Goal: Task Accomplishment & Management: Use online tool/utility

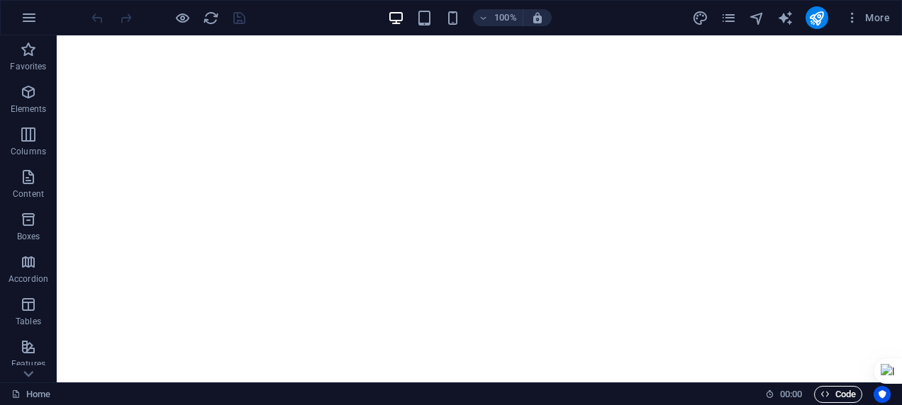
click at [596, 392] on span "Code" at bounding box center [837, 394] width 35 height 17
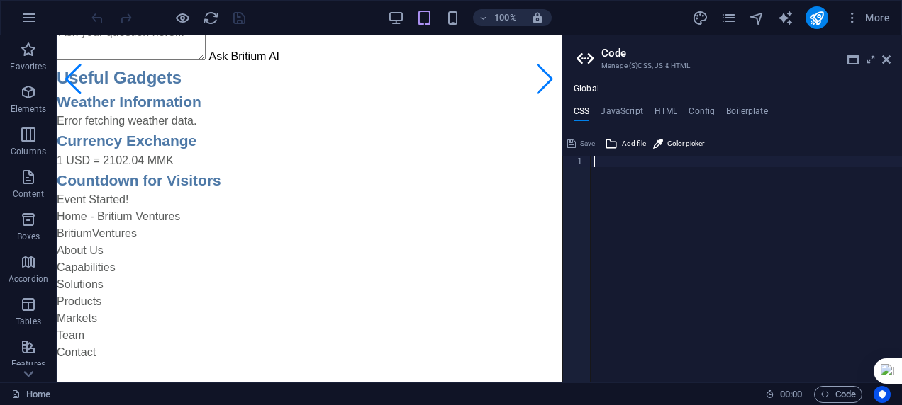
scroll to position [252, 0]
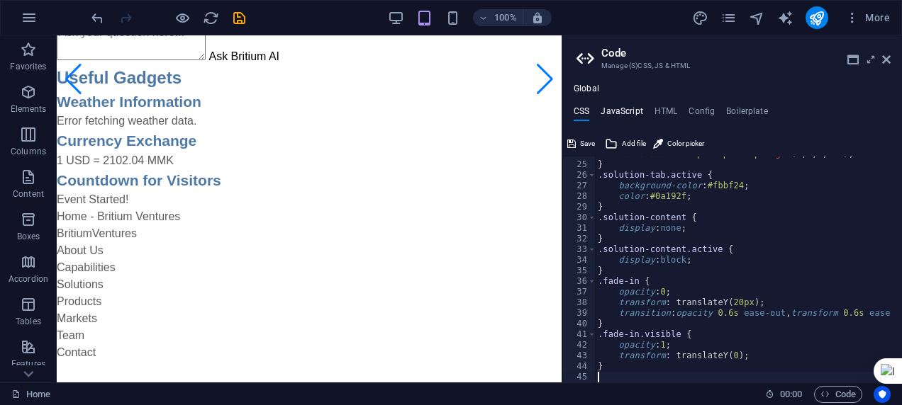
click at [596, 111] on h4 "JavaScript" at bounding box center [621, 114] width 42 height 16
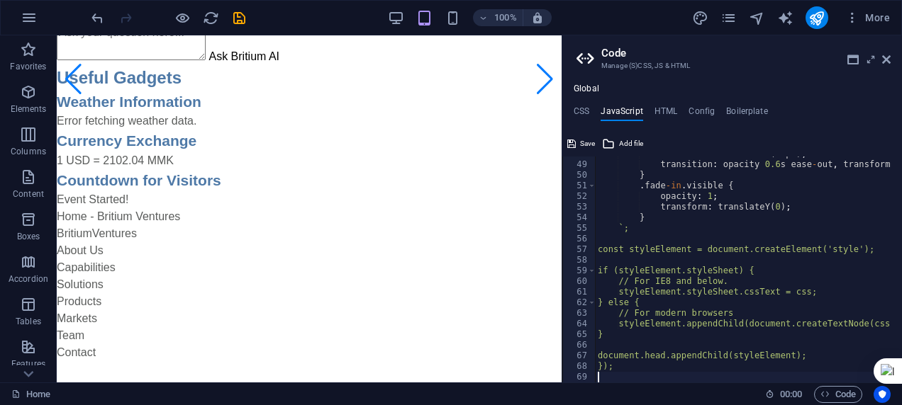
scroll to position [507, 0]
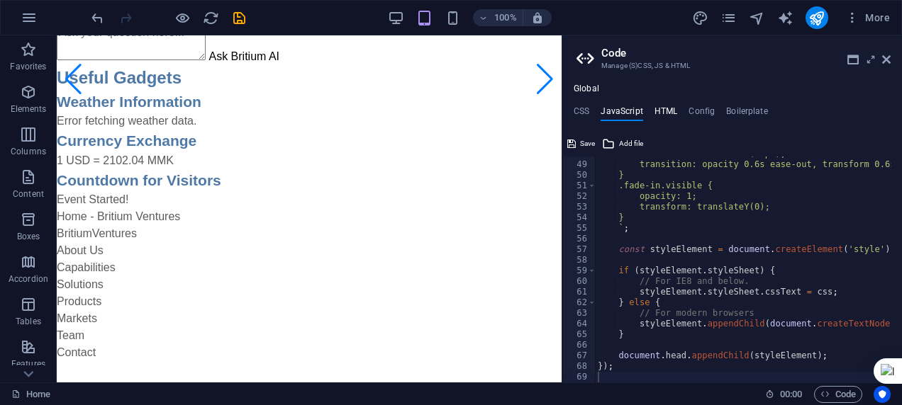
click at [596, 110] on h4 "HTML" at bounding box center [665, 114] width 23 height 16
type textarea "<!-- Hero Section -->"
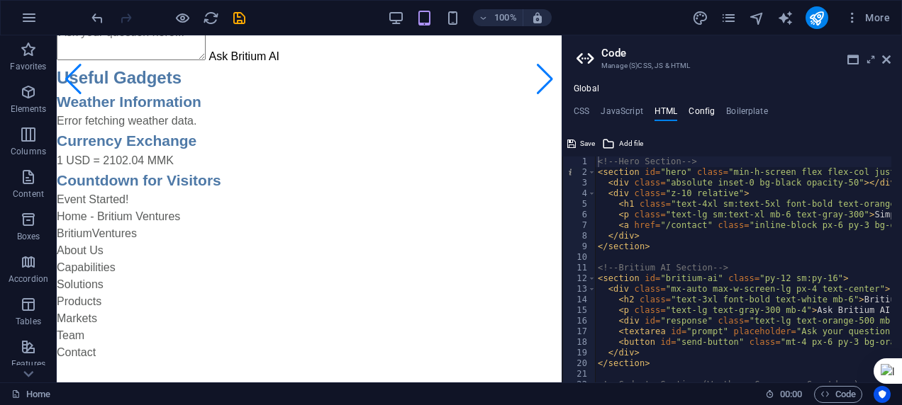
click at [596, 111] on h4 "Config" at bounding box center [701, 114] width 26 height 16
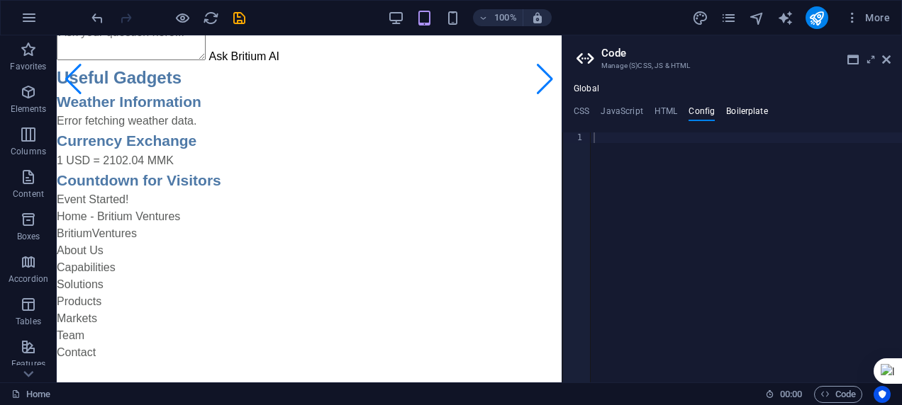
click at [596, 108] on h4 "Boilerplate" at bounding box center [747, 114] width 42 height 16
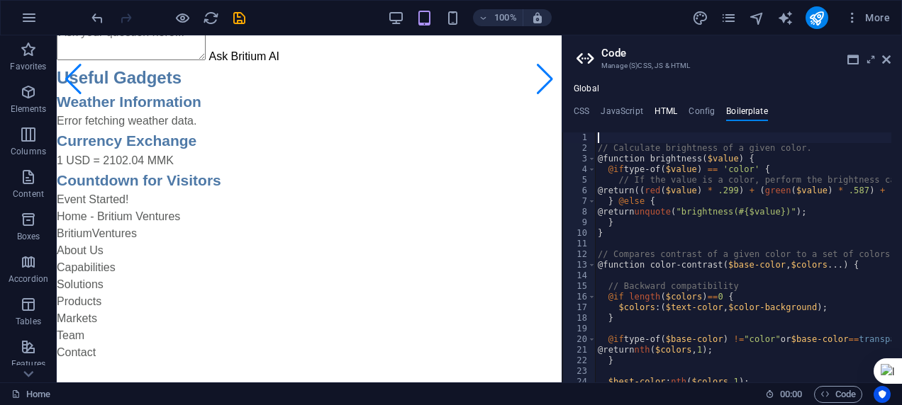
click at [596, 116] on h4 "HTML" at bounding box center [665, 114] width 23 height 16
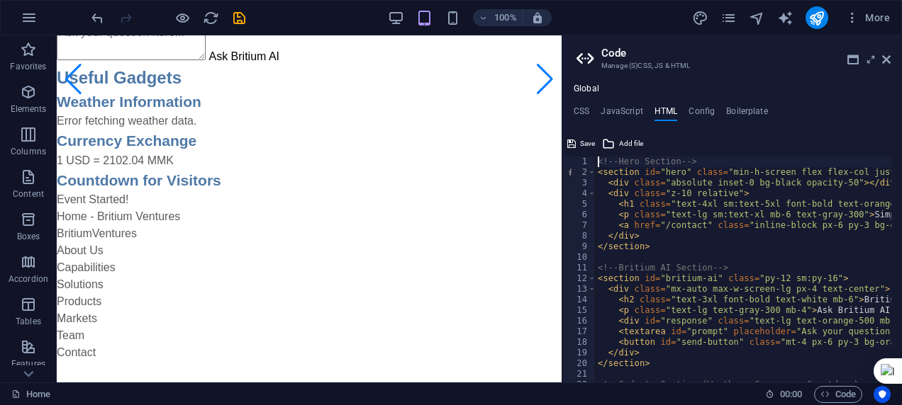
paste textarea
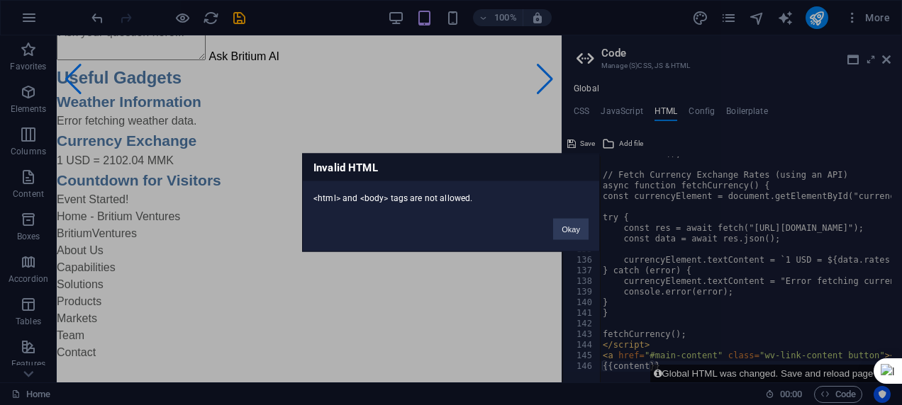
scroll to position [1337, 0]
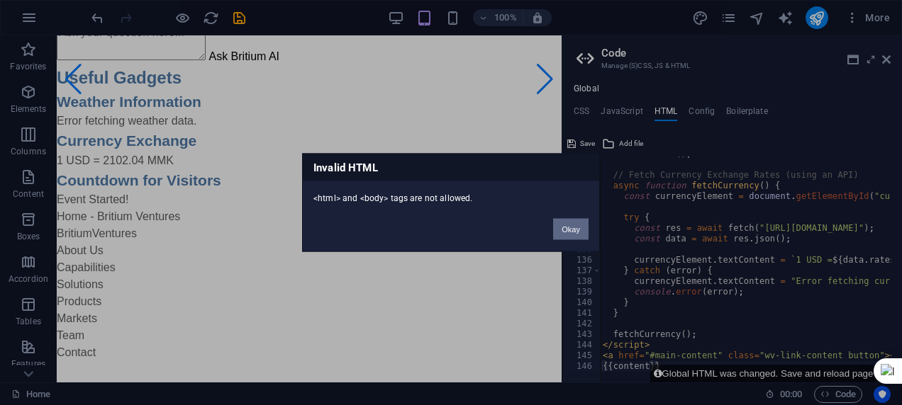
click at [573, 229] on button "Okay" at bounding box center [570, 229] width 35 height 21
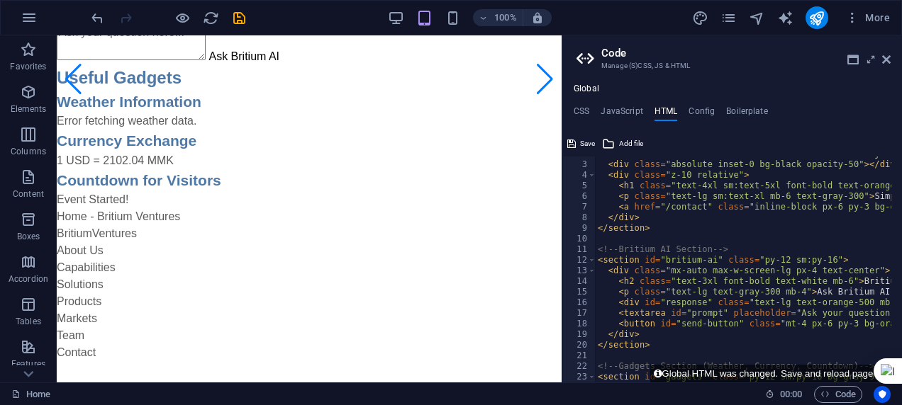
scroll to position [0, 0]
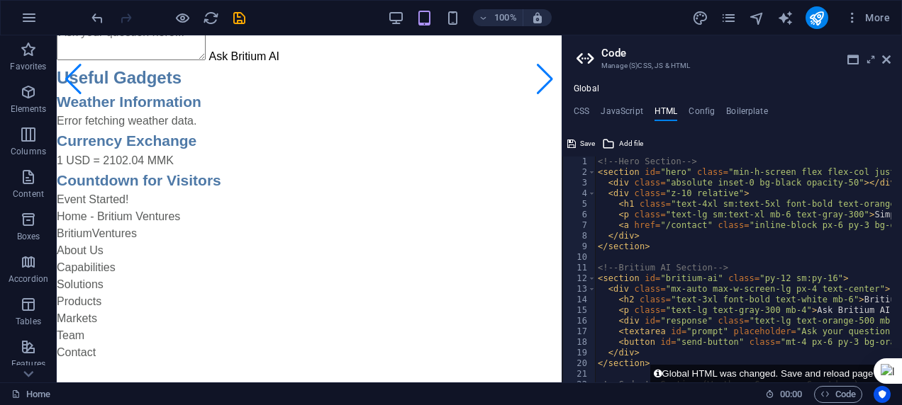
type textarea "<!-- Hero Section -->"
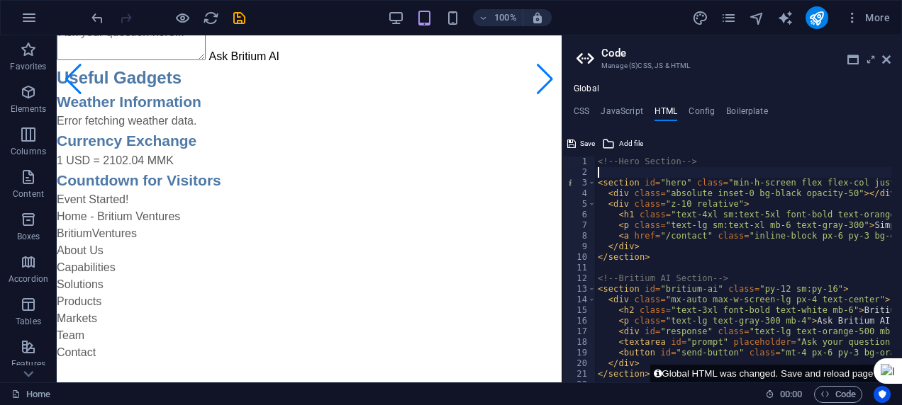
paste textarea "<!-- Hero Section -->"
type textarea "<!-- Hero Section -->"
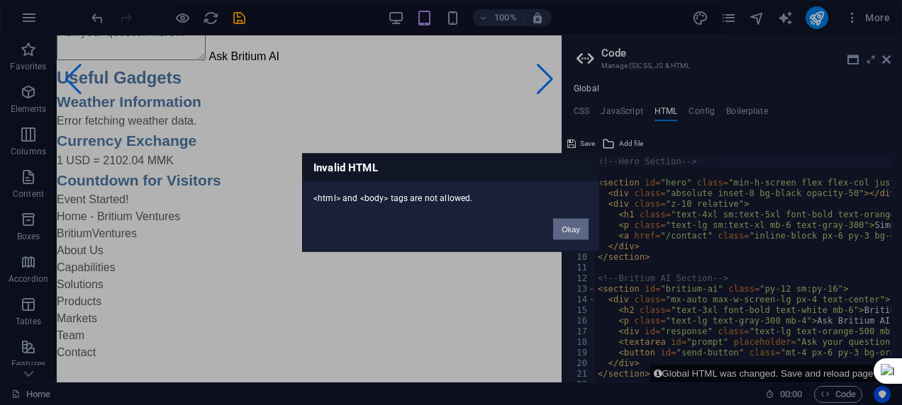
click at [570, 227] on button "Okay" at bounding box center [570, 229] width 35 height 21
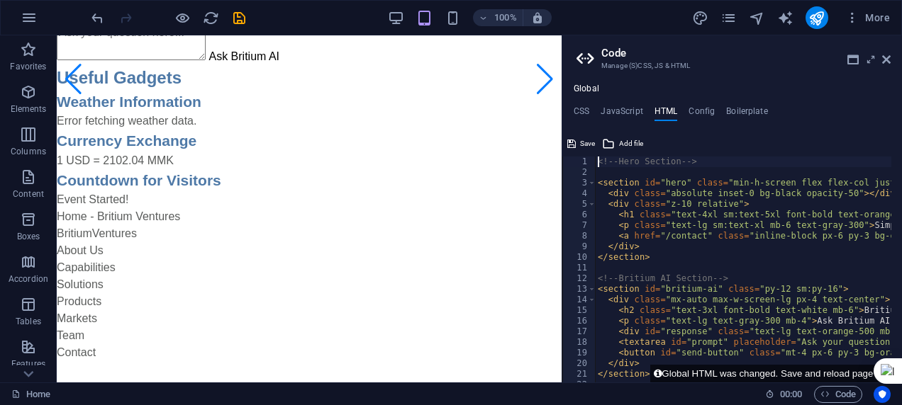
paste textarea
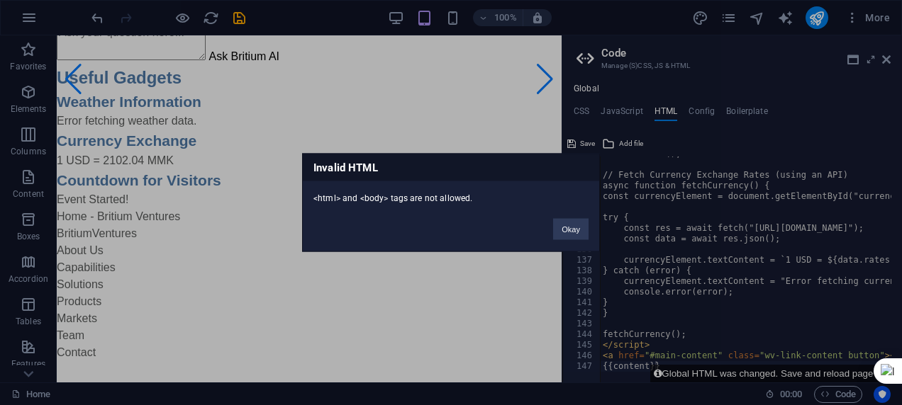
scroll to position [1347, 0]
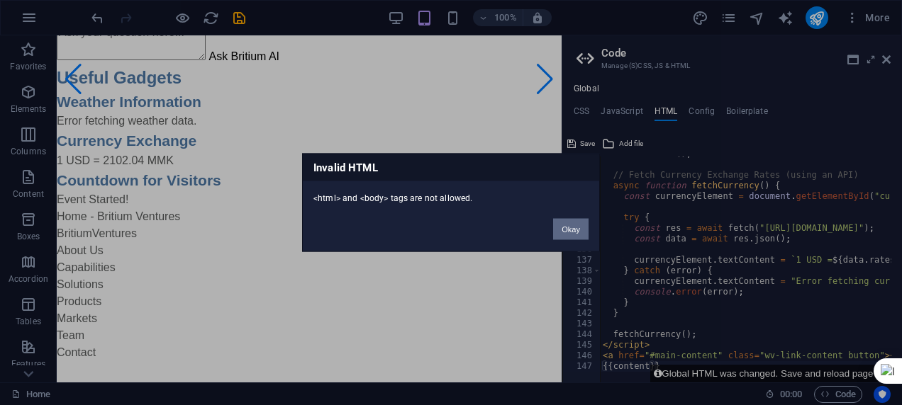
click at [569, 227] on button "Okay" at bounding box center [570, 229] width 35 height 21
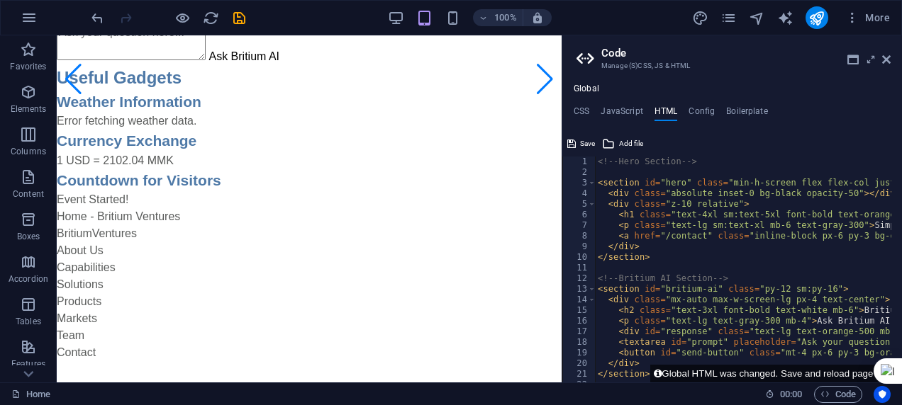
scroll to position [0, 0]
paste textarea
type textarea "!-- Hero Section -->"
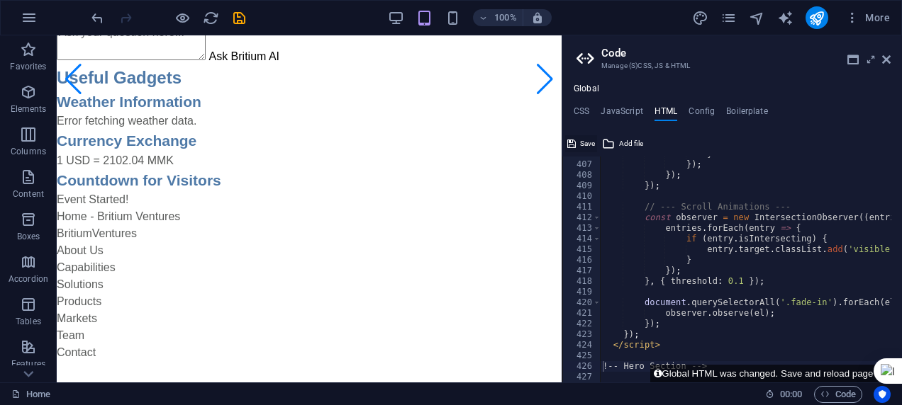
click at [573, 139] on icon at bounding box center [571, 143] width 9 height 17
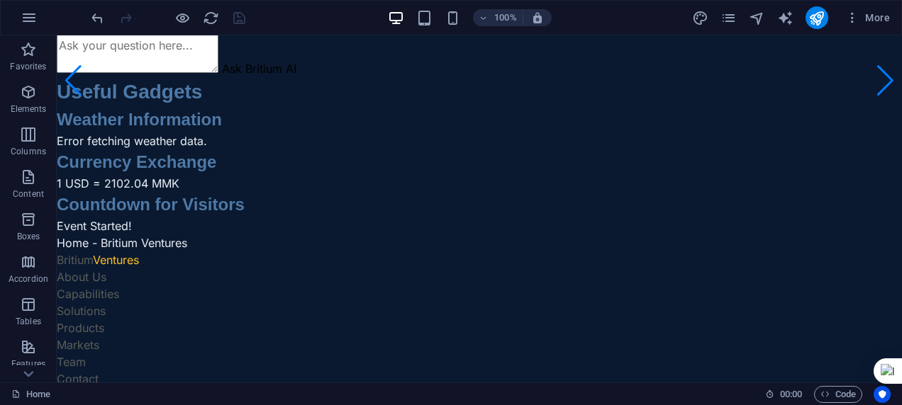
scroll to position [0, 0]
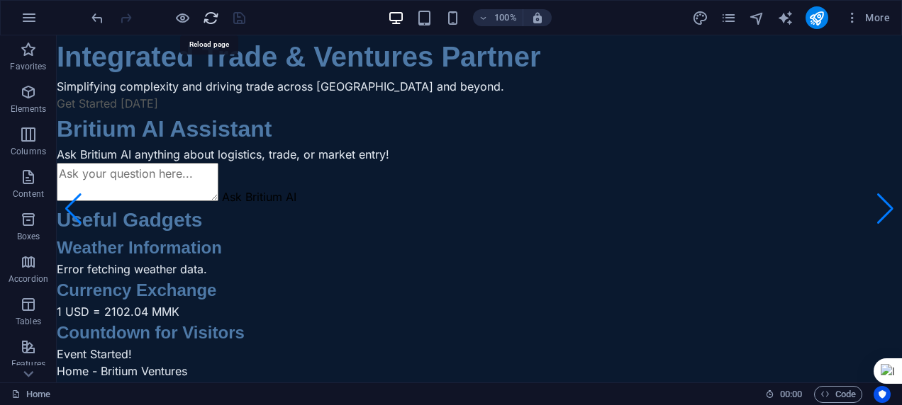
click at [210, 17] on icon "reload" at bounding box center [211, 18] width 16 height 16
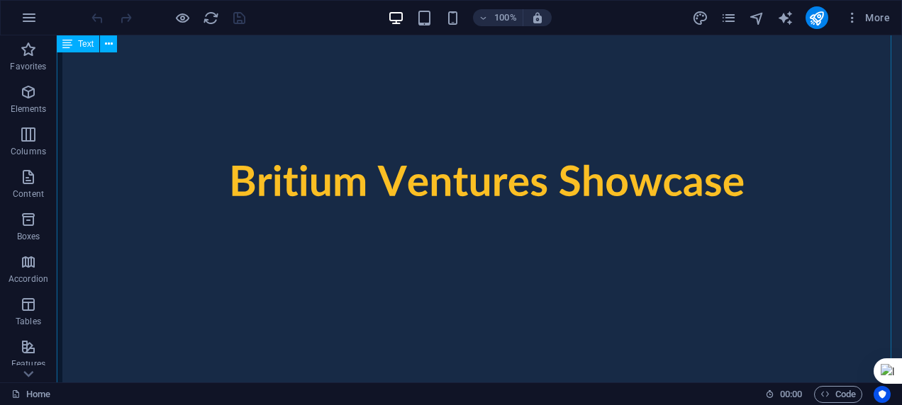
scroll to position [6379, 0]
click at [596, 392] on span "Code" at bounding box center [837, 394] width 35 height 17
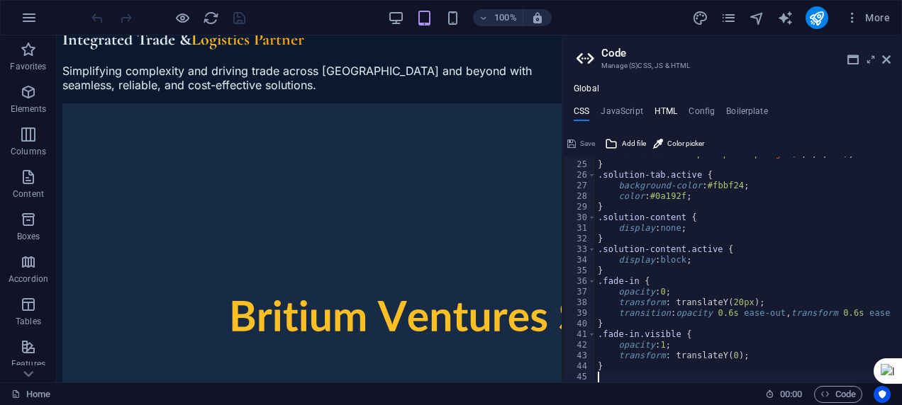
click at [596, 109] on h4 "HTML" at bounding box center [665, 114] width 23 height 16
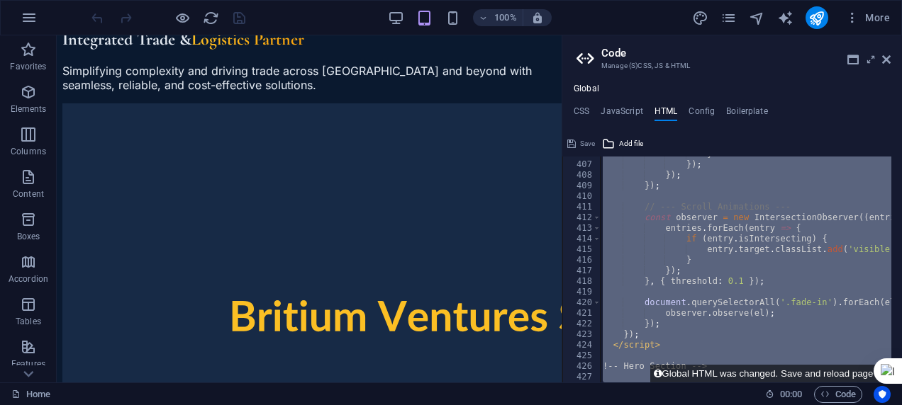
paste textarea "});"
type textarea "});"
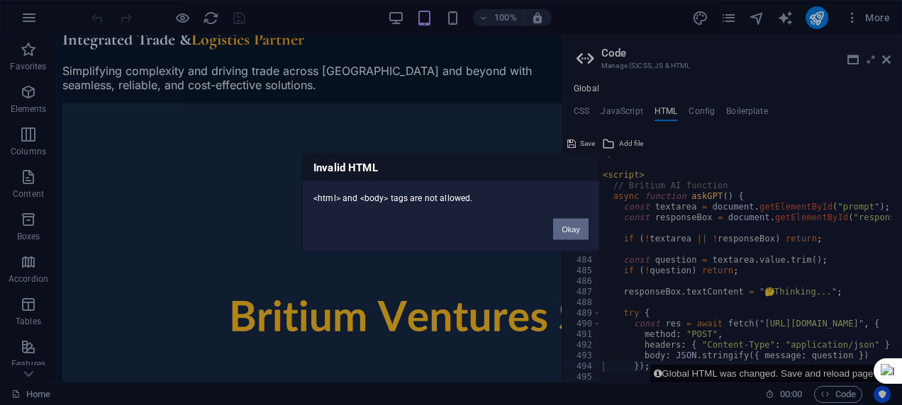
click at [568, 232] on button "Okay" at bounding box center [570, 229] width 35 height 21
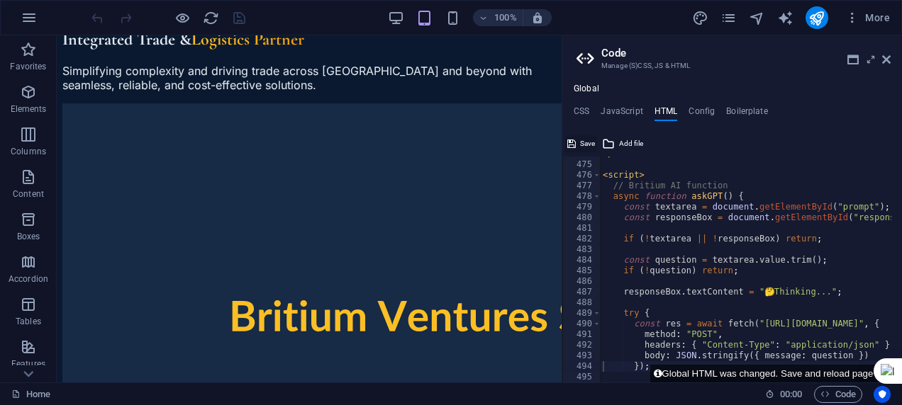
click at [582, 142] on span "Save" at bounding box center [587, 143] width 15 height 17
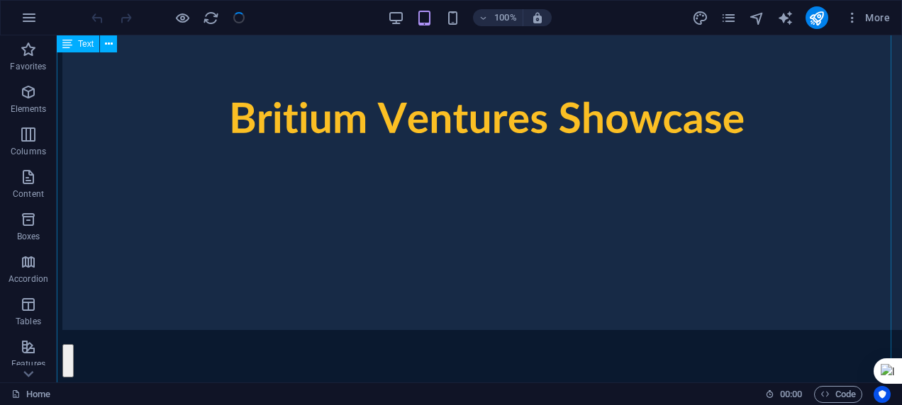
scroll to position [6379, 0]
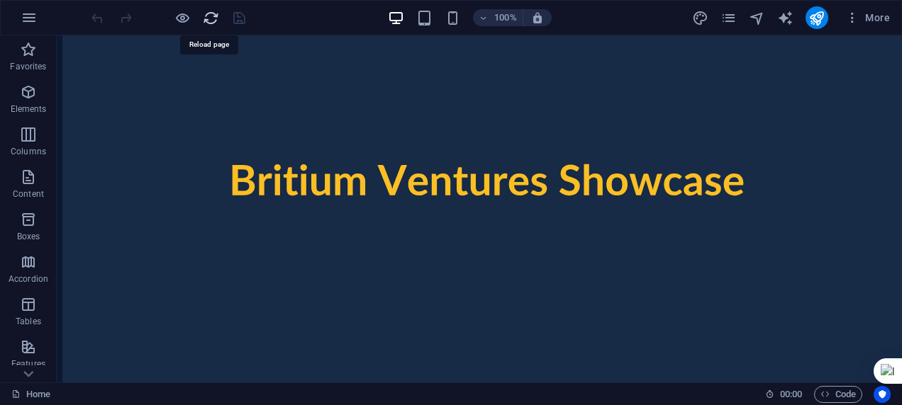
click at [214, 19] on icon "reload" at bounding box center [211, 18] width 16 height 16
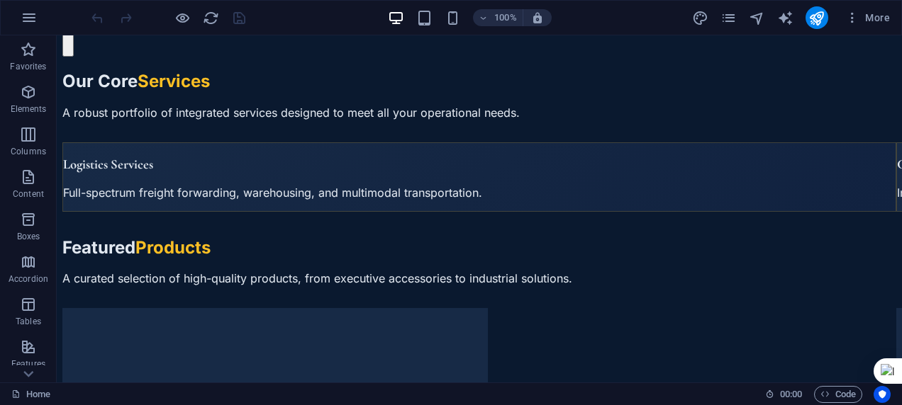
scroll to position [6991, 0]
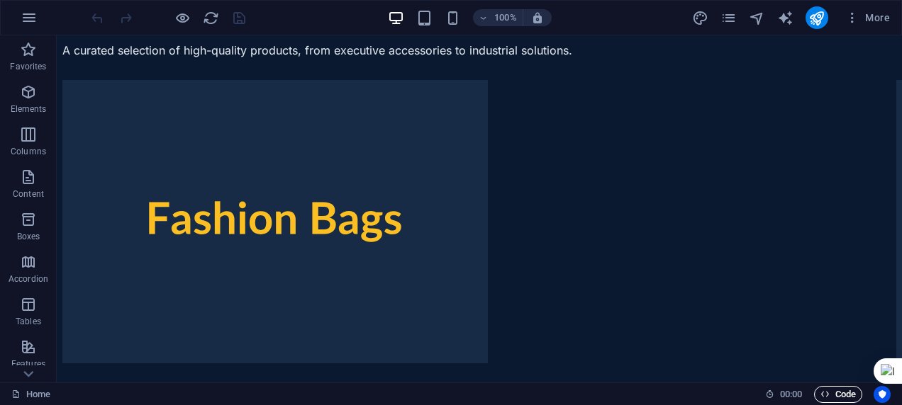
click at [596, 394] on span "Code" at bounding box center [837, 394] width 35 height 17
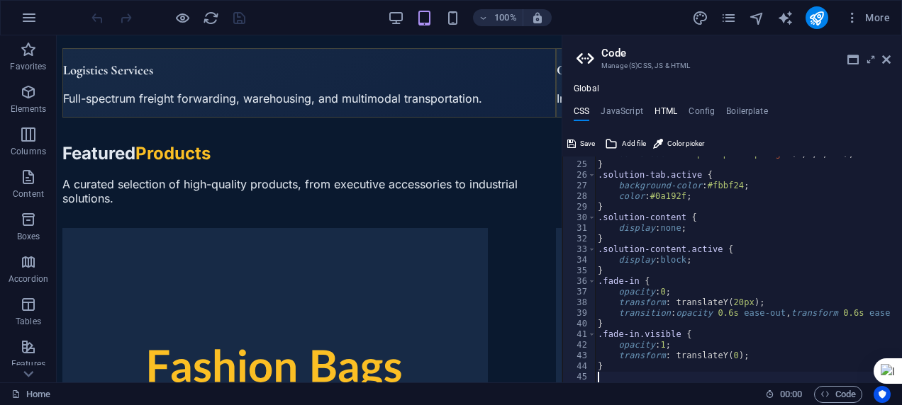
click at [596, 108] on h4 "HTML" at bounding box center [665, 114] width 23 height 16
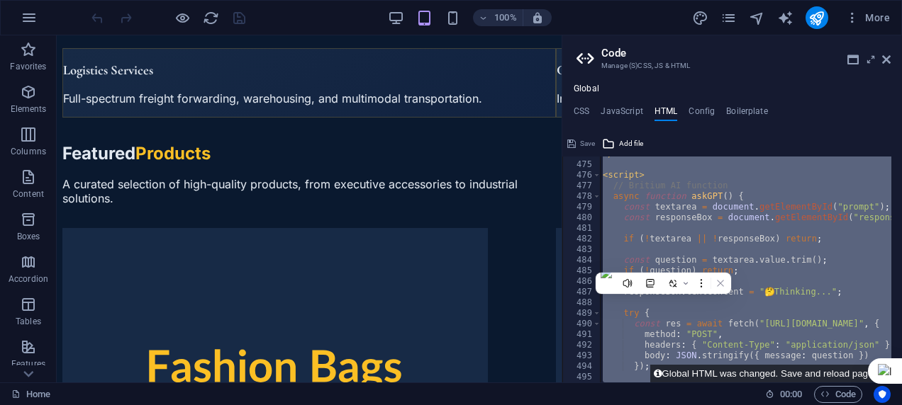
paste textarea "if (!question) return;"
type textarea "if (!question) return;"
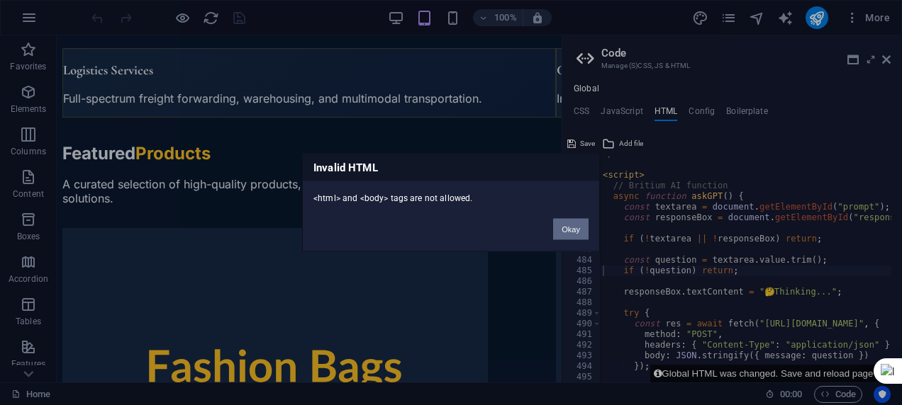
click at [574, 230] on button "Okay" at bounding box center [570, 229] width 35 height 21
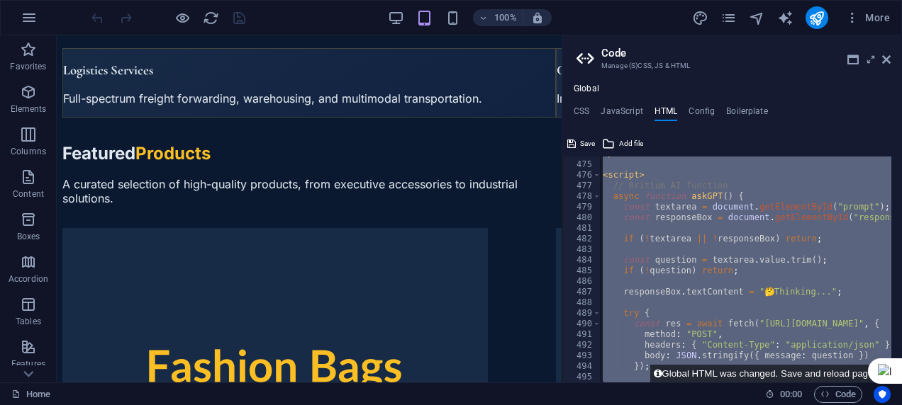
paste textarea "if (!question) return;"
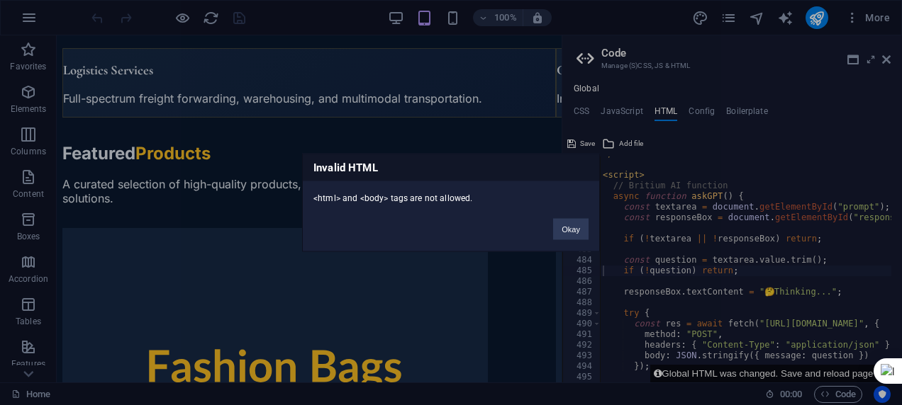
click at [587, 215] on div "Okay" at bounding box center [570, 223] width 57 height 36
click at [577, 223] on button "Okay" at bounding box center [570, 229] width 35 height 21
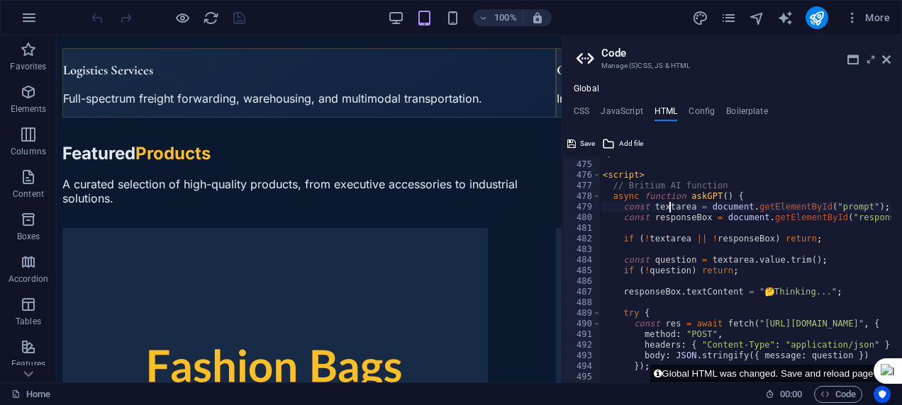
paste textarea "< <!-- Navbar -->"
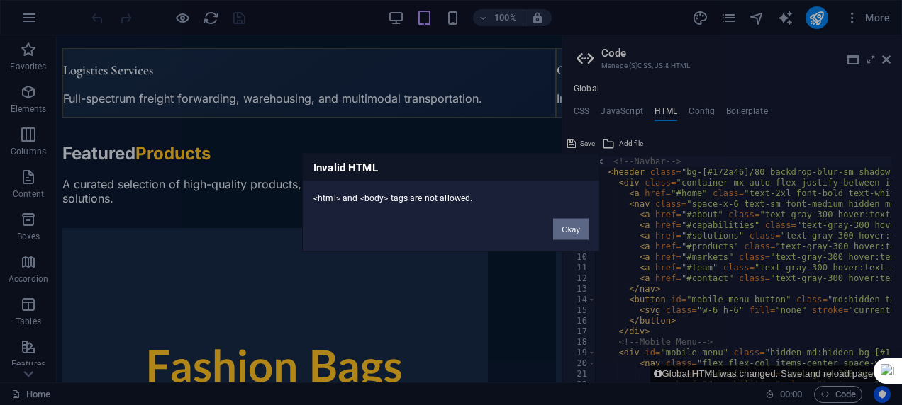
click at [571, 223] on button "Okay" at bounding box center [570, 229] width 35 height 21
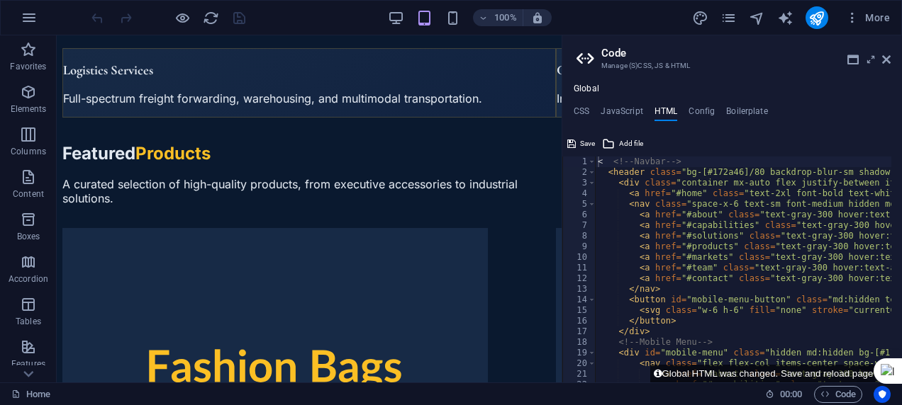
type textarea "<a href="#main-content" class="wv-link-content button"><Skip> </Skip> to main c…"
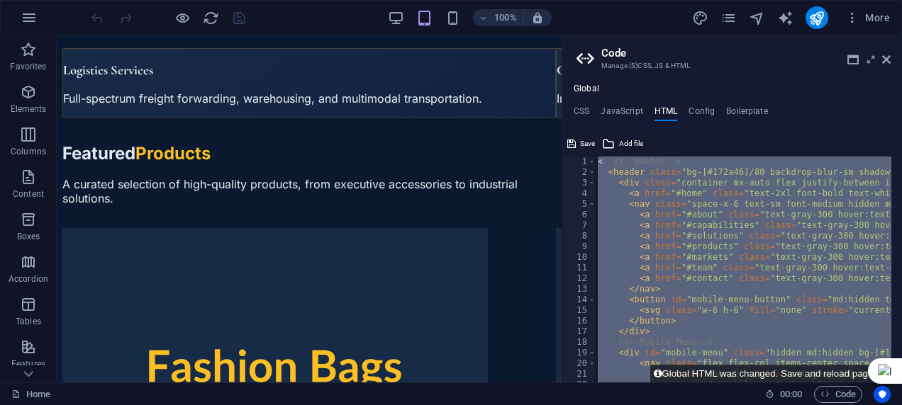
paste textarea
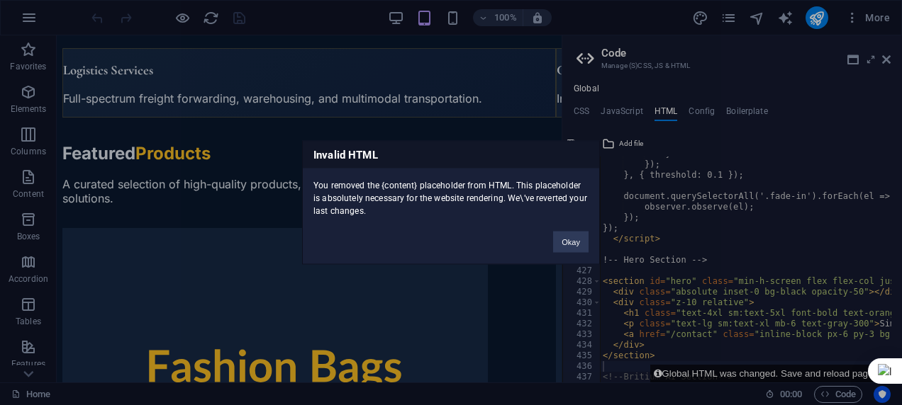
scroll to position [4420, 0]
click at [568, 236] on button "Okay" at bounding box center [570, 242] width 35 height 21
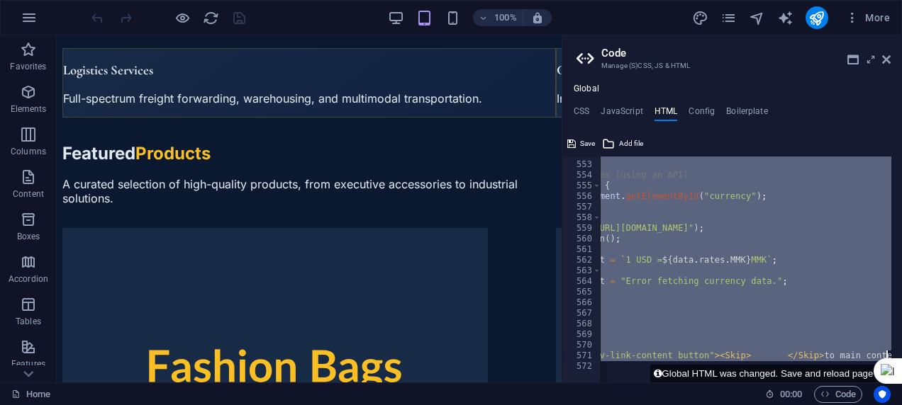
scroll to position [0, 170]
drag, startPoint x: 607, startPoint y: 172, endPoint x: 890, endPoint y: 355, distance: 337.8
click at [596, 355] on div "<div class="absolute inset-0 bg-black opacity-50"></div> 552 553 554 555 556 55…" at bounding box center [732, 270] width 340 height 226
type textarea "</script> <a href="#main-content" class="wv-link-content button"><Skip> </Skip>…"
paste textarea
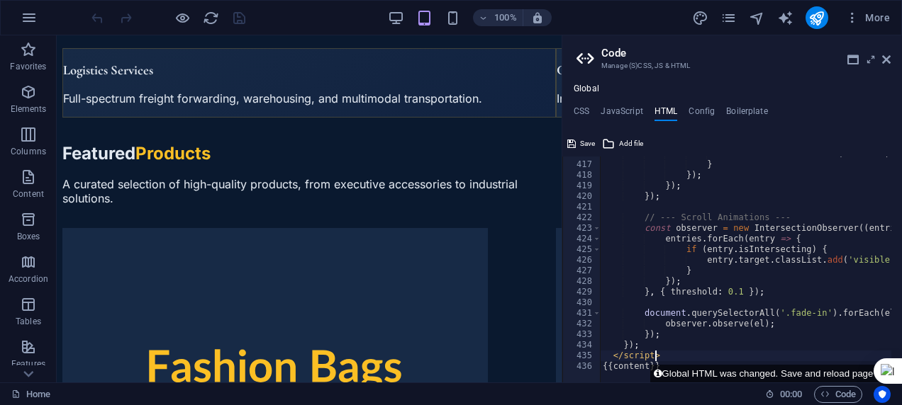
scroll to position [4420, 0]
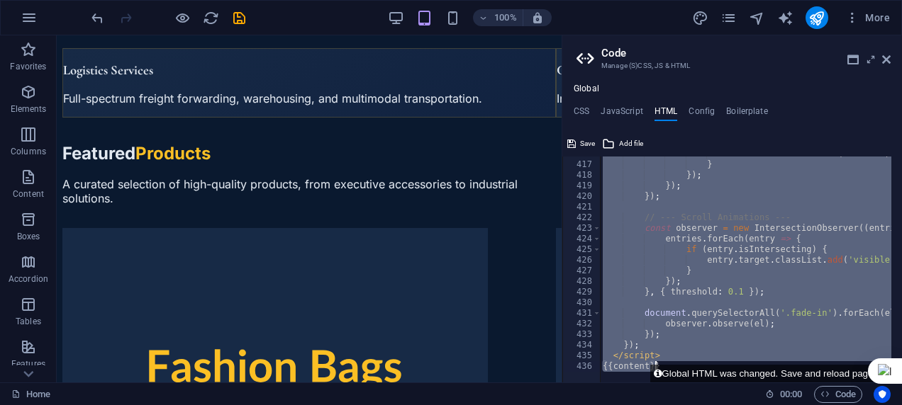
drag, startPoint x: 708, startPoint y: 215, endPoint x: 768, endPoint y: 215, distance: 60.3
click at [596, 215] on div "content . classList . add ( 'active' ) ; } }) ; }) ; }) ; // --- Scroll Animati…" at bounding box center [745, 270] width 291 height 226
type textarea "}); </script>"
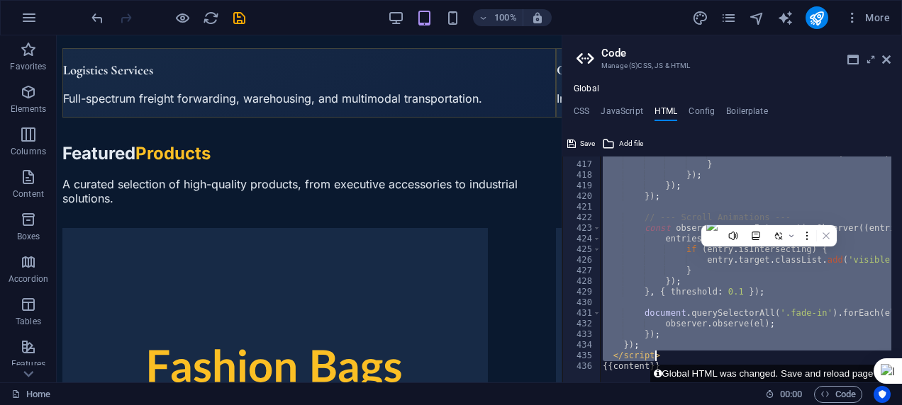
paste textarea
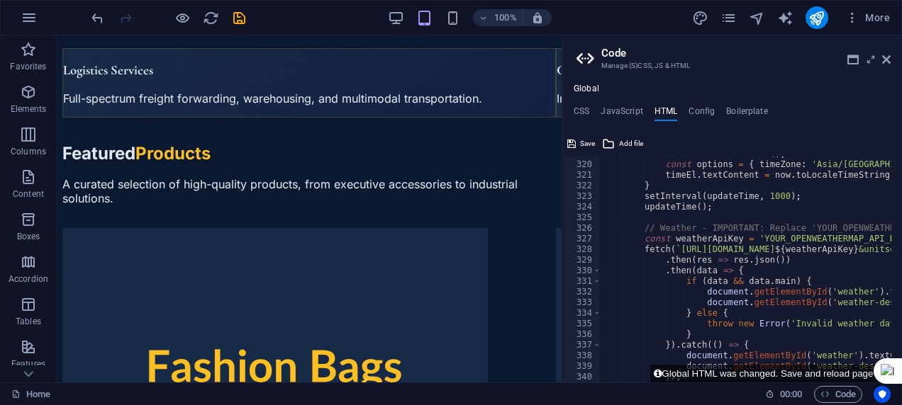
scroll to position [3389, 0]
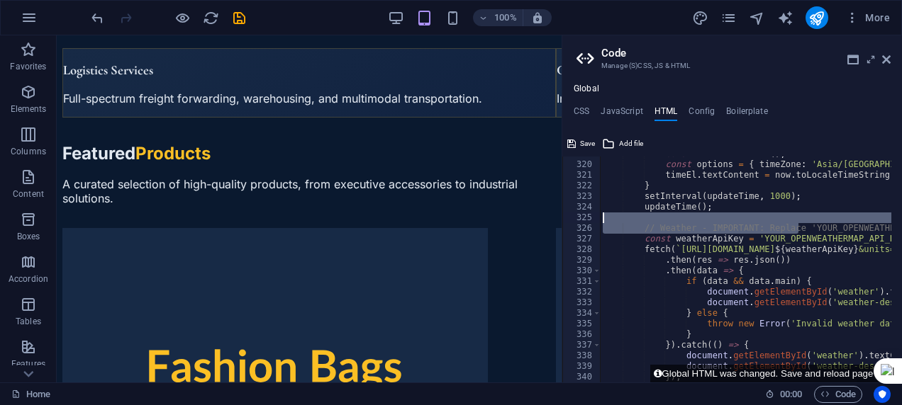
drag, startPoint x: 800, startPoint y: 227, endPoint x: 856, endPoint y: 225, distance: 56.0
type textarea "// Weather - IMPORTANT: Replace 'YOUR_OPENWEATHERMAP_API_KEY' with your actual …"
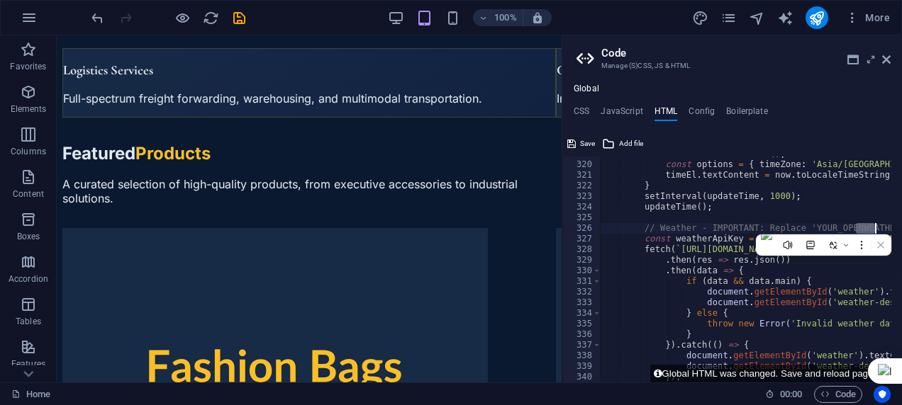
drag, startPoint x: 856, startPoint y: 225, endPoint x: 880, endPoint y: 228, distance: 24.2
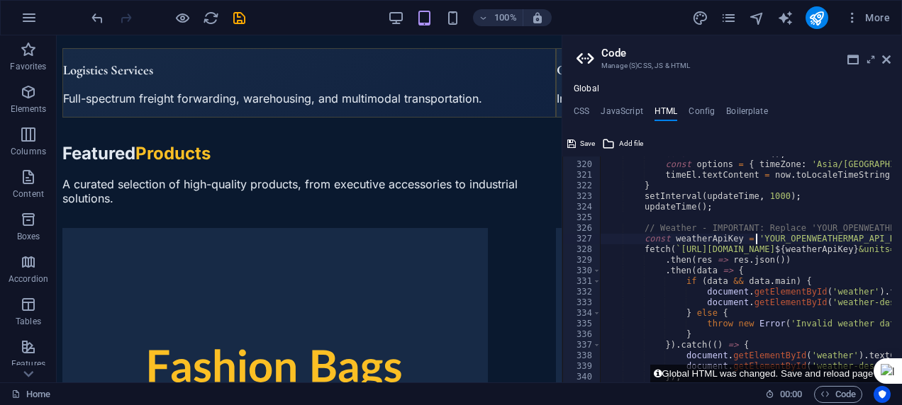
drag, startPoint x: 752, startPoint y: 241, endPoint x: 878, endPoint y: 241, distance: 126.2
paste textarea "s77f9nm7pebaqpie1gvy39xwv8w0na981snbacu2"
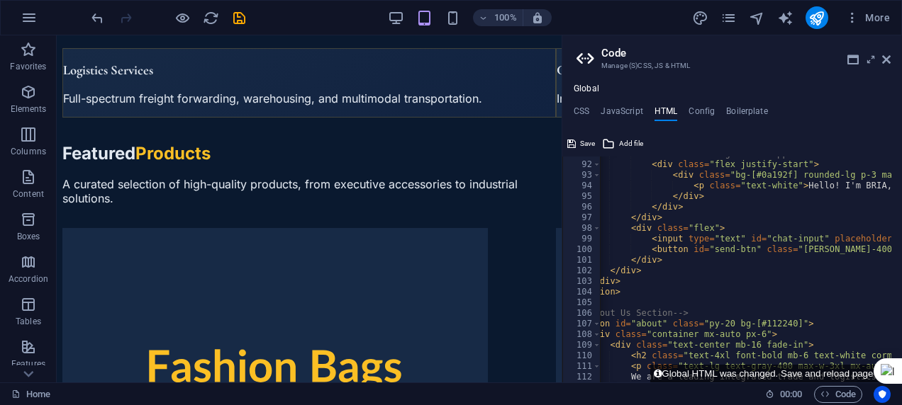
scroll to position [922, 0]
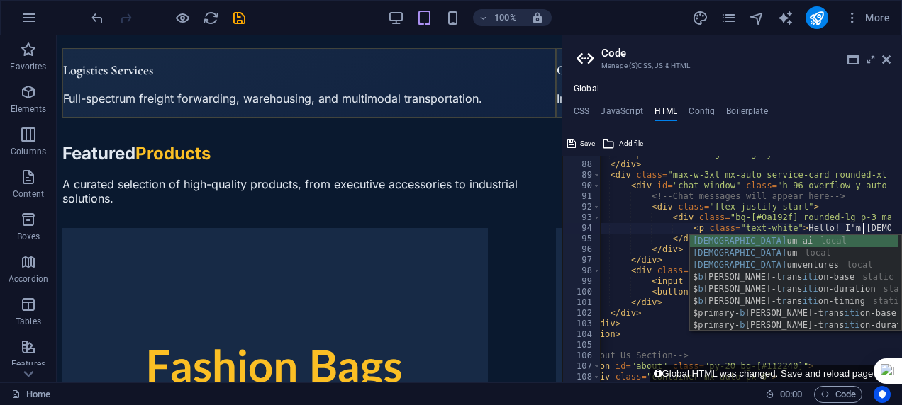
scroll to position [0, 26]
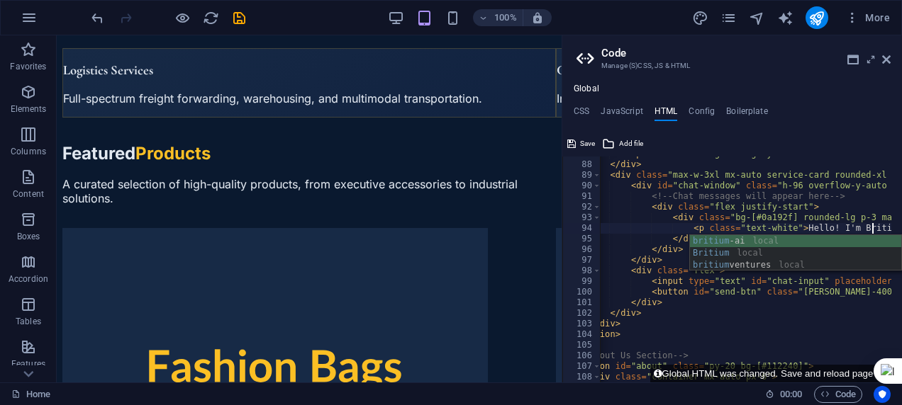
click at [596, 237] on div "britium -ai local Britium local britium ventures local" at bounding box center [796, 265] width 212 height 60
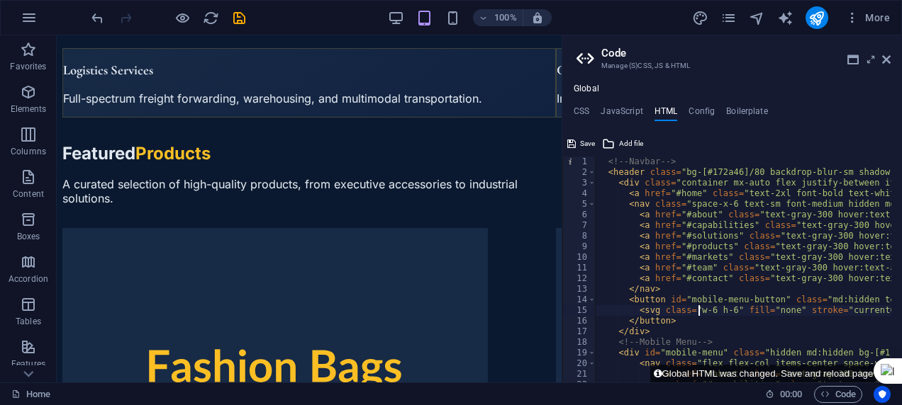
scroll to position [0, 3]
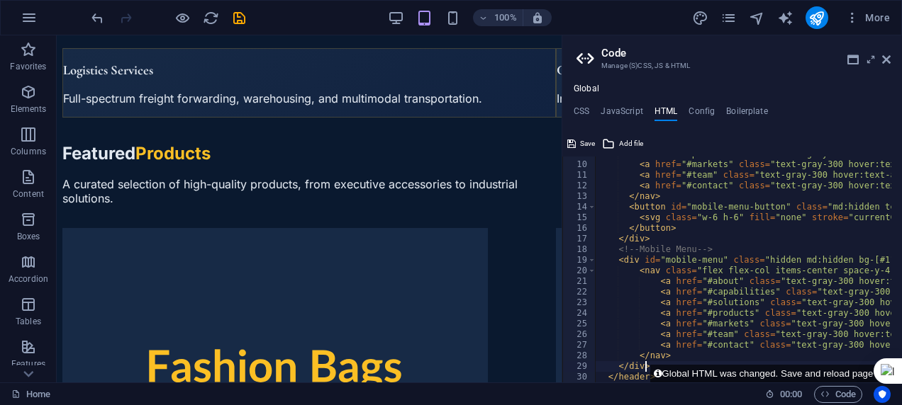
type textarea "</header>"
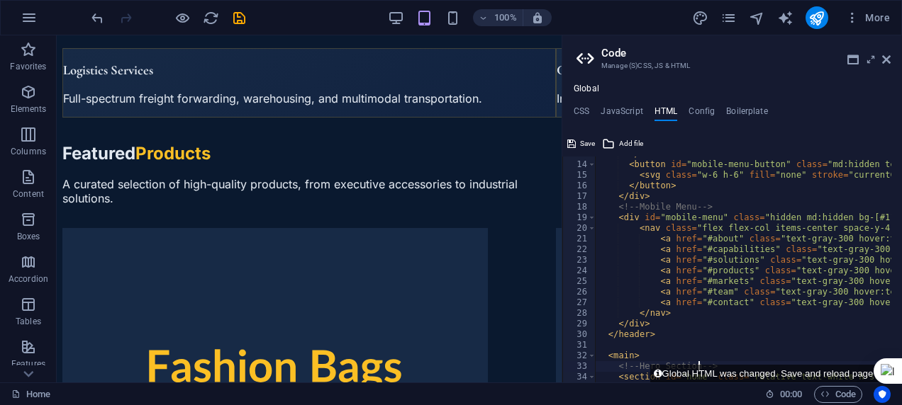
scroll to position [0, 0]
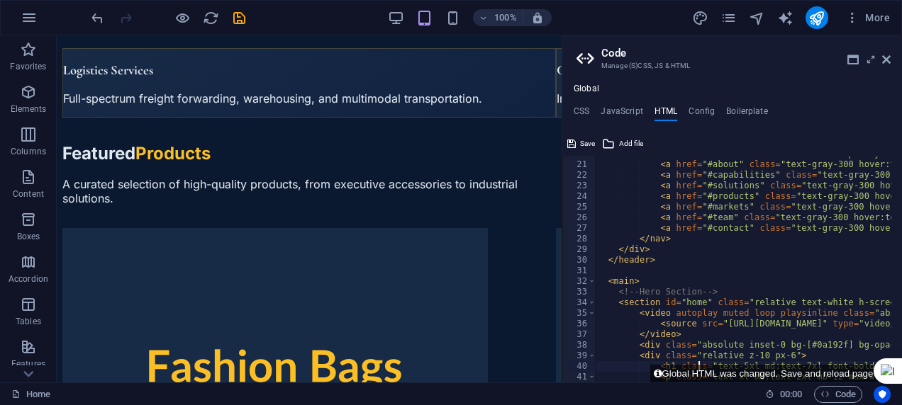
type textarea "</section>"
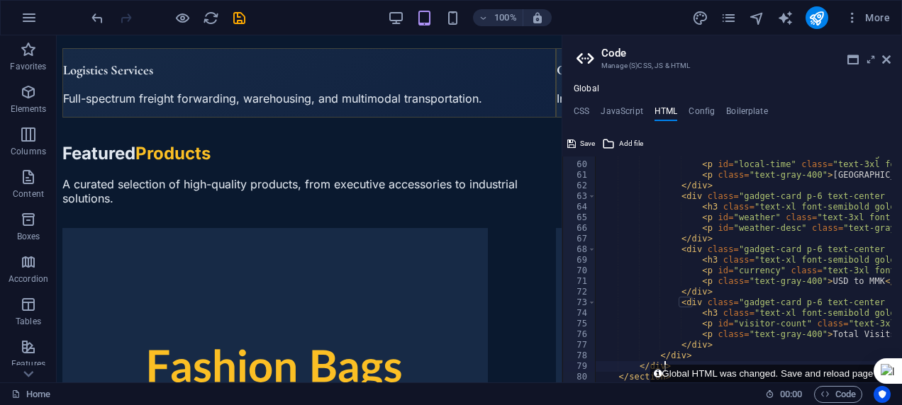
type textarea "</section>"
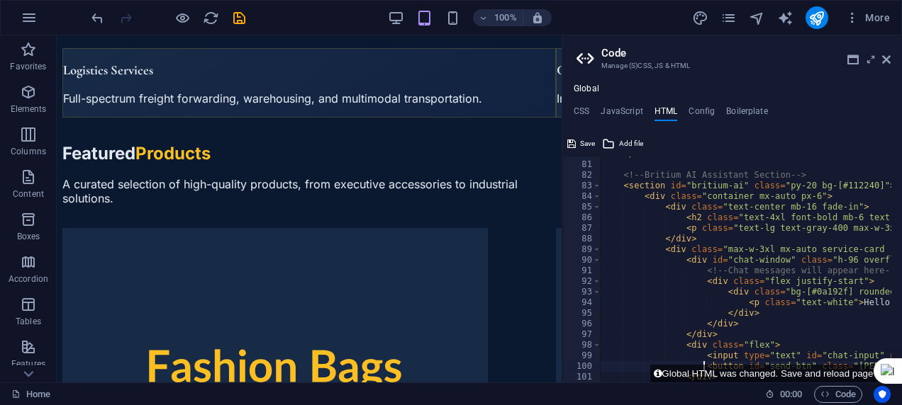
type textarea "</section>"
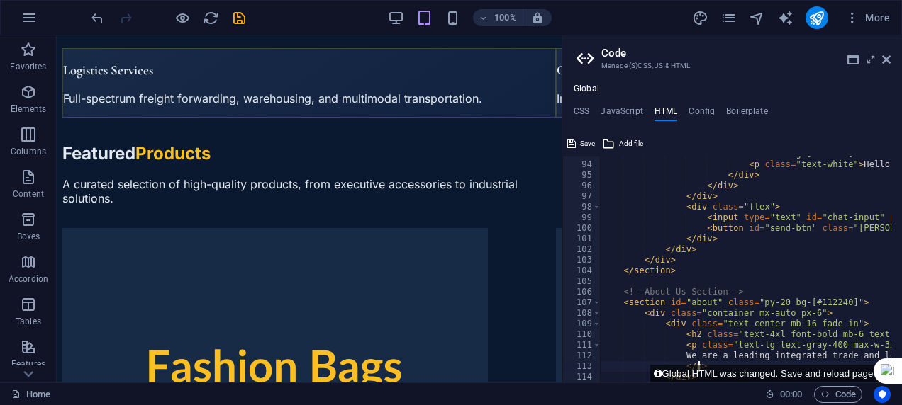
type textarea "</section>"
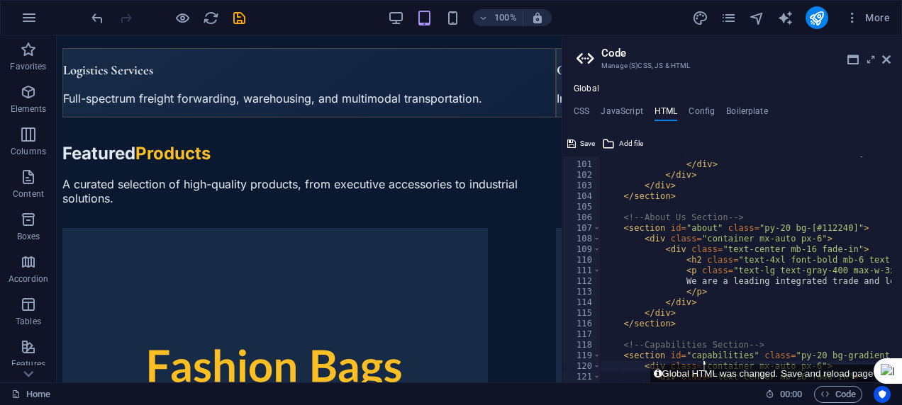
scroll to position [1071, 0]
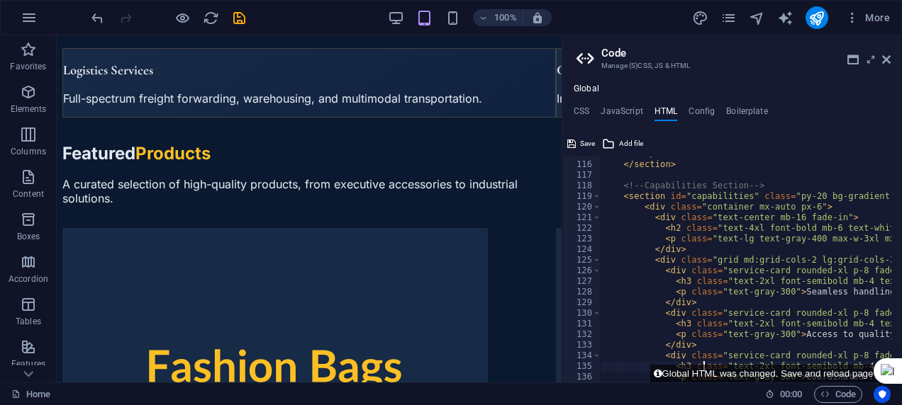
type textarea "</section>"
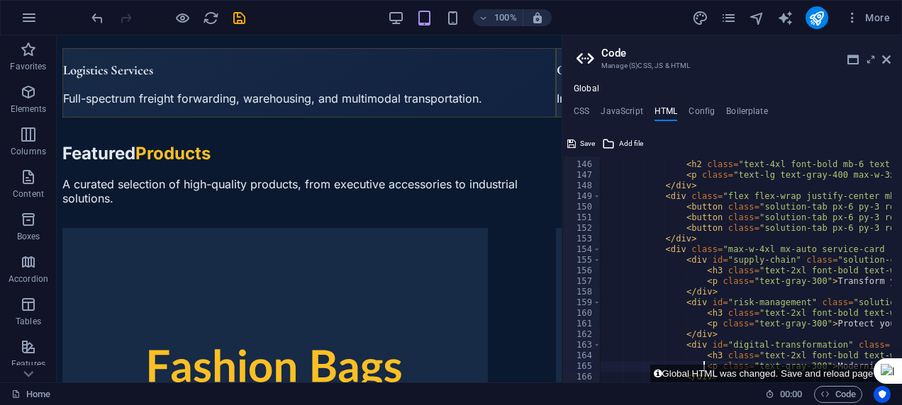
type textarea "</section>"
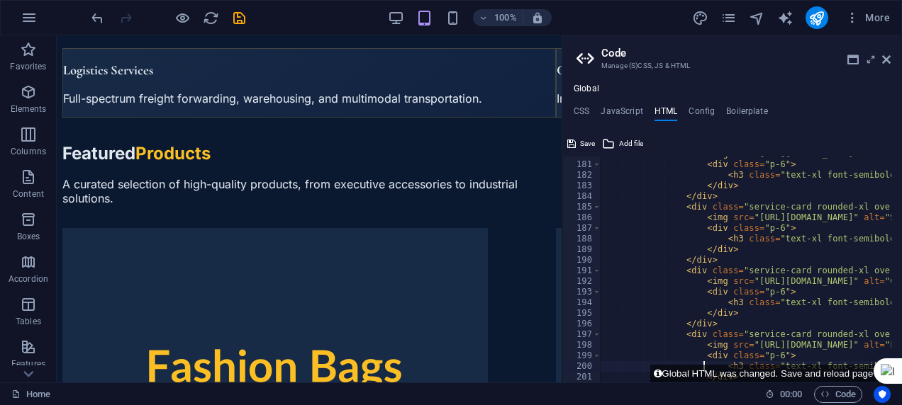
type textarea "</section>"
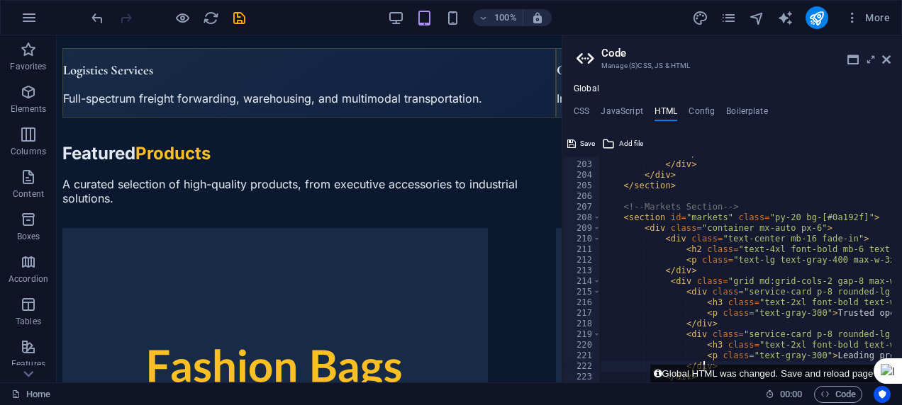
type textarea "</section>"
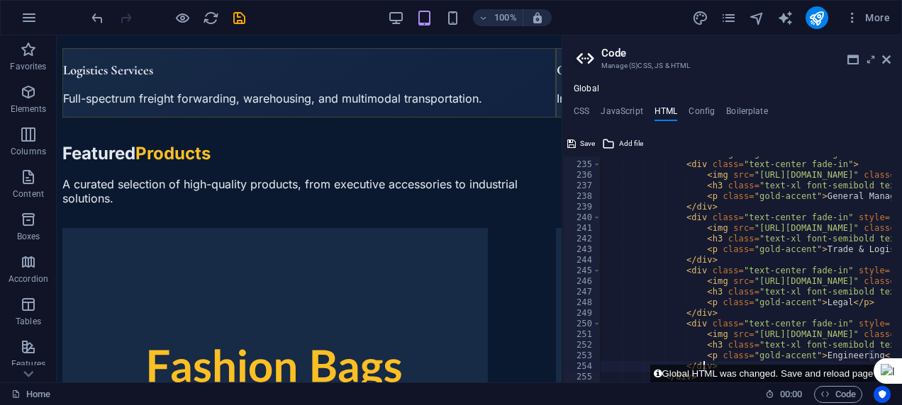
type textarea "</section>"
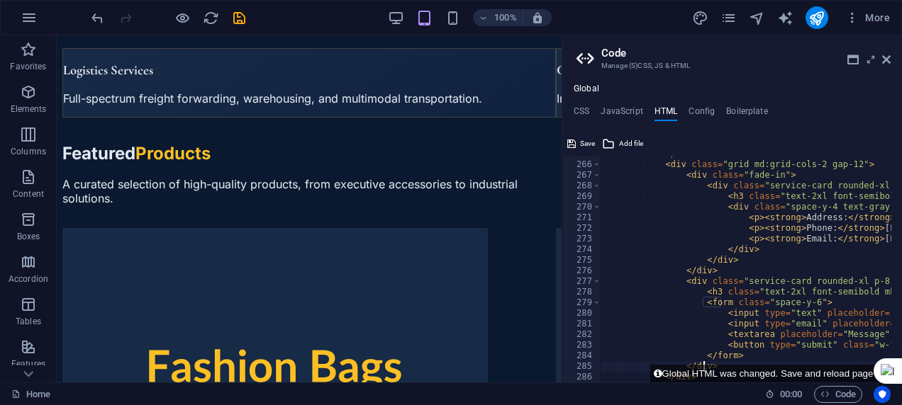
type textarea "</main>"
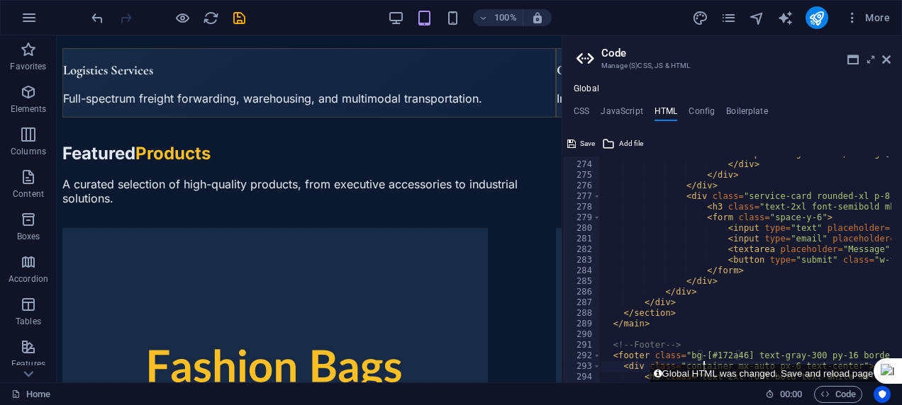
type textarea "</footer>"
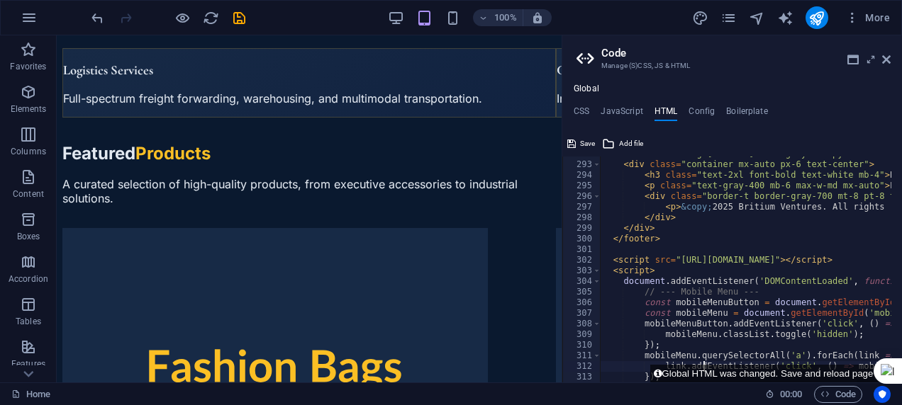
type textarea "});"
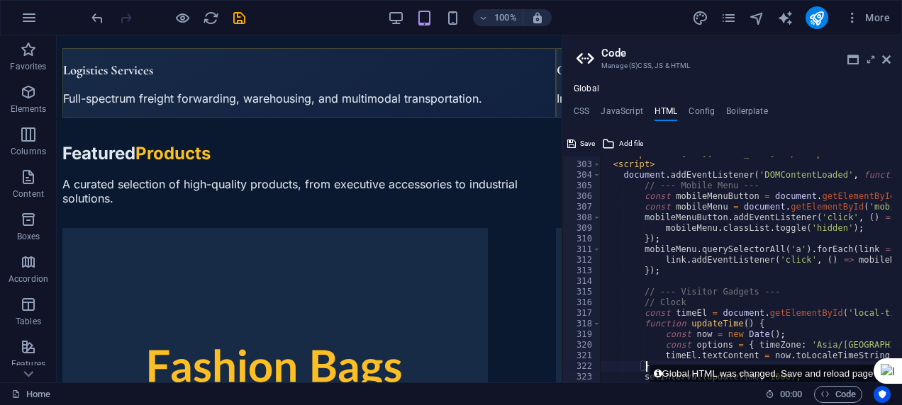
scroll to position [3208, 0]
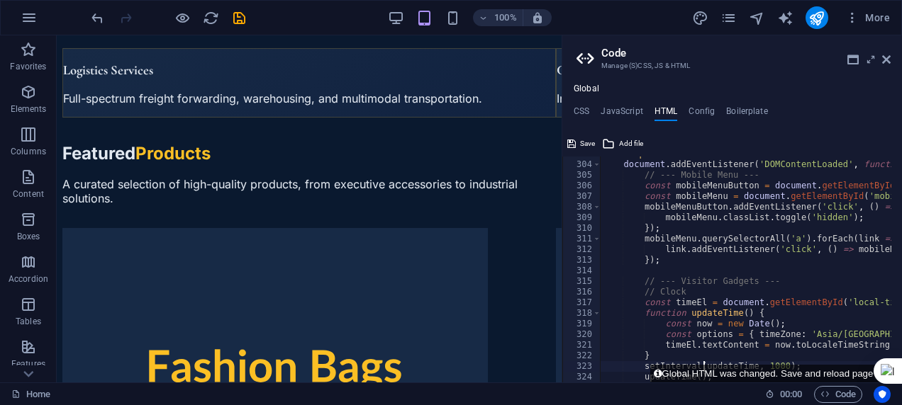
type textarea "updateTime();"
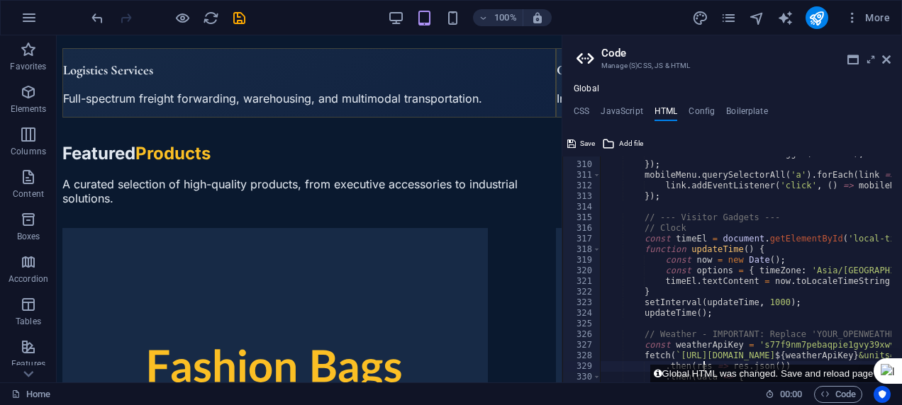
scroll to position [3293, 0]
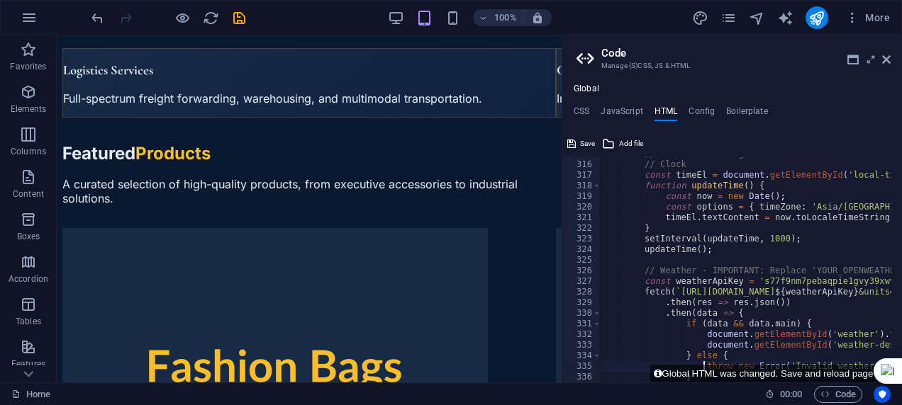
type textarea "});"
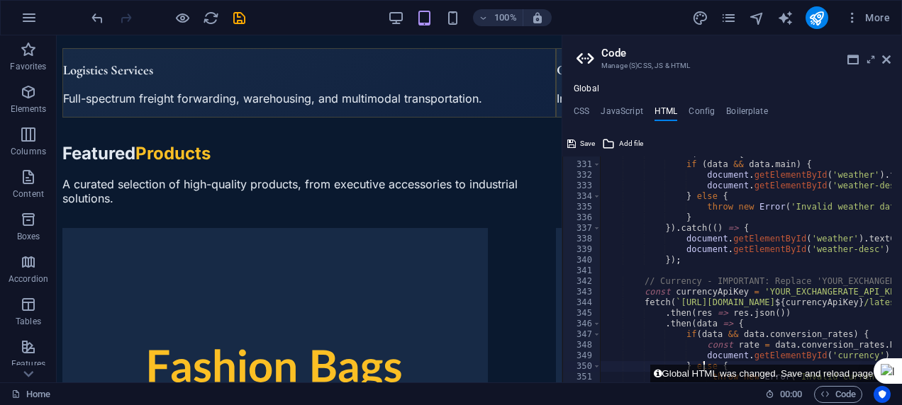
scroll to position [3527, 0]
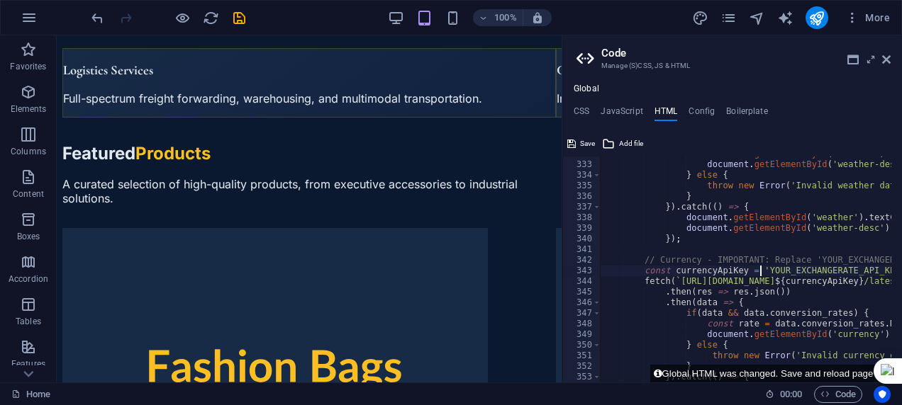
drag, startPoint x: 756, startPoint y: 270, endPoint x: 873, endPoint y: 268, distance: 117.7
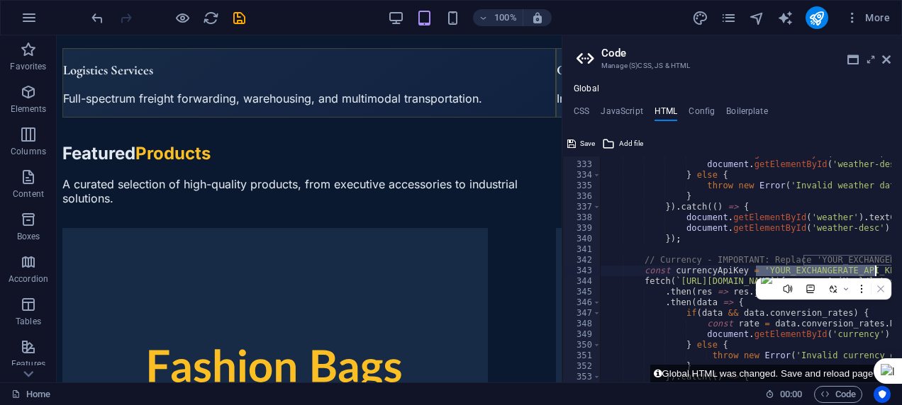
paste textarea "s77f9nm7pebaqpie1gvy39xwv8w0na981snbacu2"
type textarea "const currencyApiKey = 's77f9nm7pebaqpie1gvy39xwv8w0na981snbacu2';"
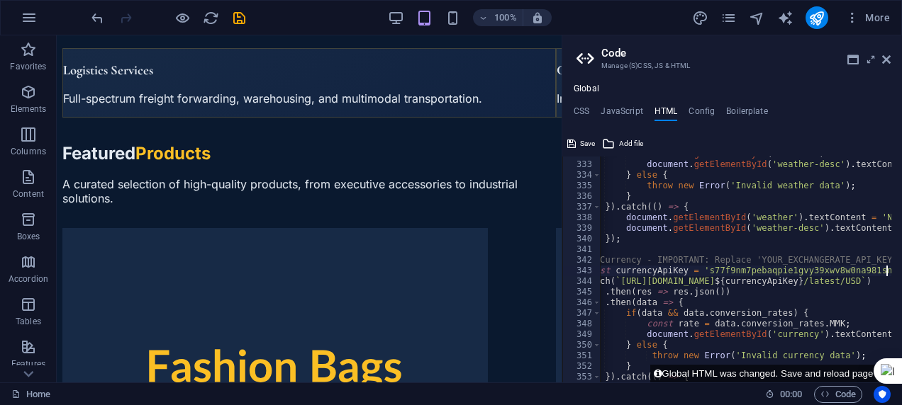
scroll to position [0, 60]
click at [574, 140] on icon at bounding box center [571, 143] width 9 height 17
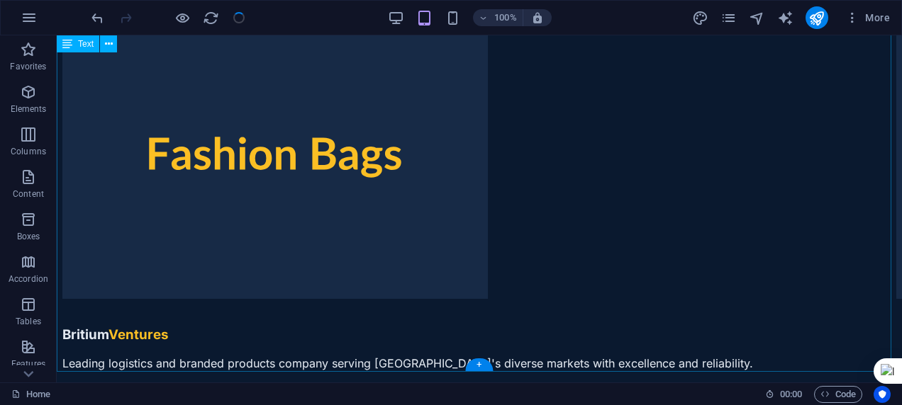
scroll to position [6991, 0]
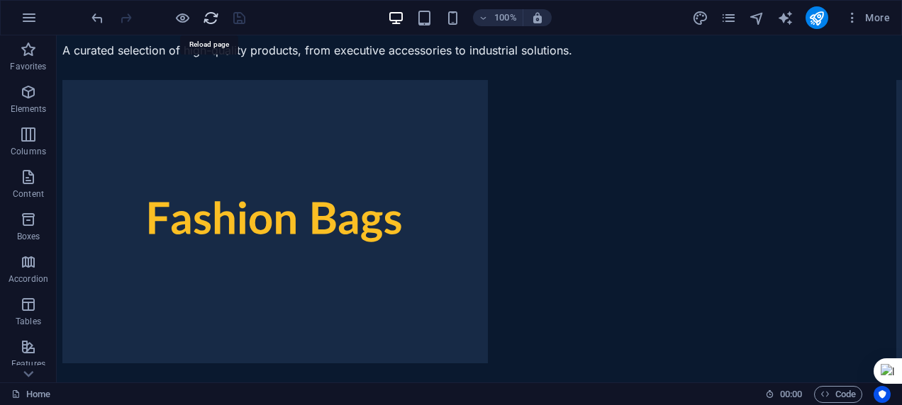
click at [204, 16] on icon "reload" at bounding box center [211, 18] width 16 height 16
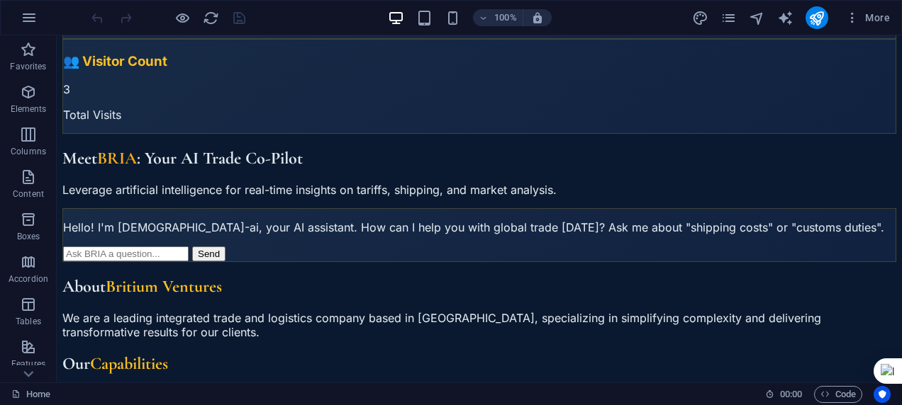
scroll to position [0, 0]
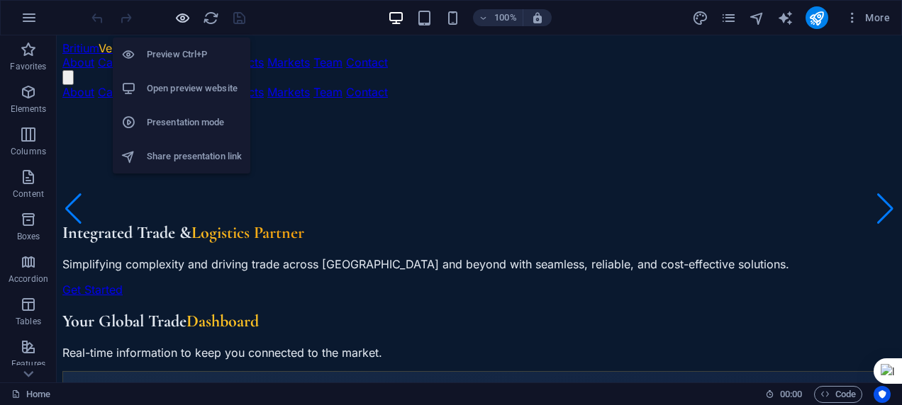
click at [174, 11] on icon "button" at bounding box center [182, 18] width 16 height 16
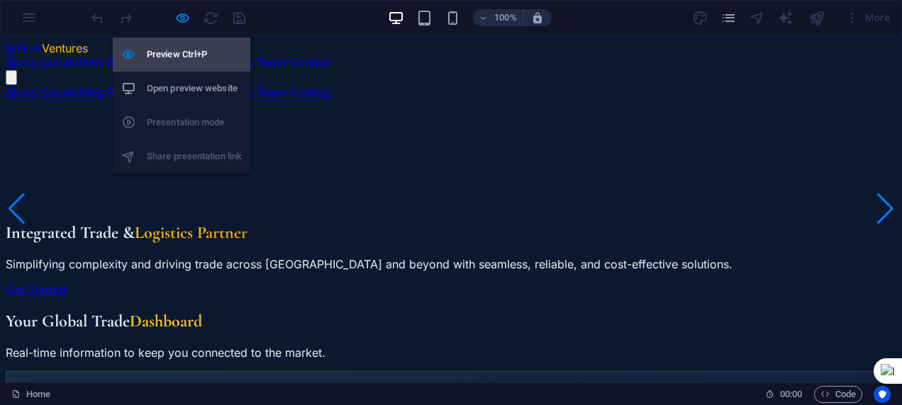
click at [177, 55] on h6 "Preview Ctrl+P" at bounding box center [194, 54] width 95 height 17
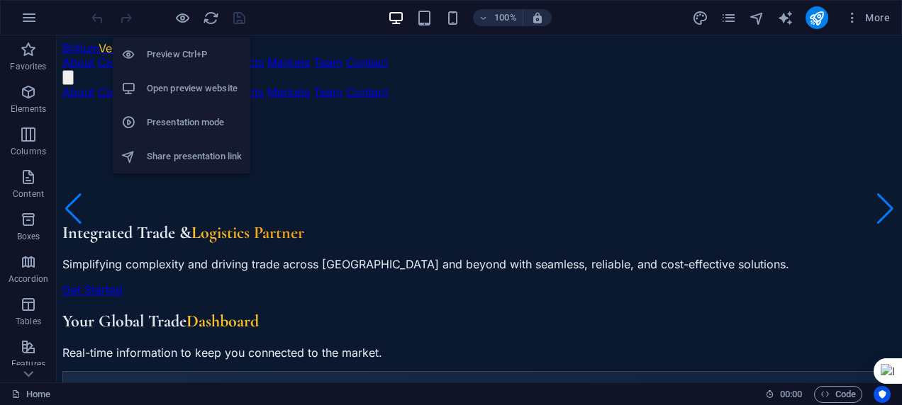
click at [176, 47] on h6 "Preview Ctrl+P" at bounding box center [194, 54] width 95 height 17
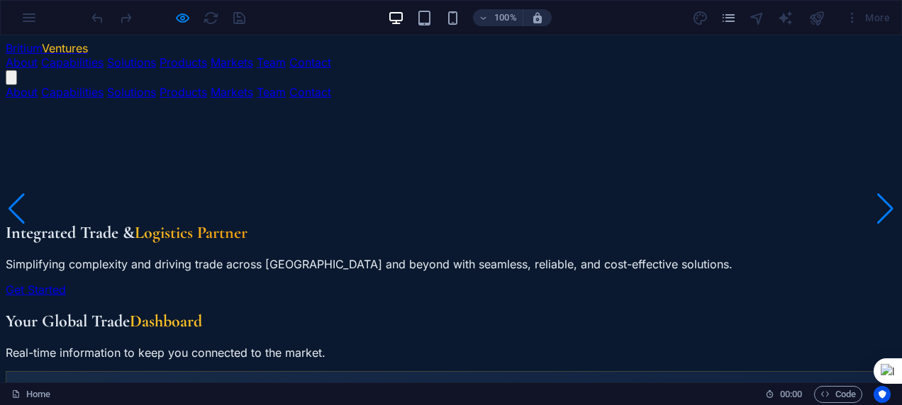
click at [246, 13] on div at bounding box center [168, 17] width 159 height 23
click at [237, 17] on div at bounding box center [168, 17] width 159 height 23
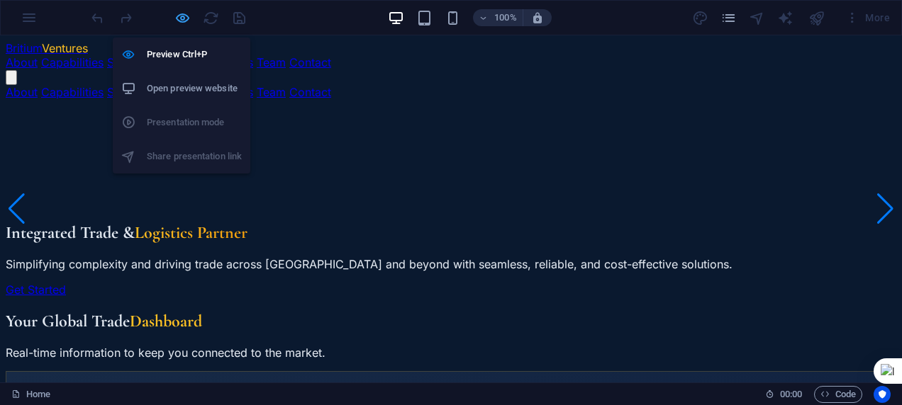
click at [176, 24] on icon "button" at bounding box center [182, 18] width 16 height 16
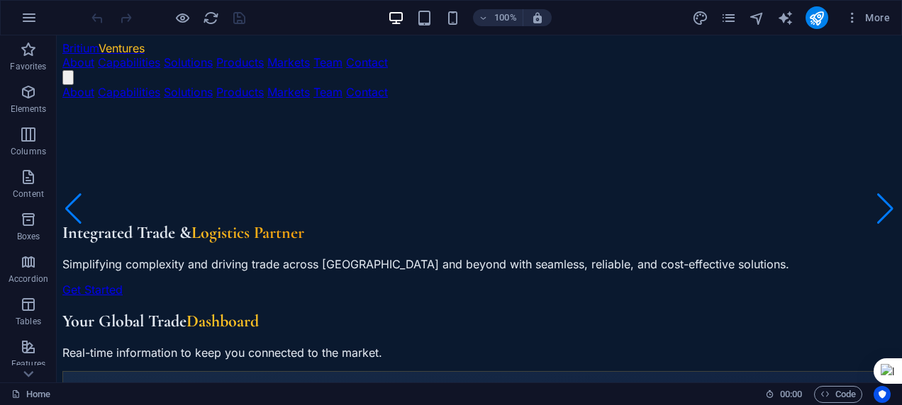
click at [98, 58] on link "Capabilities" at bounding box center [129, 62] width 62 height 14
click at [79, 60] on link "About" at bounding box center [78, 62] width 32 height 14
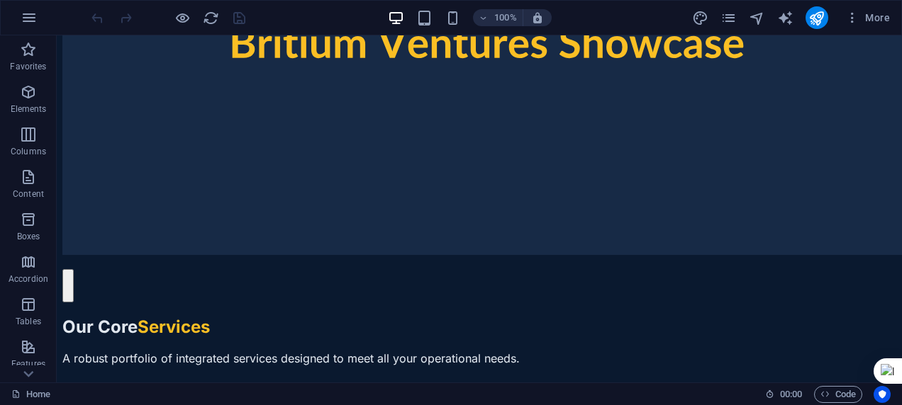
scroll to position [6629, 0]
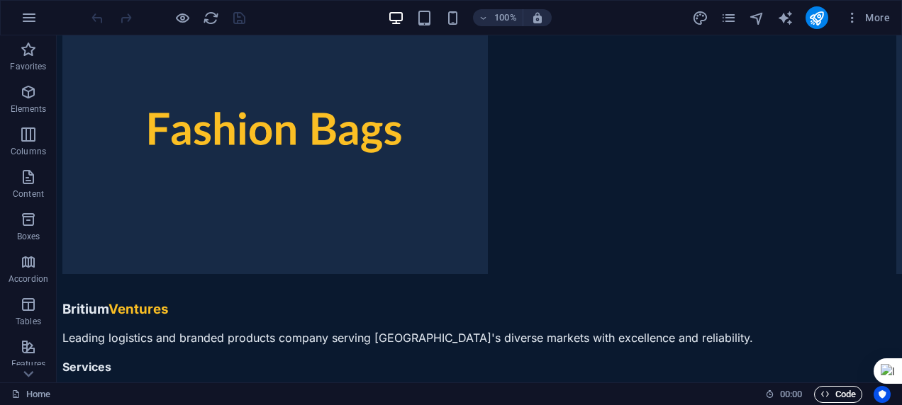
click at [596, 393] on span "Code" at bounding box center [837, 394] width 35 height 17
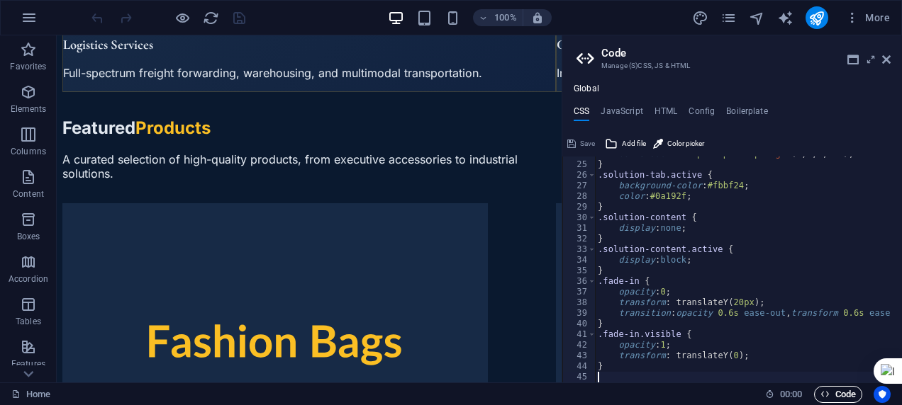
scroll to position [6719, 0]
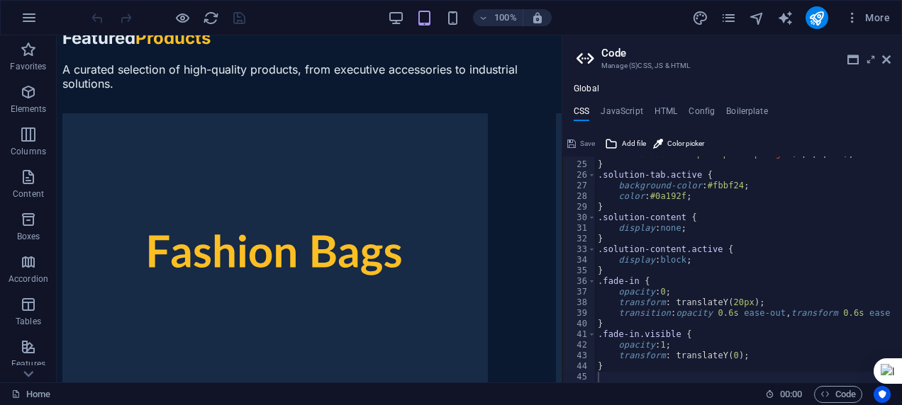
click at [582, 111] on h4 "CSS" at bounding box center [581, 114] width 16 height 16
click at [596, 190] on div "box-shadow : 0 25px 50px -12px rgba ( 0 , 0 , 0 , 0.4 ) ; } .solution-tab.activ…" at bounding box center [801, 267] width 412 height 237
type textarea "}"
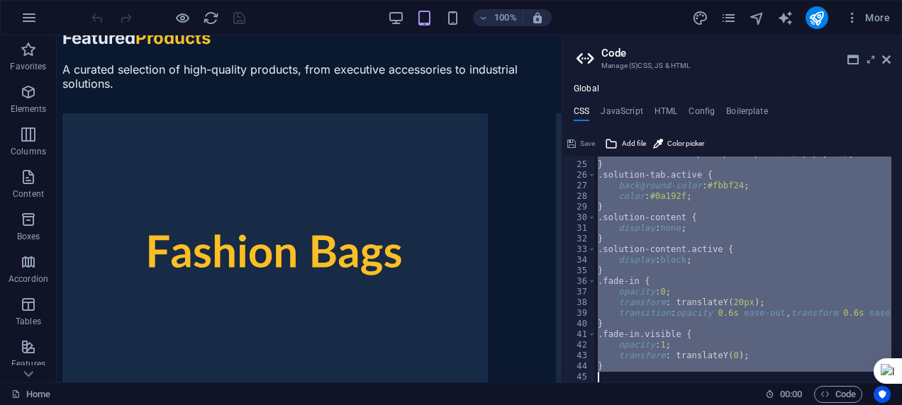
paste textarea
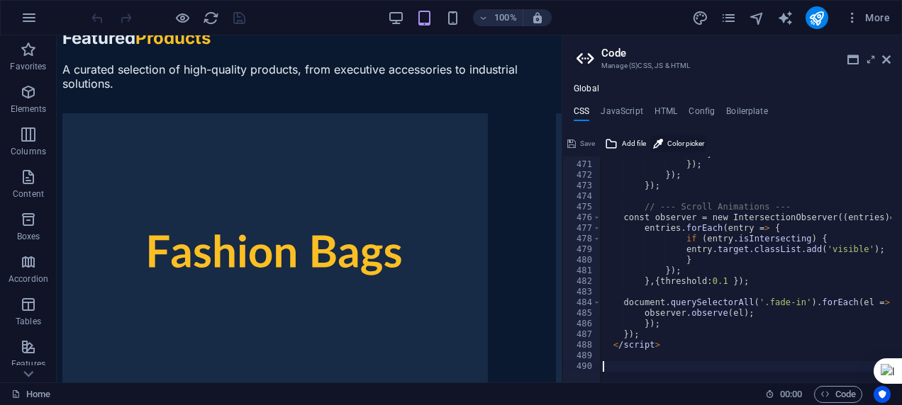
scroll to position [4994, 0]
click at [596, 106] on h4 "JavaScript" at bounding box center [621, 114] width 42 height 16
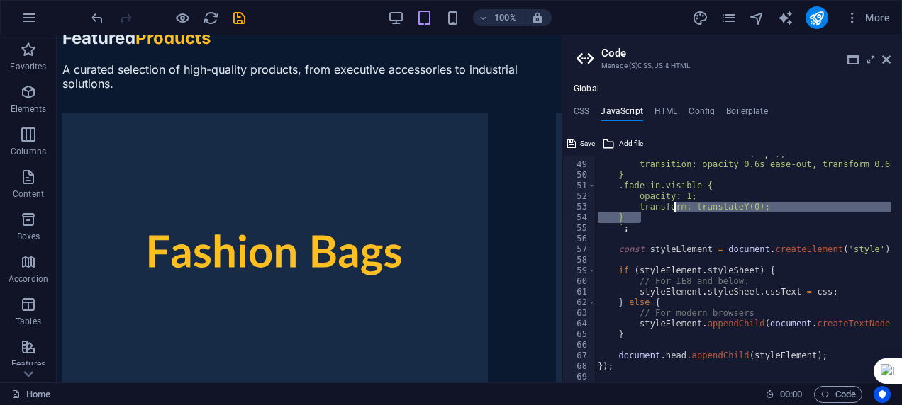
drag, startPoint x: 700, startPoint y: 214, endPoint x: 672, endPoint y: 201, distance: 31.1
click at [596, 201] on div "transform: translateY(20px); transition: opacity 0.6s ease-out, transform 0.6s …" at bounding box center [805, 267] width 421 height 237
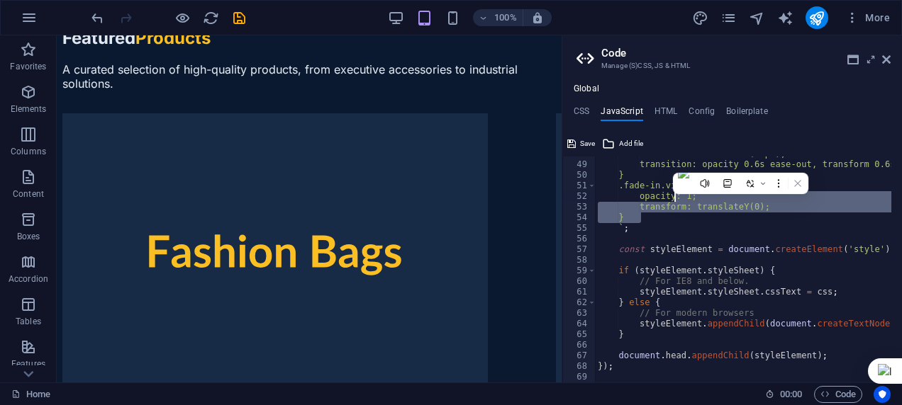
type textarea "});"
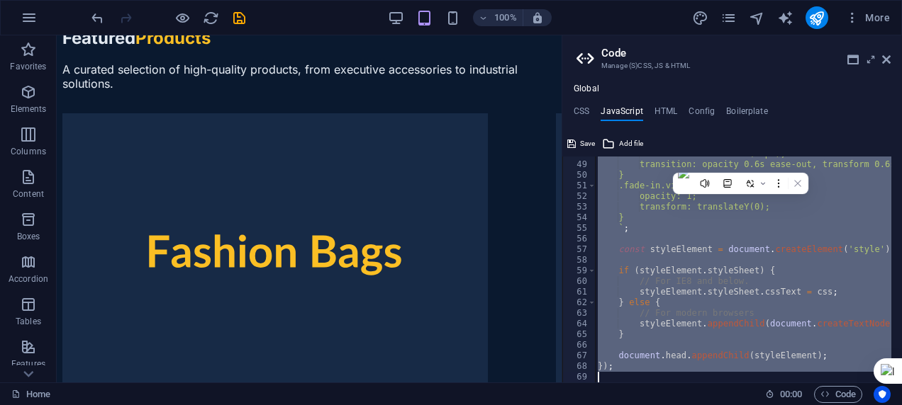
click at [596, 265] on div "transform: translateY(20px); transition: opacity 0.6s ease-out, transform 0.6s …" at bounding box center [743, 270] width 296 height 226
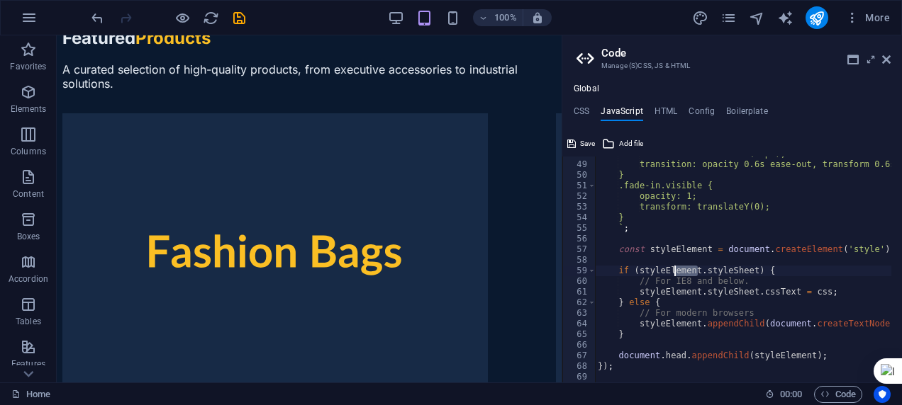
drag, startPoint x: 700, startPoint y: 275, endPoint x: 675, endPoint y: 268, distance: 25.1
click at [596, 268] on div "transform: translateY(20px); transition: opacity 0.6s ease-out, transform 0.6s …" at bounding box center [805, 267] width 421 height 237
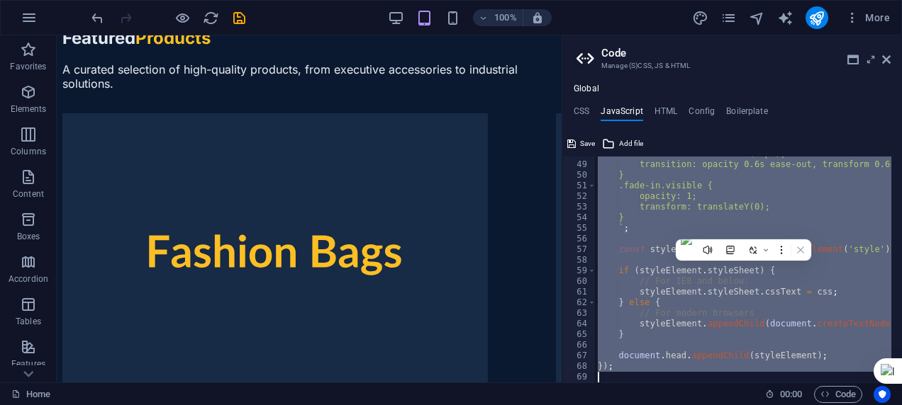
click at [596, 193] on div "transform: translateY(20px); transition: opacity 0.6s ease-out, transform 0.6s …" at bounding box center [743, 270] width 296 height 226
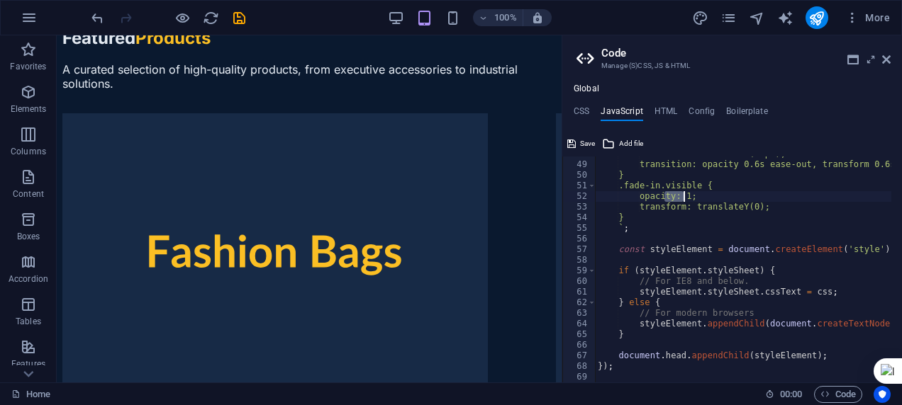
drag, startPoint x: 665, startPoint y: 197, endPoint x: 683, endPoint y: 196, distance: 18.4
click at [596, 196] on div "transform: translateY(20px); transition: opacity 0.6s ease-out, transform 0.6s …" at bounding box center [805, 267] width 421 height 237
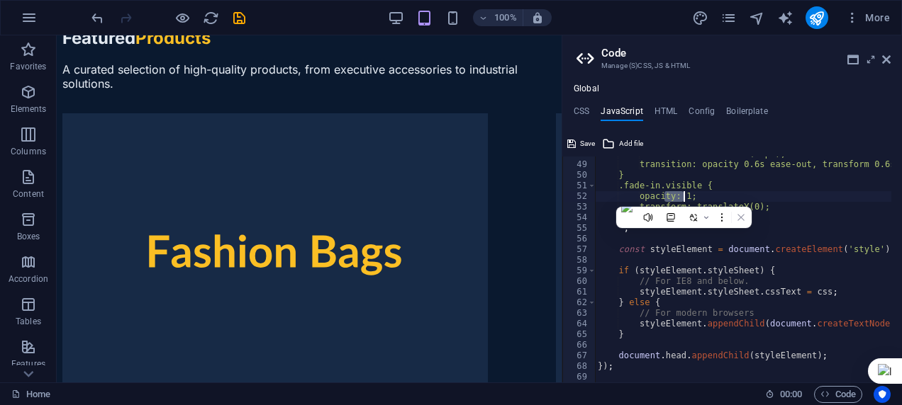
type textarea "});"
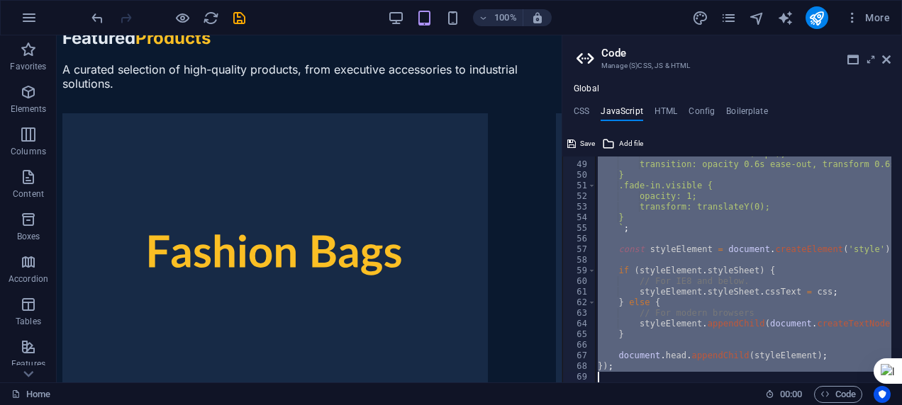
paste textarea
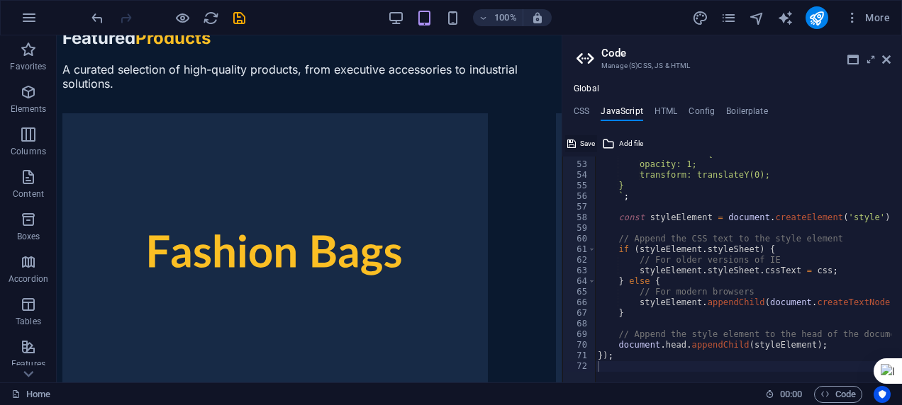
click at [574, 142] on icon at bounding box center [571, 143] width 9 height 17
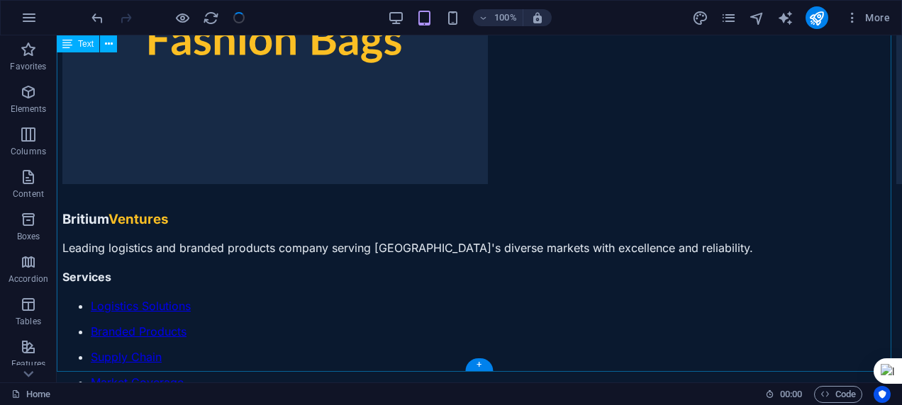
scroll to position [6629, 0]
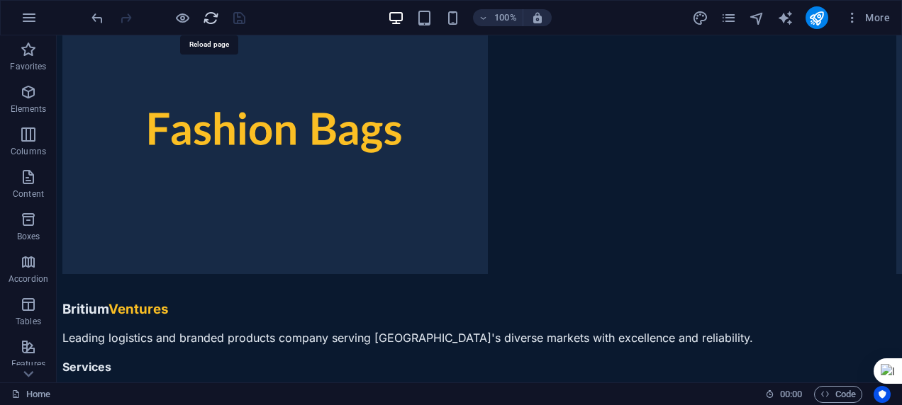
click at [215, 11] on icon "reload" at bounding box center [211, 18] width 16 height 16
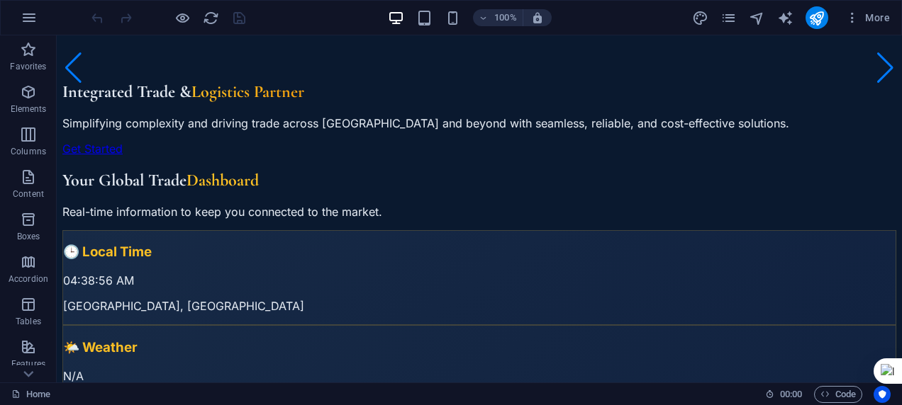
scroll to position [0, 0]
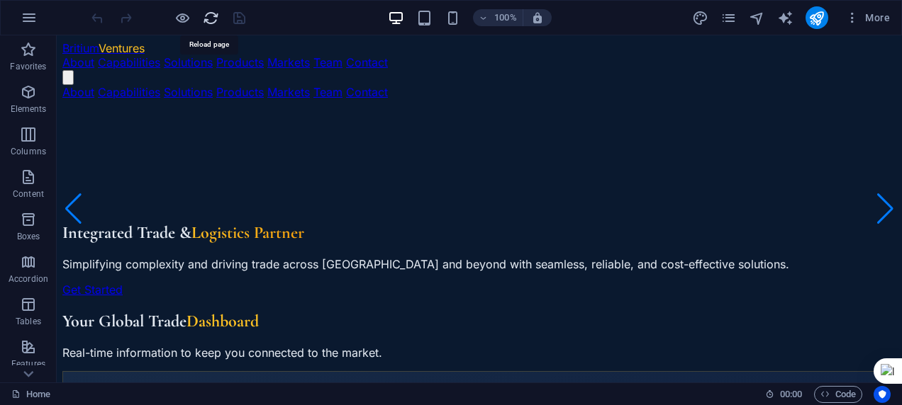
click at [211, 13] on icon "reload" at bounding box center [211, 18] width 16 height 16
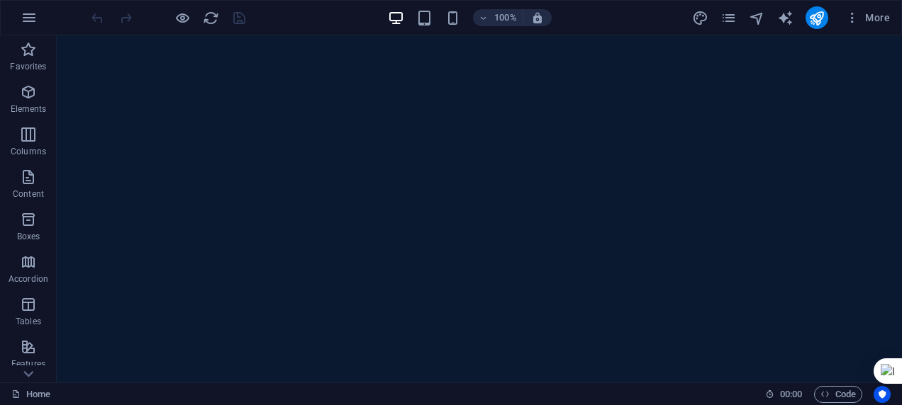
scroll to position [977, 0]
click at [596, 390] on icon "button" at bounding box center [824, 394] width 9 height 9
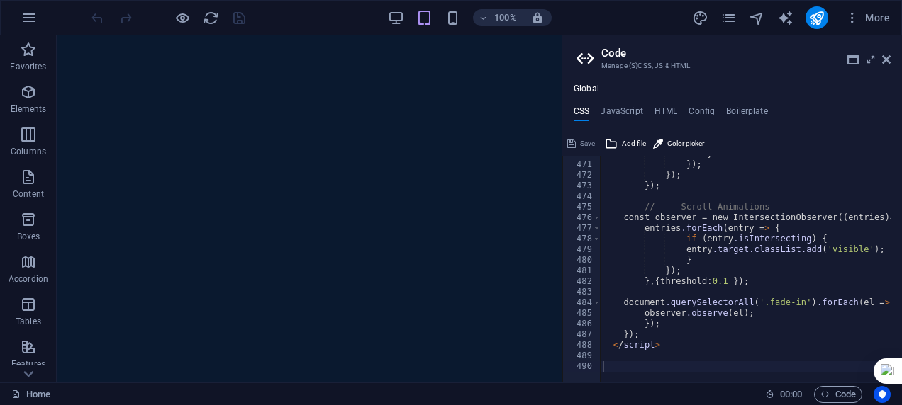
click at [596, 171] on html "[DOMAIN_NAME] Home (en) Favorites Elements Columns Content Boxes Accordion Tabl…" at bounding box center [451, 202] width 902 height 405
drag, startPoint x: 900, startPoint y: 161, endPoint x: 900, endPoint y: 169, distance: 8.5
click at [596, 169] on div at bounding box center [901, 202] width 1 height 405
drag, startPoint x: 900, startPoint y: 162, endPoint x: 900, endPoint y: 170, distance: 8.5
click at [596, 170] on div at bounding box center [901, 202] width 1 height 405
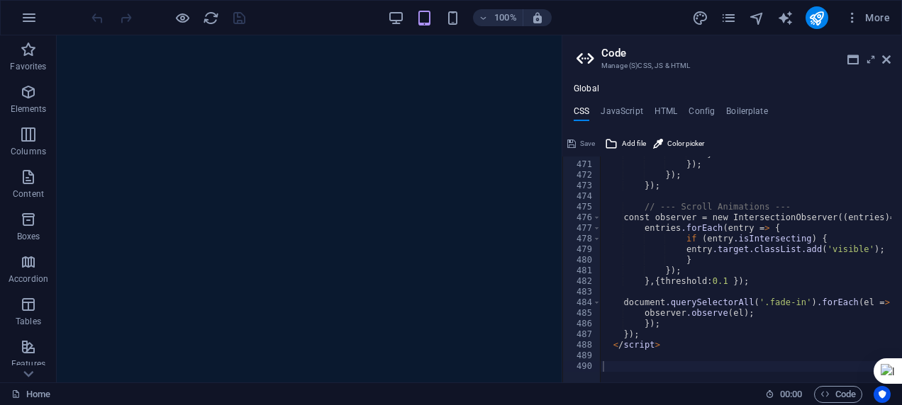
click at [596, 105] on div "Global CSS JavaScript HTML Config Boilerplate 470 471 472 473 474 475 476 477 4…" at bounding box center [732, 233] width 340 height 299
click at [596, 106] on h4 "JavaScript" at bounding box center [621, 114] width 42 height 16
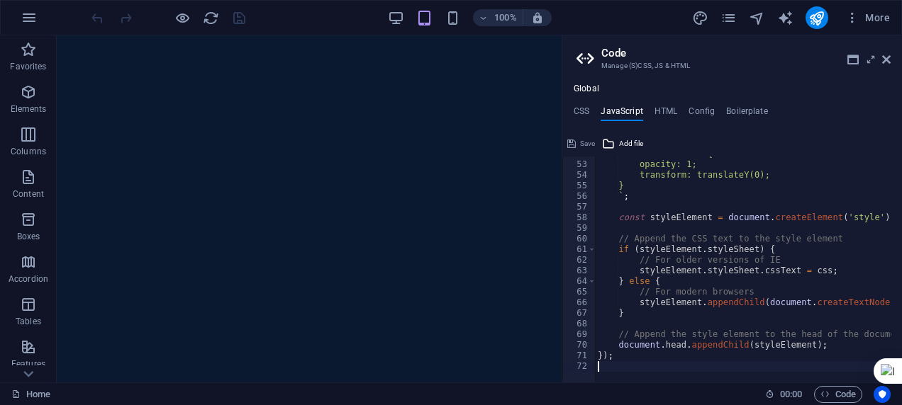
click at [596, 106] on h4 "JavaScript" at bounding box center [621, 114] width 42 height 16
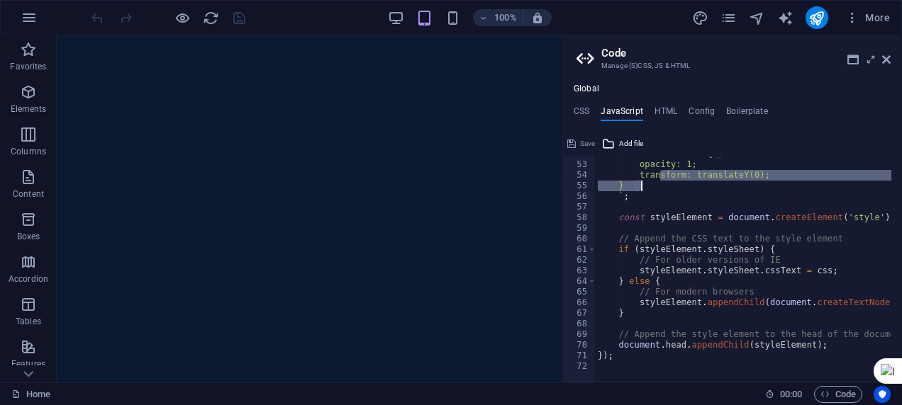
drag, startPoint x: 665, startPoint y: 187, endPoint x: 676, endPoint y: 194, distance: 13.0
click at [596, 193] on div ".fade-in.visible { opacity: 1; transform: translateY(0); } ` ; const styleEleme…" at bounding box center [836, 267] width 483 height 237
type textarea "} `;"
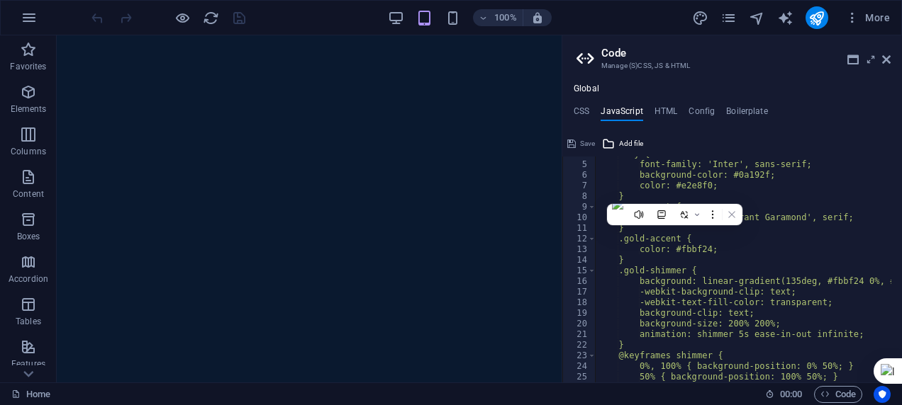
scroll to position [0, 0]
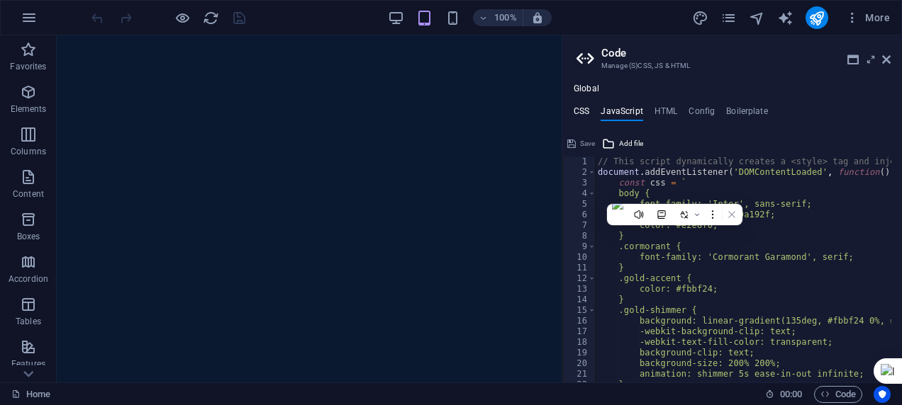
click at [573, 111] on h4 "CSS" at bounding box center [581, 114] width 16 height 16
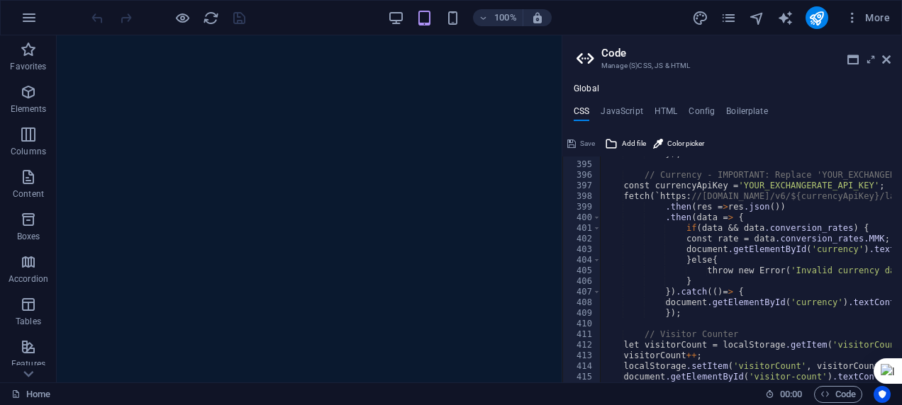
scroll to position [4144, 0]
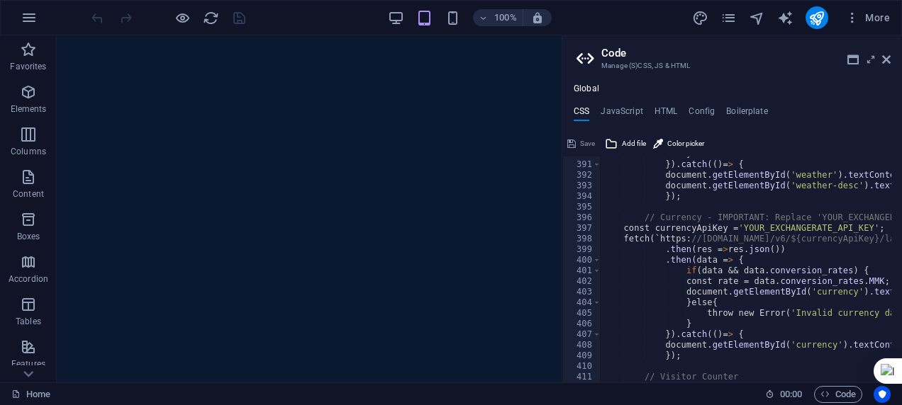
click at [596, 141] on div "Save Add file Color picker" at bounding box center [732, 142] width 340 height 21
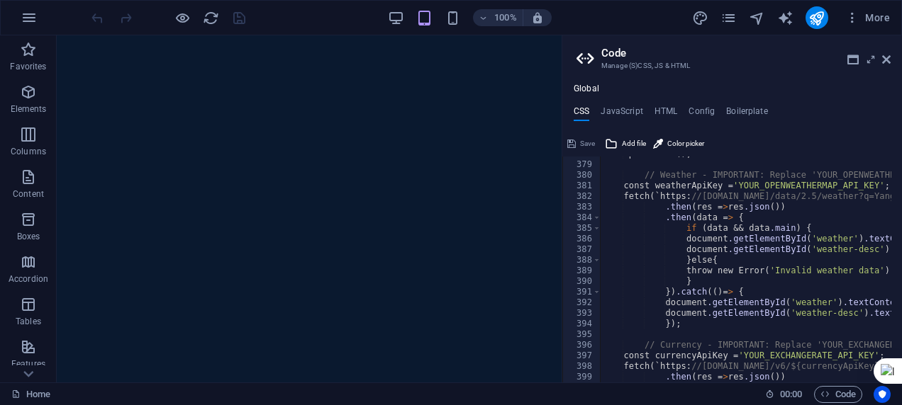
scroll to position [3974, 0]
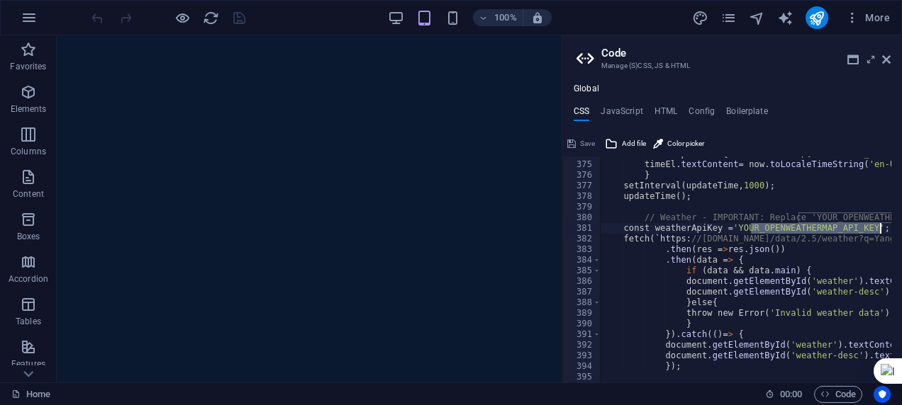
drag, startPoint x: 751, startPoint y: 230, endPoint x: 877, endPoint y: 225, distance: 127.0
paste textarea "s77f9nm7pebaqpie1gvy39xwv8w0na981snbacu2"
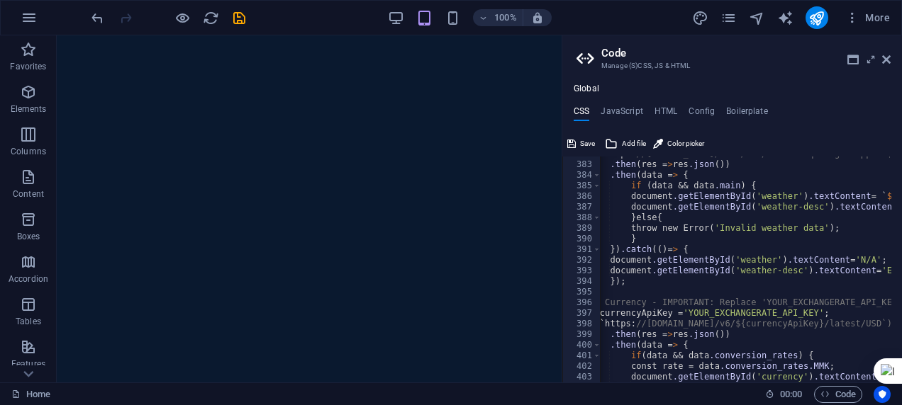
scroll to position [4016, 0]
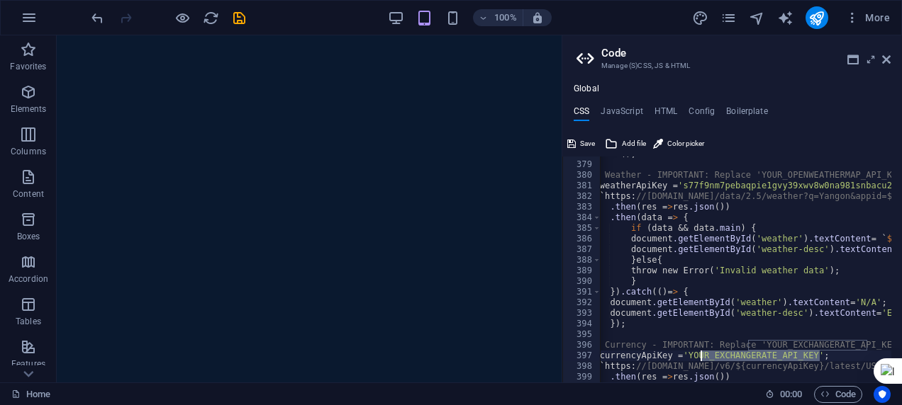
drag, startPoint x: 819, startPoint y: 356, endPoint x: 701, endPoint y: 355, distance: 118.4
paste textarea "14997561b6-dd3ede2137-t1zeas"
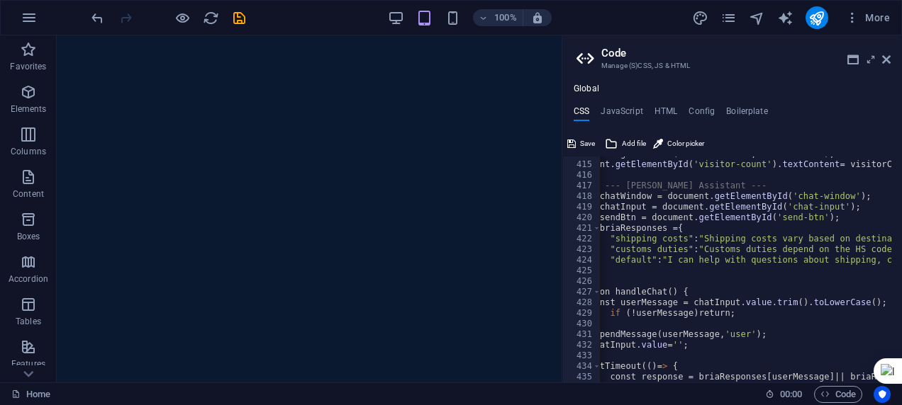
scroll to position [4484, 0]
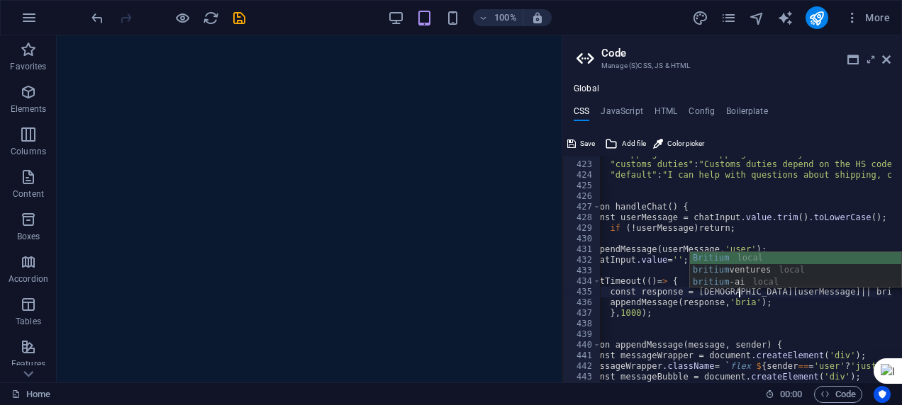
scroll to position [0, 16]
click at [596, 284] on div "Britium local britium ventures local britium -ai local" at bounding box center [796, 282] width 212 height 60
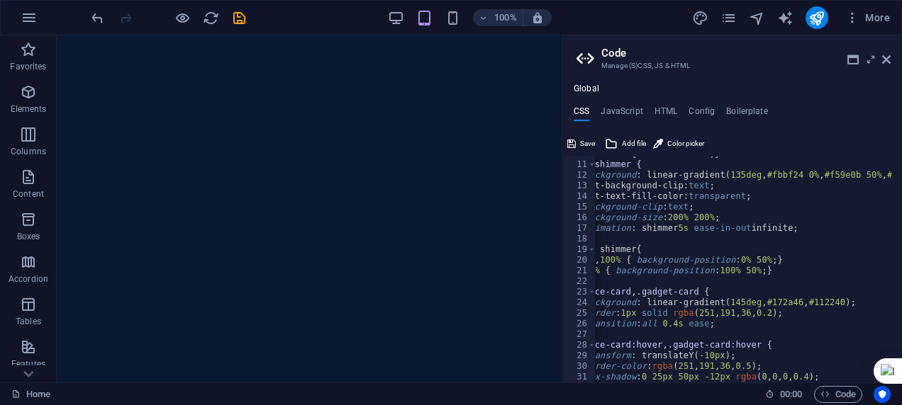
scroll to position [0, 0]
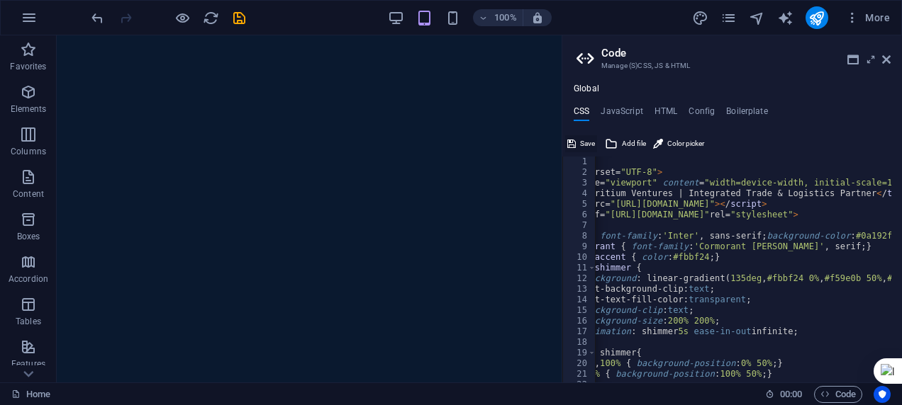
type textarea "const response = britium-aiResponses[userMessage] || briaResponses.default;"
click at [581, 139] on span "Save" at bounding box center [587, 143] width 15 height 17
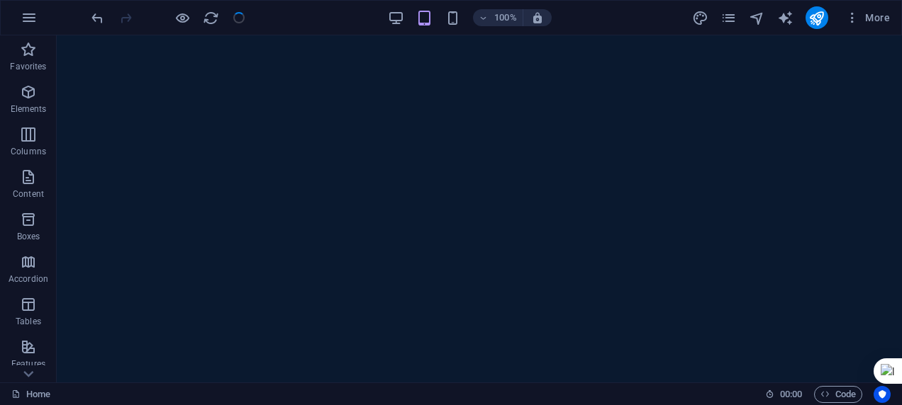
scroll to position [977, 0]
drag, startPoint x: 256, startPoint y: 60, endPoint x: 220, endPoint y: 38, distance: 41.3
click at [209, 11] on icon "reload" at bounding box center [211, 18] width 16 height 16
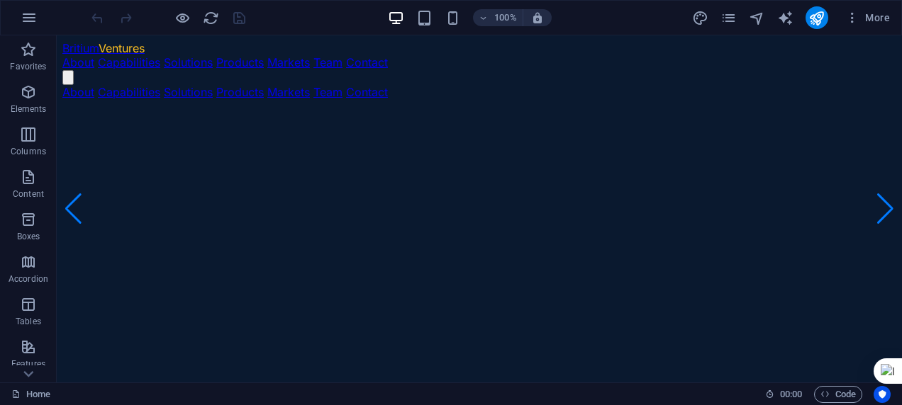
scroll to position [0, 0]
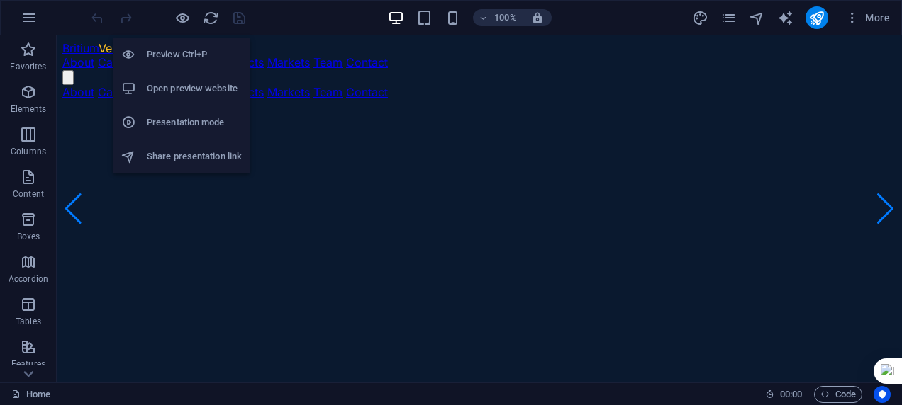
click at [172, 44] on li "Preview Ctrl+P" at bounding box center [182, 55] width 138 height 34
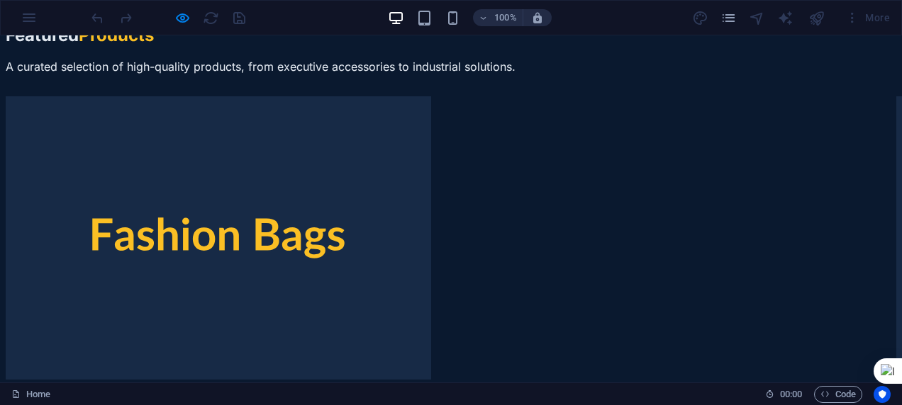
scroll to position [6612, 0]
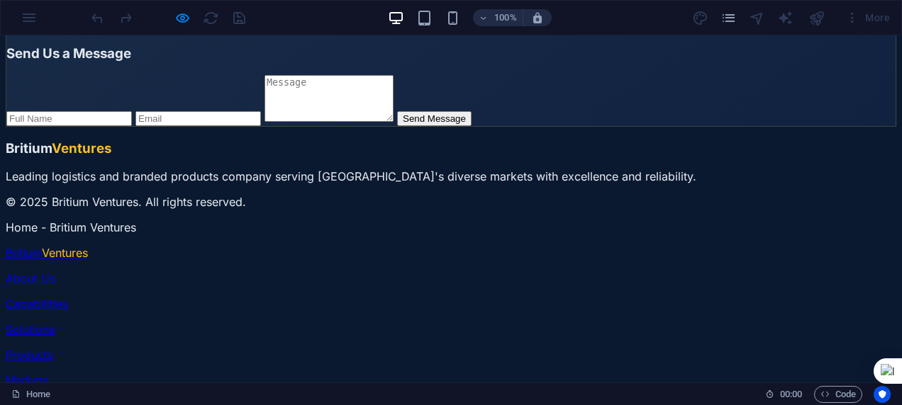
click at [596, 207] on p "© 2025 Britium Ventures. All rights reserved." at bounding box center [451, 202] width 890 height 14
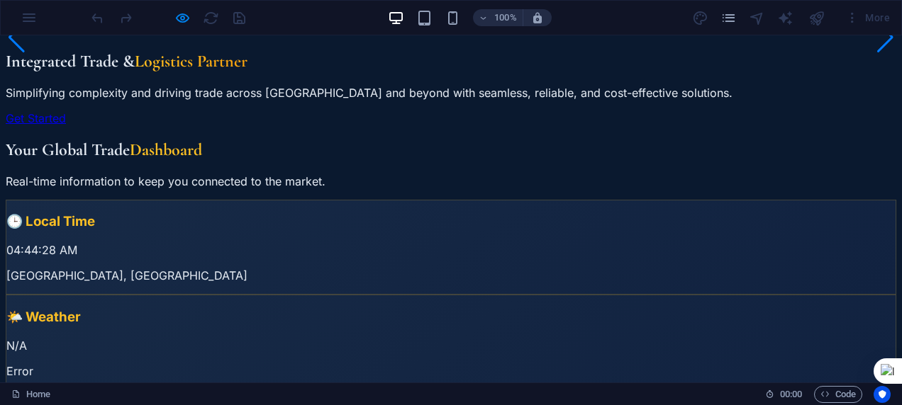
scroll to position [0, 0]
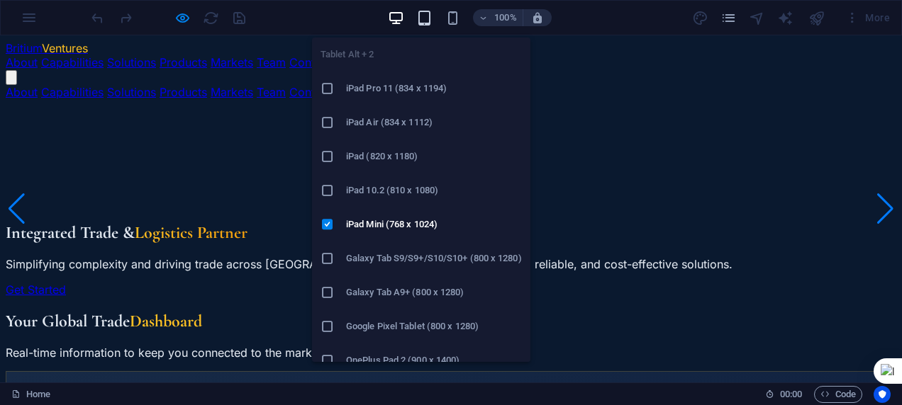
click at [431, 16] on icon "button" at bounding box center [424, 18] width 16 height 16
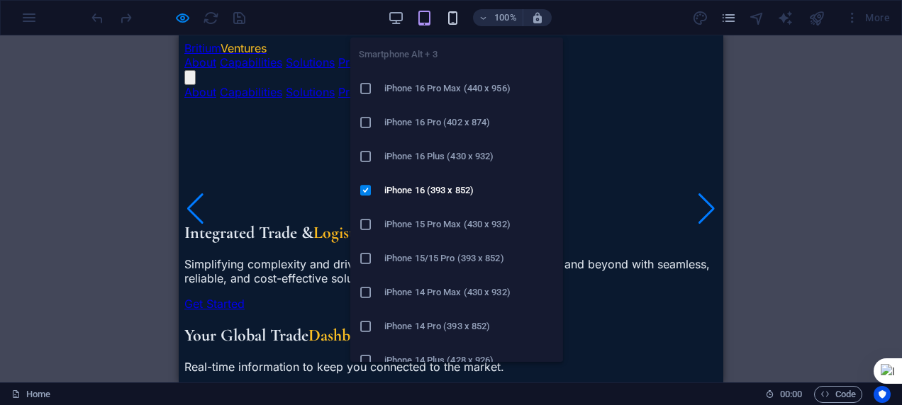
click at [451, 17] on icon "button" at bounding box center [452, 18] width 16 height 16
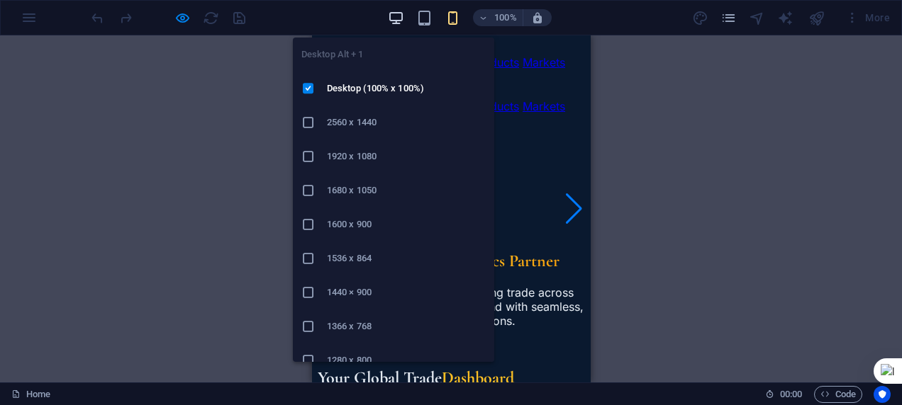
click at [400, 17] on icon "button" at bounding box center [396, 18] width 16 height 16
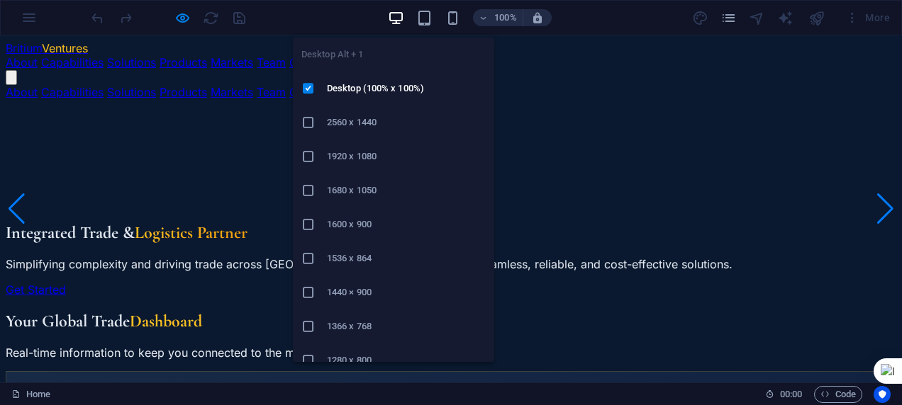
click at [327, 128] on h6 "2560 x 1440" at bounding box center [406, 122] width 159 height 17
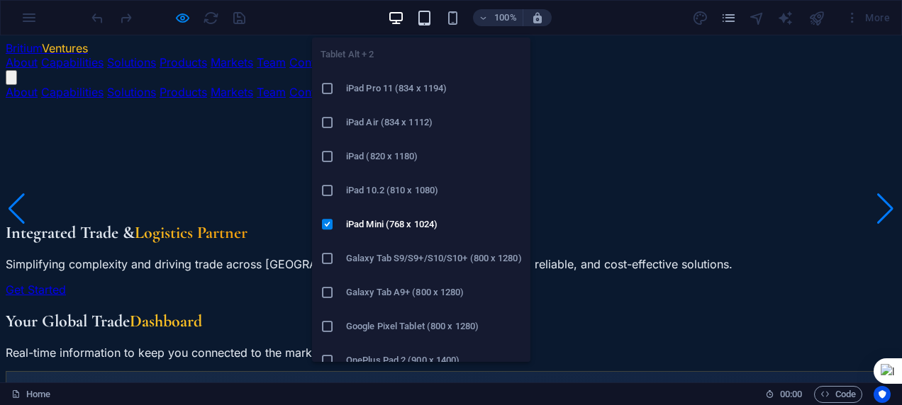
click at [422, 10] on icon "button" at bounding box center [424, 18] width 16 height 16
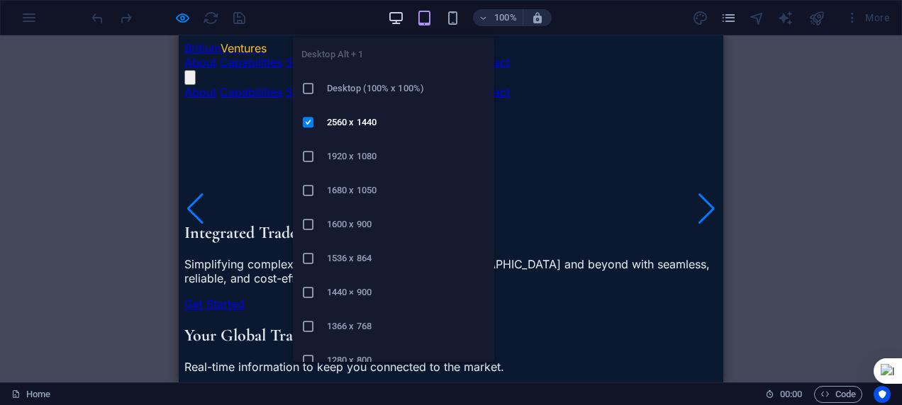
click at [397, 15] on icon "button" at bounding box center [396, 18] width 16 height 16
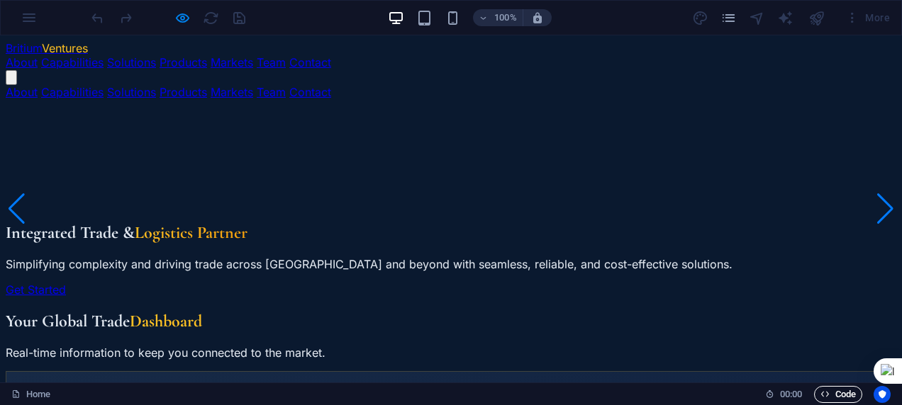
click at [596, 387] on span "Code" at bounding box center [837, 394] width 35 height 17
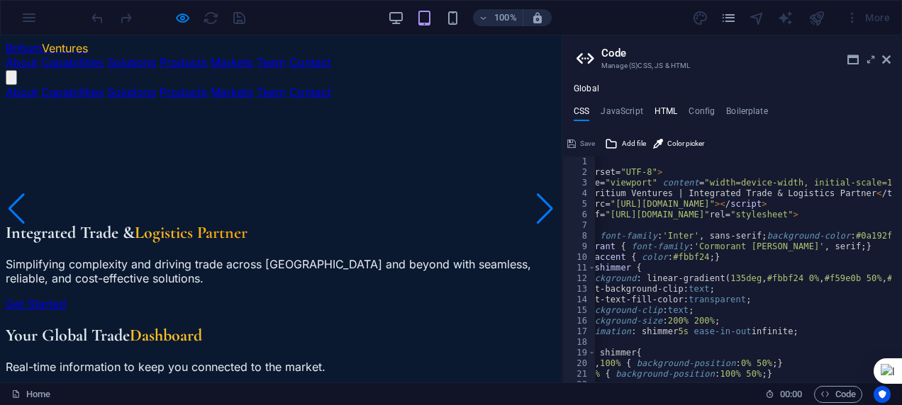
click at [596, 113] on h4 "HTML" at bounding box center [665, 114] width 23 height 16
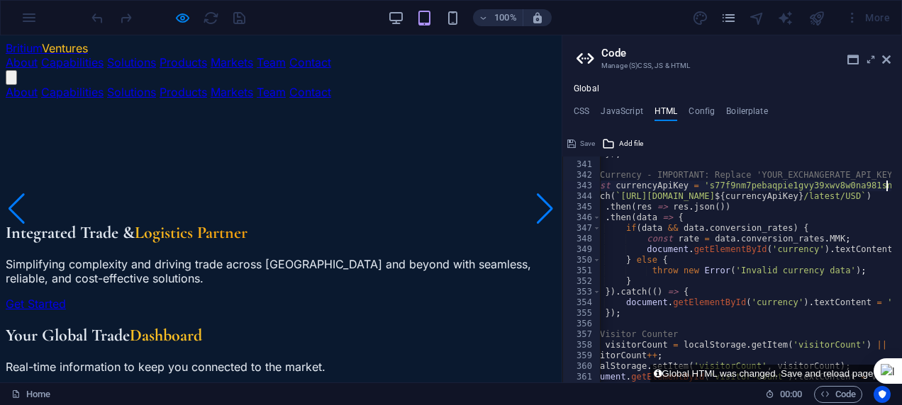
scroll to position [3569, 0]
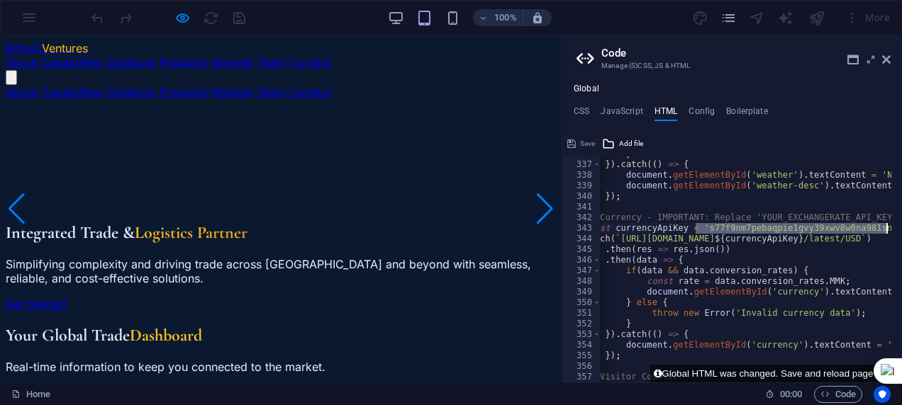
drag, startPoint x: 694, startPoint y: 228, endPoint x: 885, endPoint y: 230, distance: 190.7
drag, startPoint x: 789, startPoint y: 240, endPoint x: 856, endPoint y: 235, distance: 67.5
paste textarea "s77f9nm7pebaqpie1gvy39xwv8w0na981snbacu2"
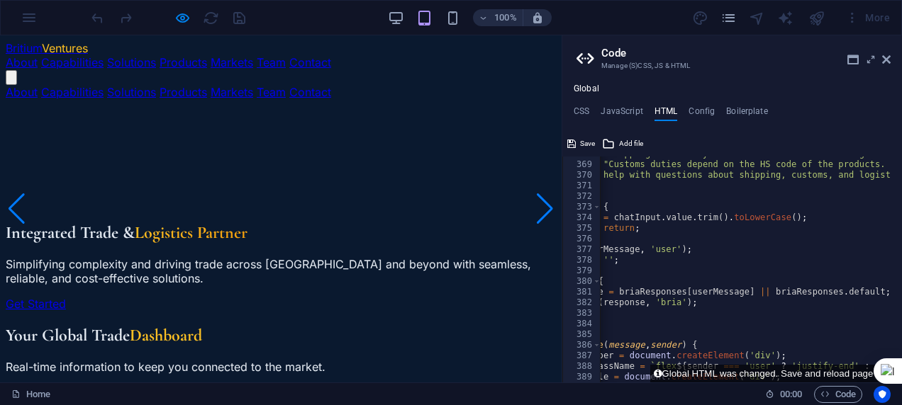
scroll to position [3995, 0]
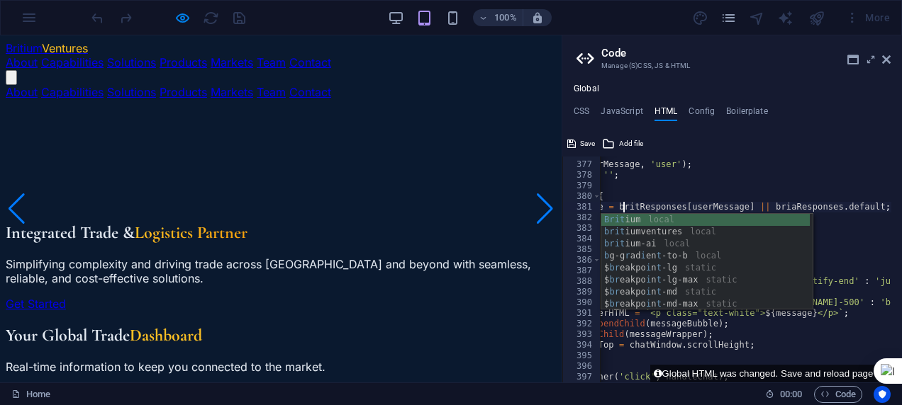
scroll to position [0, 14]
click at [596, 242] on div "Brit ium local brit iumventures local brit ium-ai local b g-g r ad i en t -to-b…" at bounding box center [705, 274] width 209 height 120
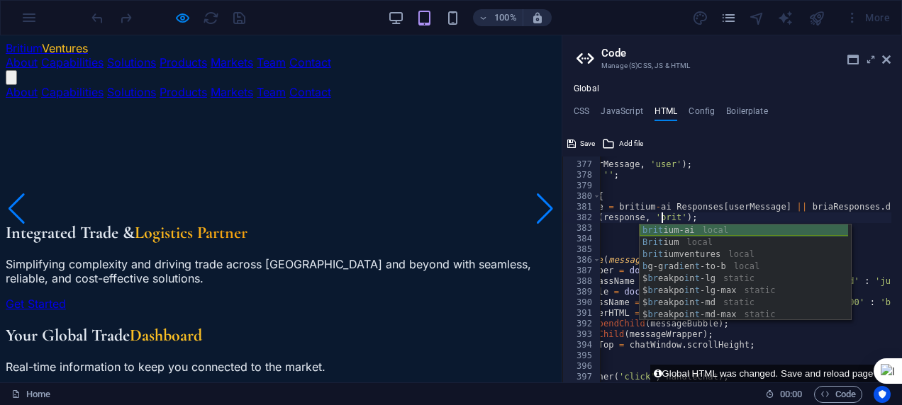
click at [596, 227] on div "brit ium-ai local [DEMOGRAPHIC_DATA] ium local [DEMOGRAPHIC_DATA] iumventures l…" at bounding box center [743, 285] width 209 height 120
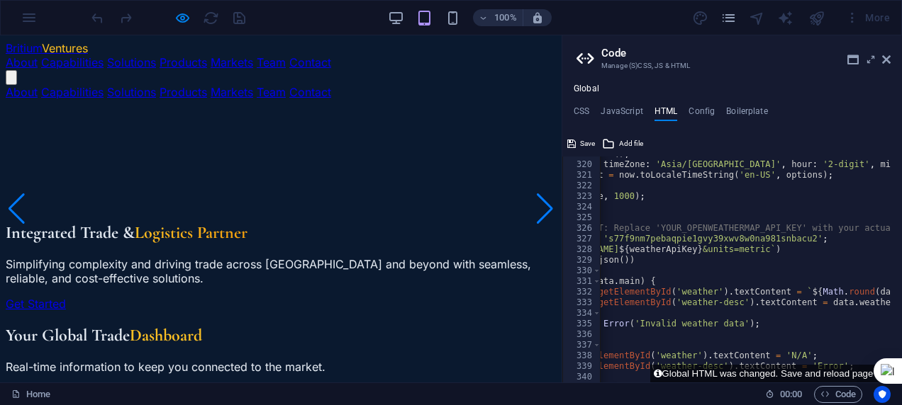
scroll to position [3431, 0]
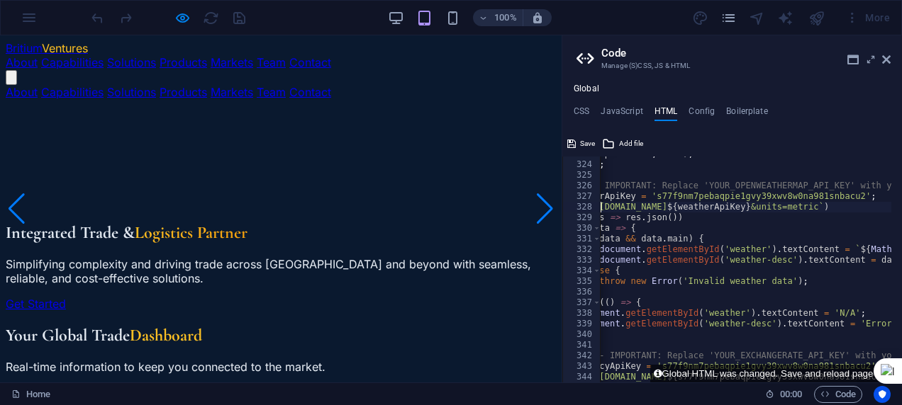
scroll to position [0, 98]
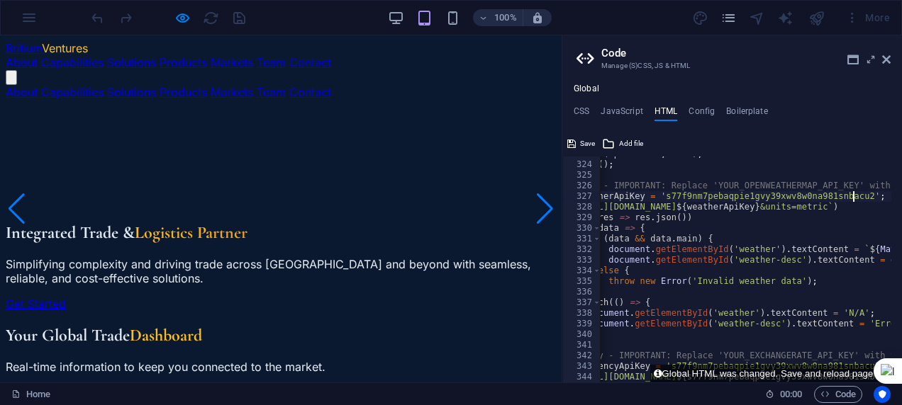
click at [596, 192] on div "setInterval ( updateTime , 1000 ) ; updateTime ( ) ; // Weather - IMPORTANT: Re…" at bounding box center [745, 270] width 291 height 226
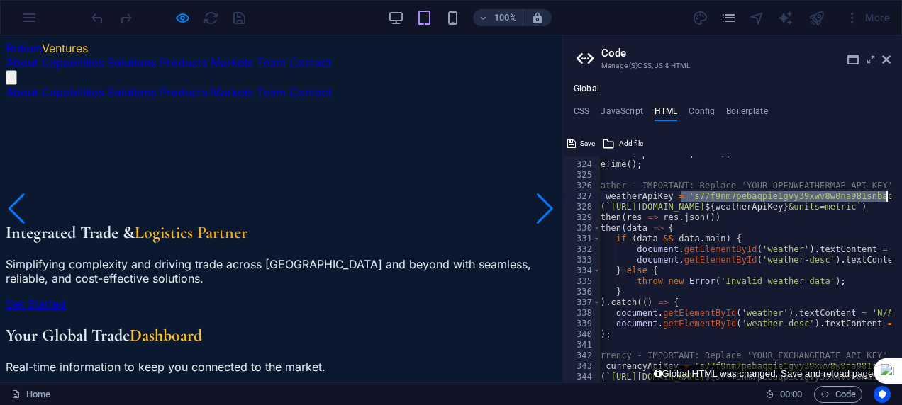
scroll to position [0, 70]
drag, startPoint x: 751, startPoint y: 196, endPoint x: 872, endPoint y: 196, distance: 121.2
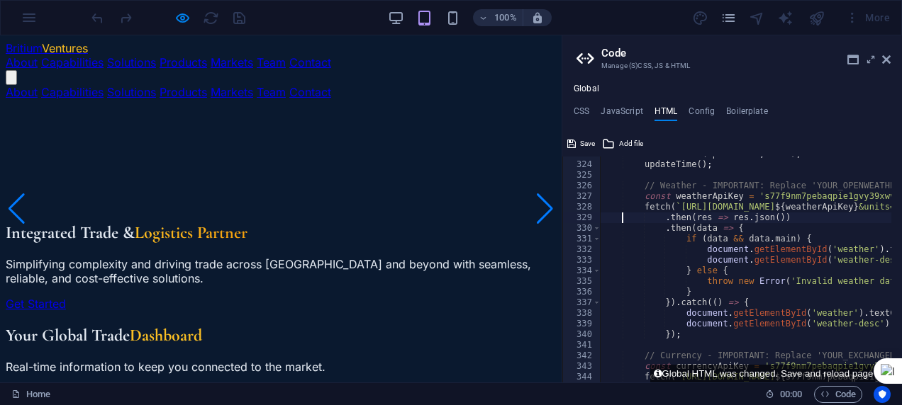
scroll to position [0, 0]
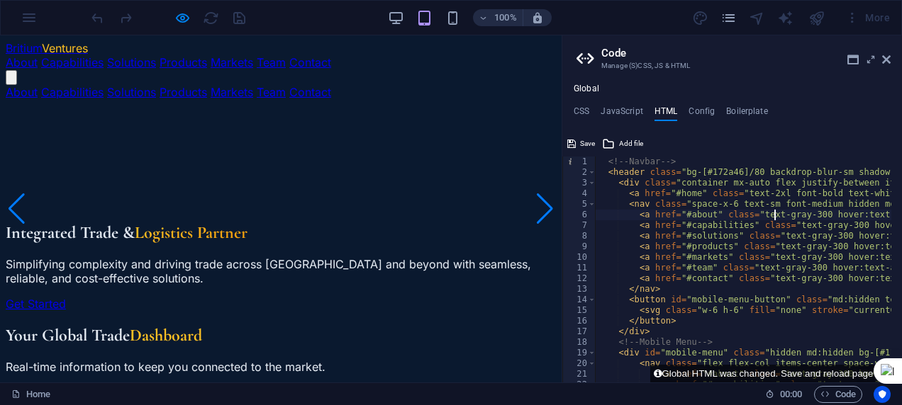
drag, startPoint x: 777, startPoint y: 214, endPoint x: 811, endPoint y: 213, distance: 34.1
click at [596, 213] on html "[DOMAIN_NAME] Home (en) Favorites Elements Columns Content Boxes Accordion Tabl…" at bounding box center [451, 202] width 902 height 405
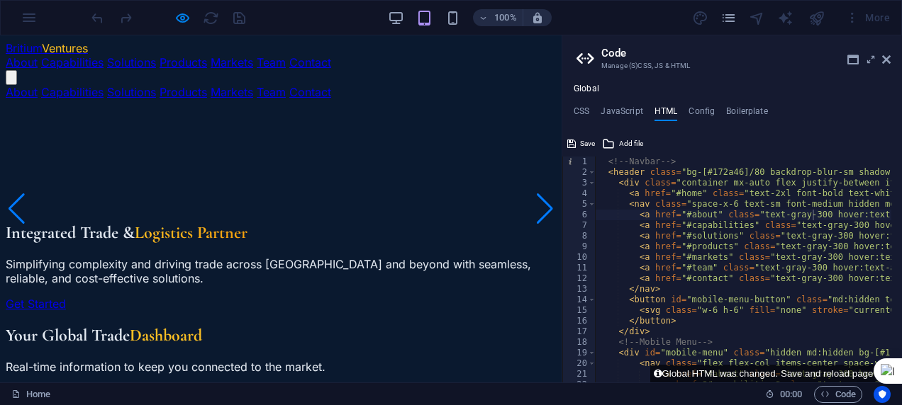
click at [596, 213] on html "[DOMAIN_NAME] Home (en) Favorites Elements Columns Content Boxes Accordion Tabl…" at bounding box center [451, 202] width 902 height 405
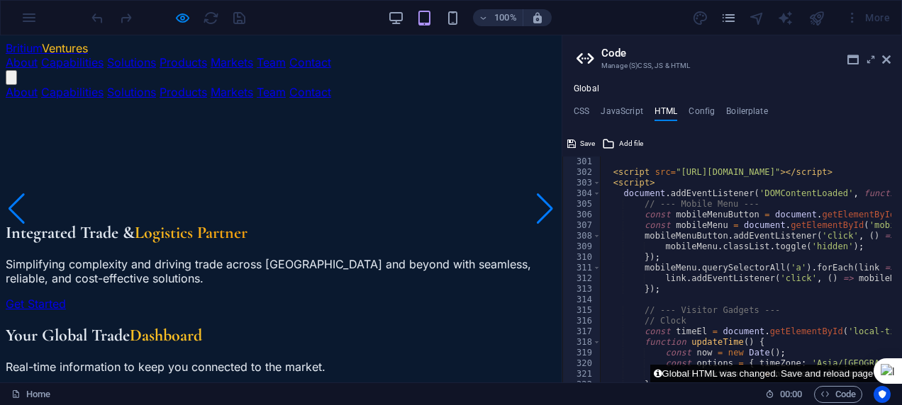
click at [596, 377] on icon at bounding box center [658, 373] width 8 height 9
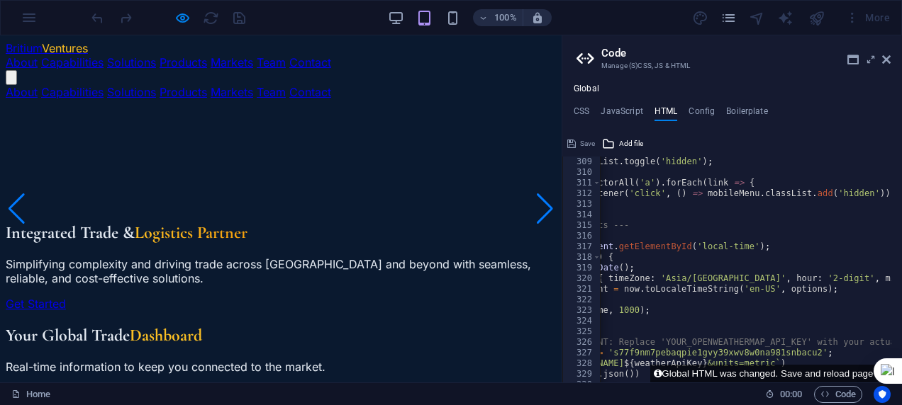
scroll to position [3317, 0]
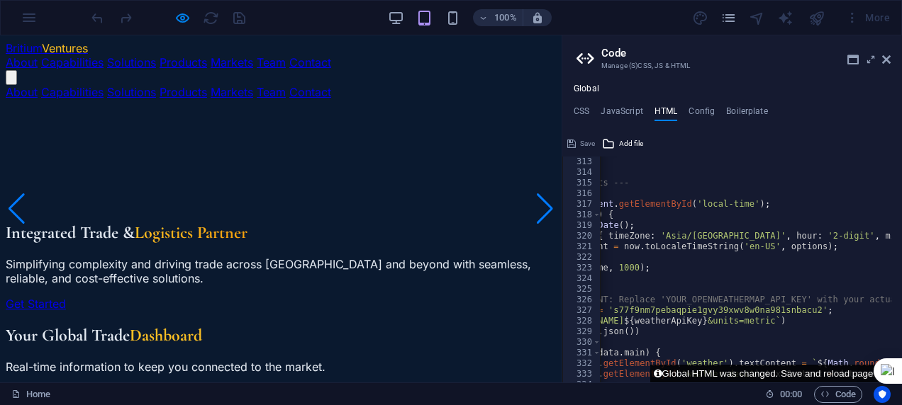
drag, startPoint x: 669, startPoint y: 380, endPoint x: 654, endPoint y: 381, distance: 15.0
click at [596, 381] on button "Global HTML was changed. Save and reload page now?" at bounding box center [776, 374] width 252 height 18
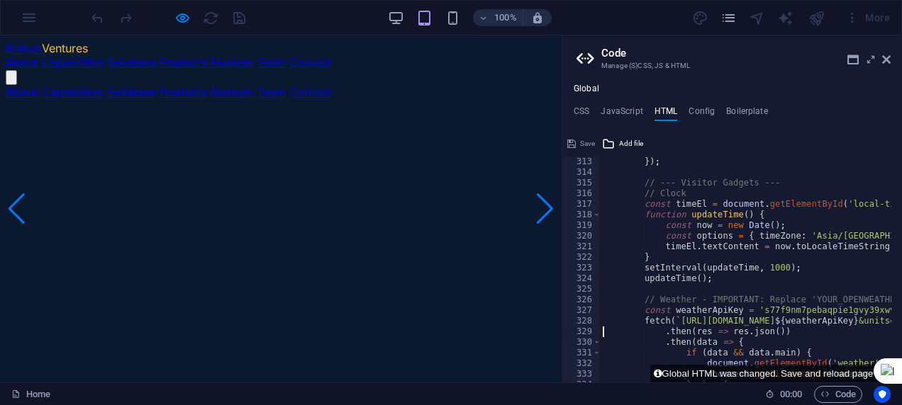
scroll to position [0, 0]
drag, startPoint x: 837, startPoint y: 320, endPoint x: 636, endPoint y: 333, distance: 201.0
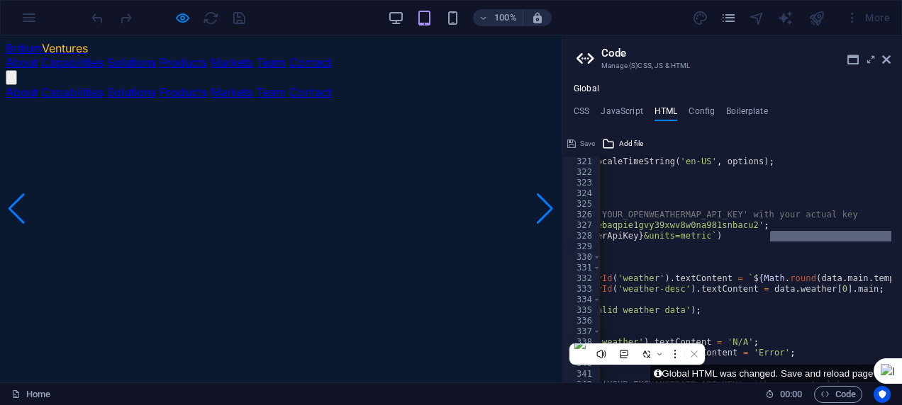
scroll to position [0, 247]
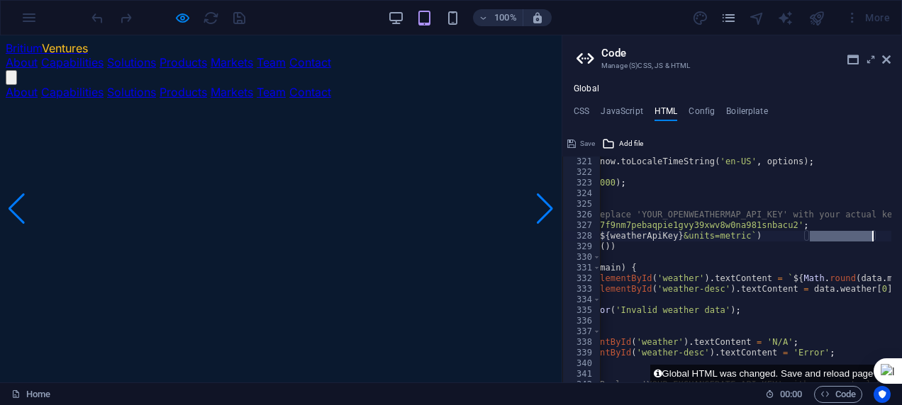
drag, startPoint x: 809, startPoint y: 234, endPoint x: 870, endPoint y: 234, distance: 61.0
paste textarea "s77f9nm7pebaqpie1gvy39xwv8w0na981snbacu2"
type textarea "fetch(`https://[DOMAIN_NAME]/data/2.5/weather?q=Yangon&appid=${s77f9nm7pebaqpie…"
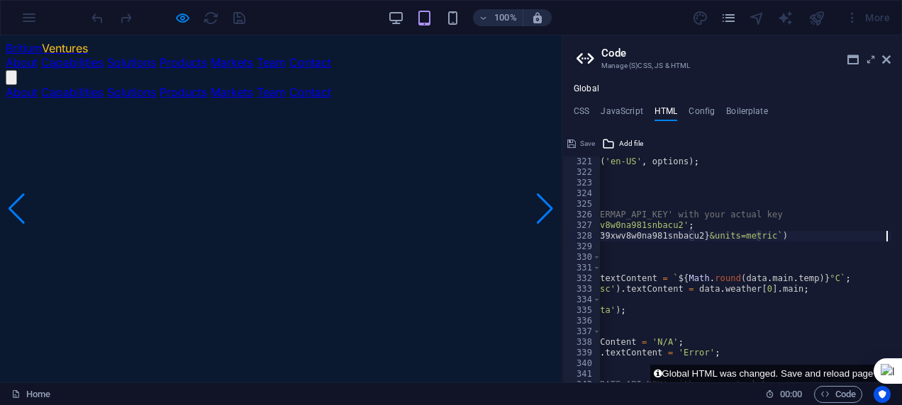
scroll to position [0, 290]
drag, startPoint x: 692, startPoint y: 378, endPoint x: 670, endPoint y: 383, distance: 23.2
click at [596, 383] on div "Home (en) Favorites Elements Columns Content Boxes Accordion Tables Features Im…" at bounding box center [451, 208] width 902 height 347
drag, startPoint x: 676, startPoint y: 388, endPoint x: 668, endPoint y: 388, distance: 8.5
click at [596, 388] on div "Home" at bounding box center [382, 394] width 742 height 17
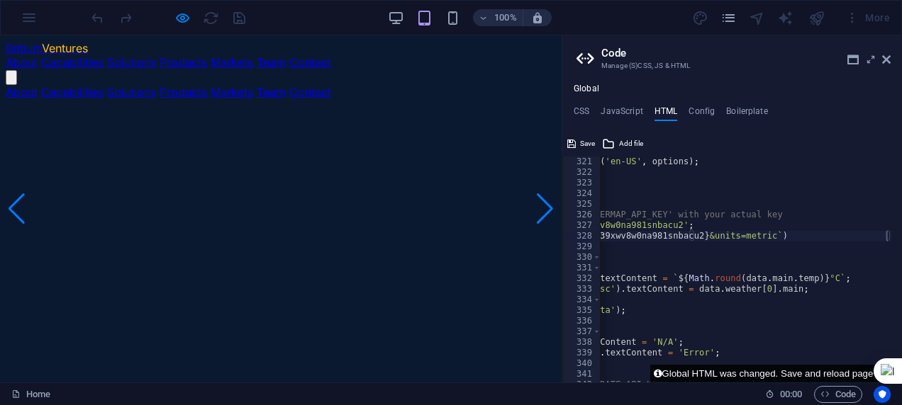
drag, startPoint x: 688, startPoint y: 378, endPoint x: 671, endPoint y: 382, distance: 17.4
click at [596, 382] on button "Global HTML was changed. Save and reload page now?" at bounding box center [776, 374] width 252 height 18
click at [596, 380] on button "Global HTML was changed. Save and reload page now?" at bounding box center [776, 374] width 252 height 18
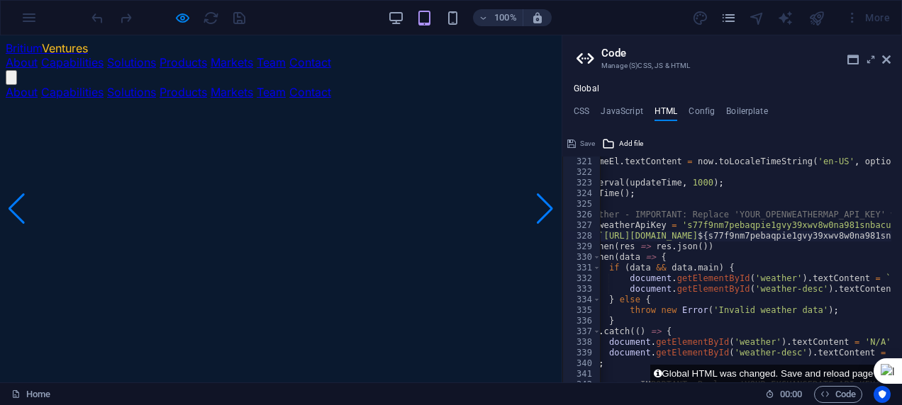
scroll to position [3530, 0]
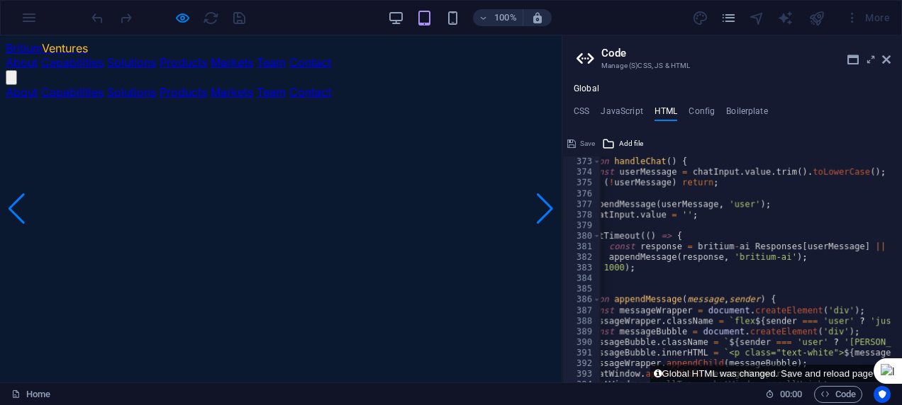
scroll to position [3955, 0]
drag, startPoint x: 447, startPoint y: 187, endPoint x: 395, endPoint y: 156, distance: 61.0
click at [218, 164] on video at bounding box center [112, 152] width 213 height 106
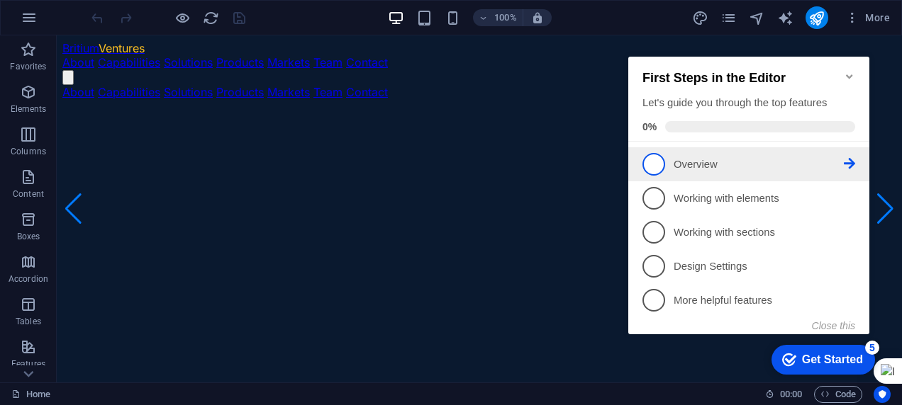
click at [666, 170] on link "1 Overview - incomplete" at bounding box center [748, 164] width 213 height 23
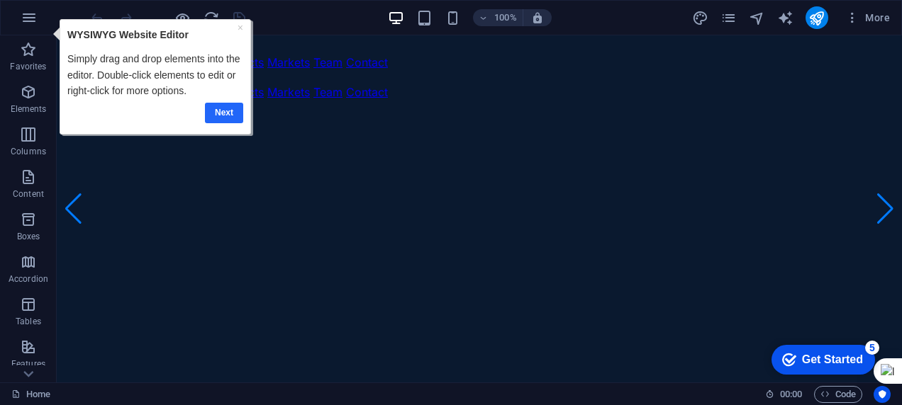
click at [222, 108] on link "Next" at bounding box center [224, 112] width 38 height 21
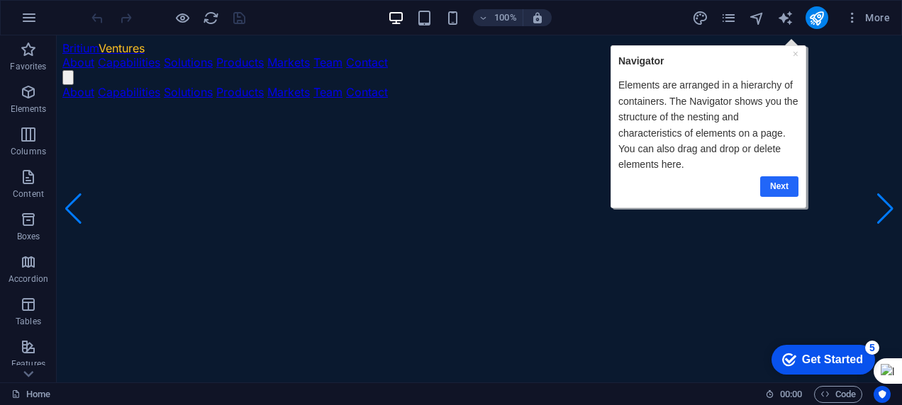
click at [785, 184] on link "Next" at bounding box center [779, 186] width 38 height 21
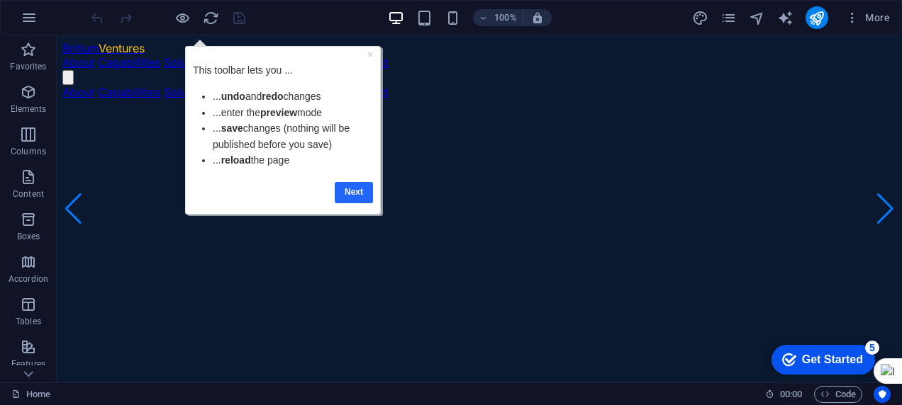
click at [361, 193] on link "Next" at bounding box center [353, 191] width 38 height 21
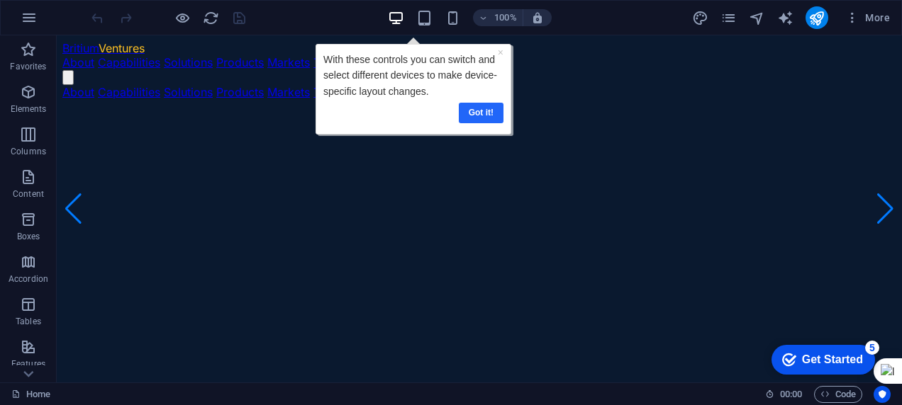
click at [481, 113] on link "Got it!" at bounding box center [480, 112] width 45 height 21
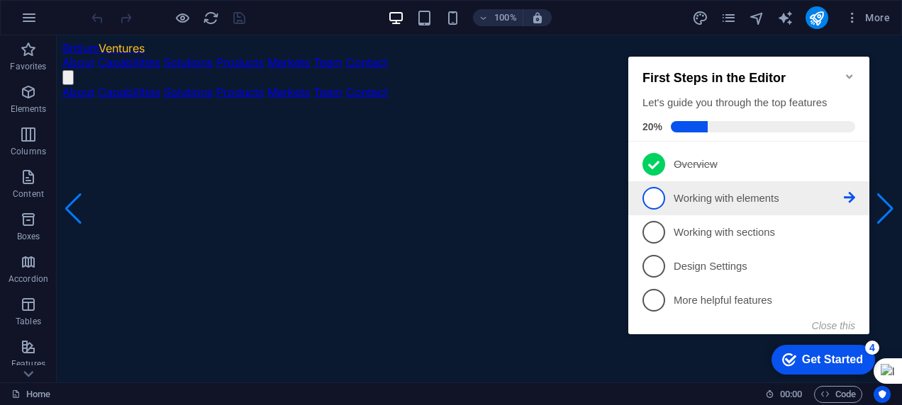
click at [730, 198] on p "Working with elements - incomplete" at bounding box center [758, 198] width 170 height 15
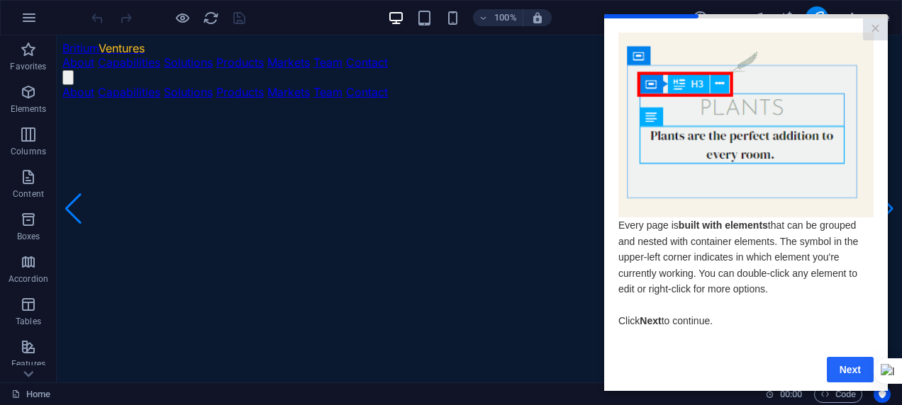
click at [844, 369] on link "Next" at bounding box center [849, 370] width 47 height 26
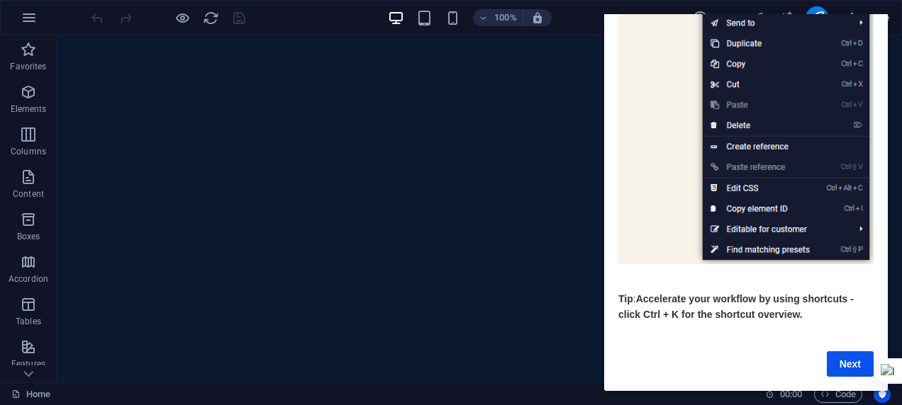
scroll to position [237, 0]
click at [849, 355] on link "Next" at bounding box center [849, 365] width 47 height 26
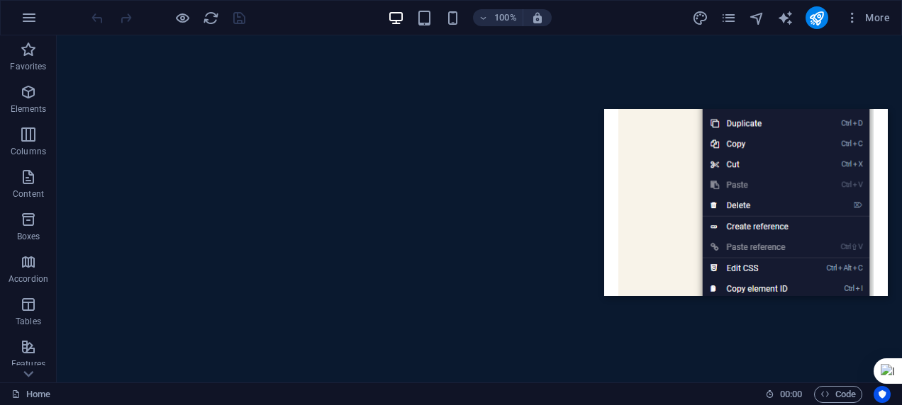
scroll to position [0, 0]
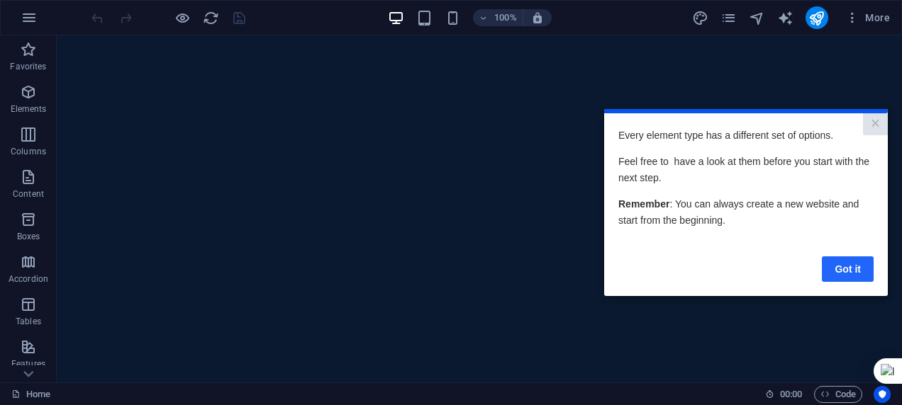
click at [838, 269] on link "Got it" at bounding box center [847, 270] width 52 height 26
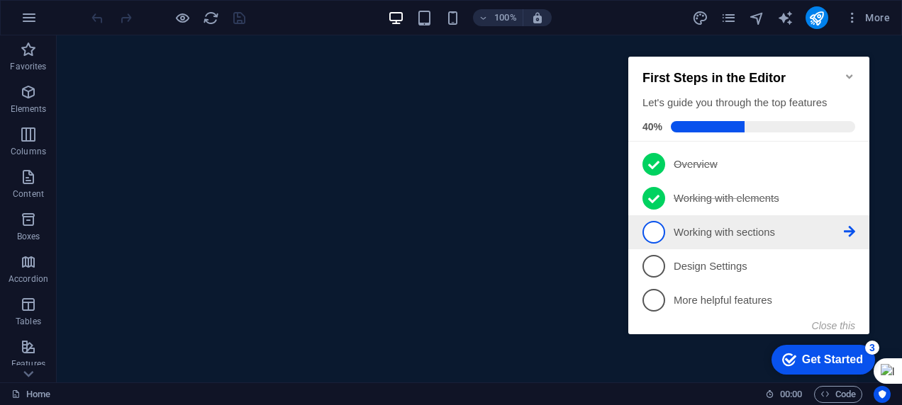
click at [739, 236] on p "Working with sections - incomplete" at bounding box center [758, 232] width 170 height 15
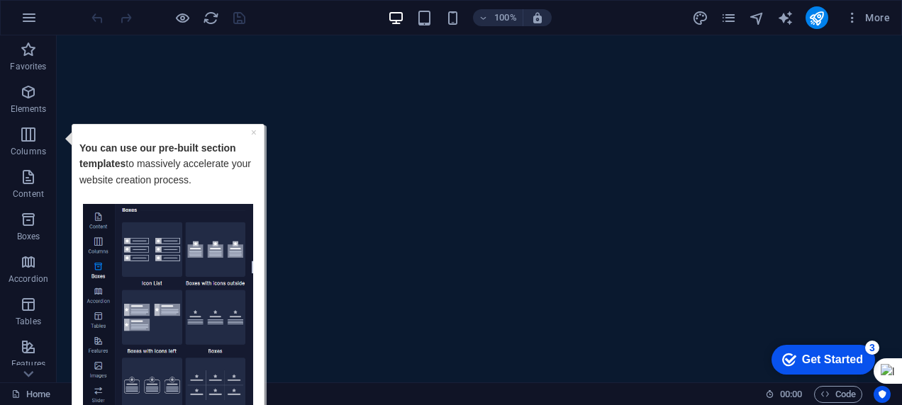
scroll to position [709, 0]
click at [844, 364] on div "Get Started" at bounding box center [832, 360] width 61 height 13
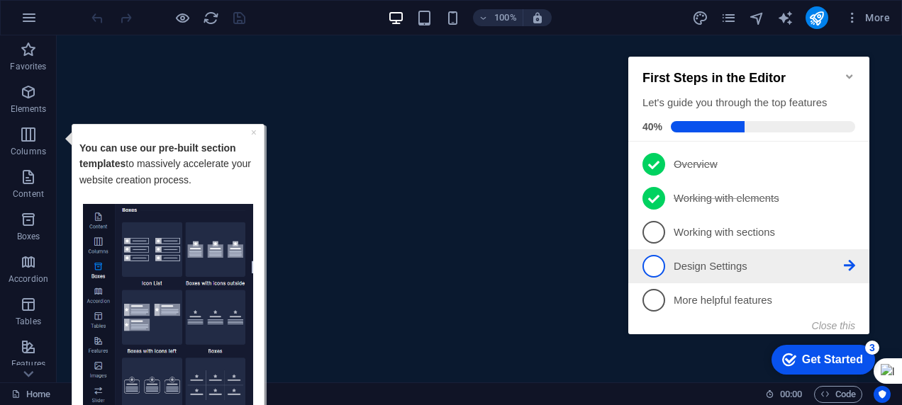
click at [666, 261] on link "4 Design Settings - incomplete" at bounding box center [748, 266] width 213 height 23
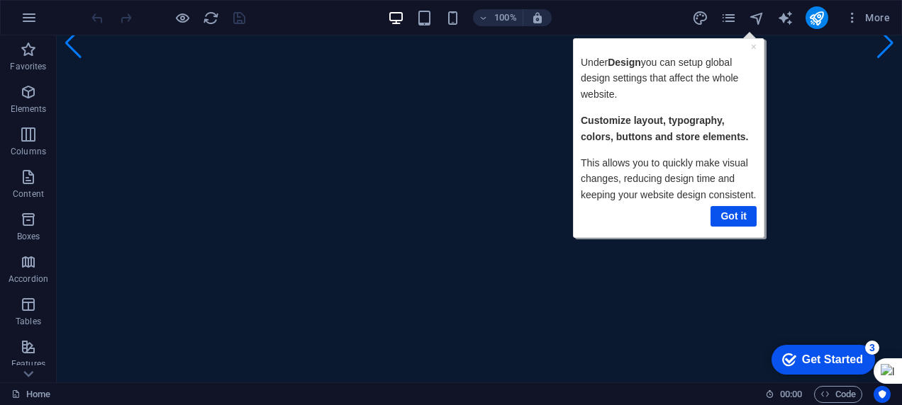
scroll to position [94, 0]
click at [728, 208] on link "Got it" at bounding box center [733, 216] width 46 height 21
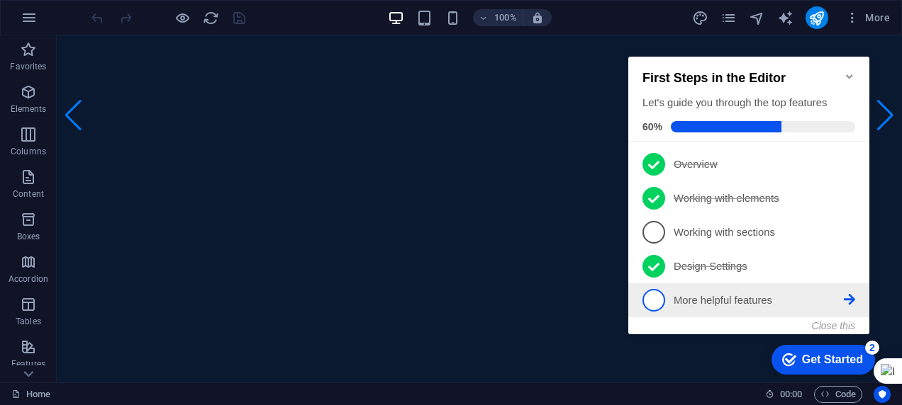
click at [760, 300] on p "More helpful features - incomplete" at bounding box center [758, 300] width 170 height 15
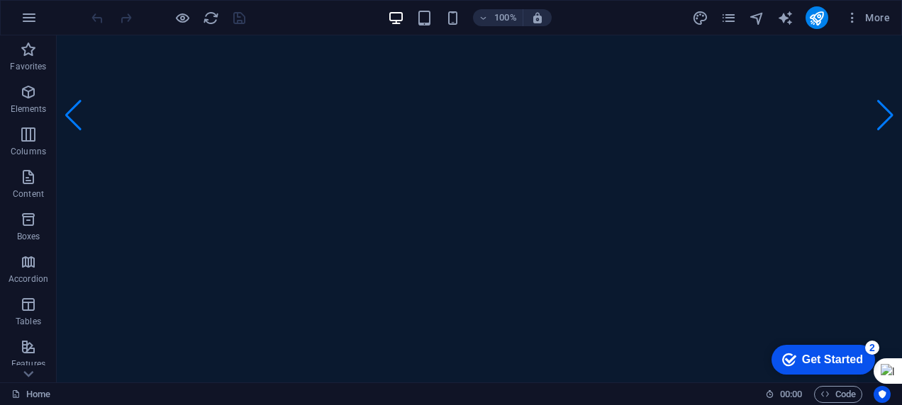
click at [843, 361] on div "Get Started" at bounding box center [832, 360] width 61 height 13
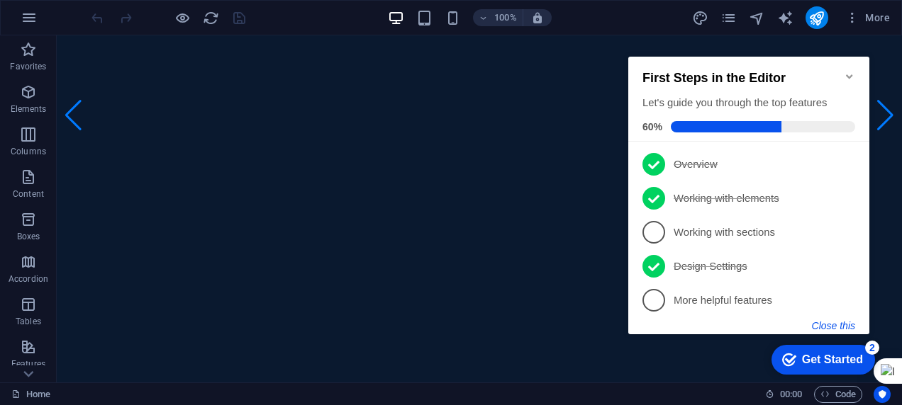
click at [825, 325] on button "Close this" at bounding box center [833, 325] width 43 height 11
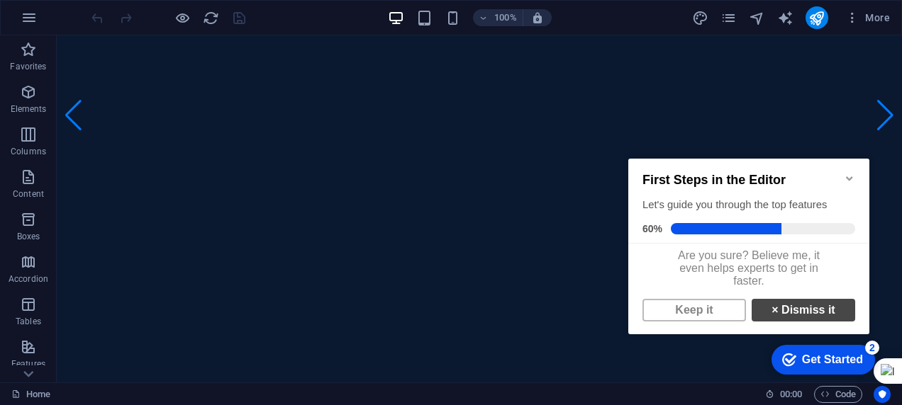
click at [822, 322] on link "× Dismiss it" at bounding box center [802, 310] width 103 height 23
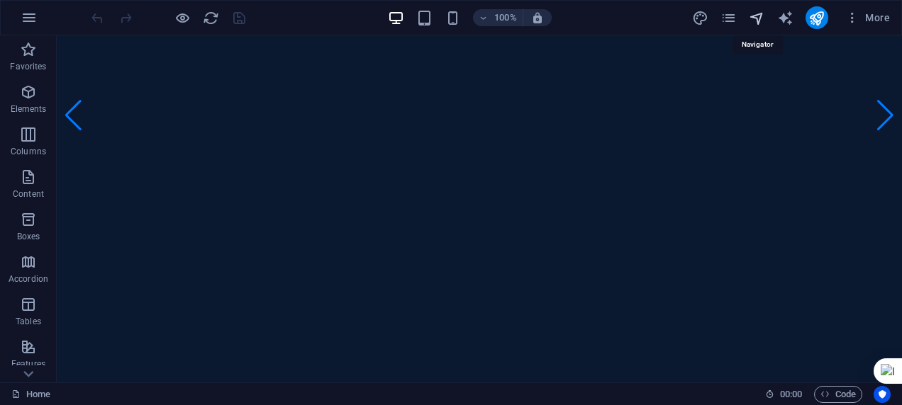
click at [756, 14] on icon "navigator" at bounding box center [756, 18] width 16 height 16
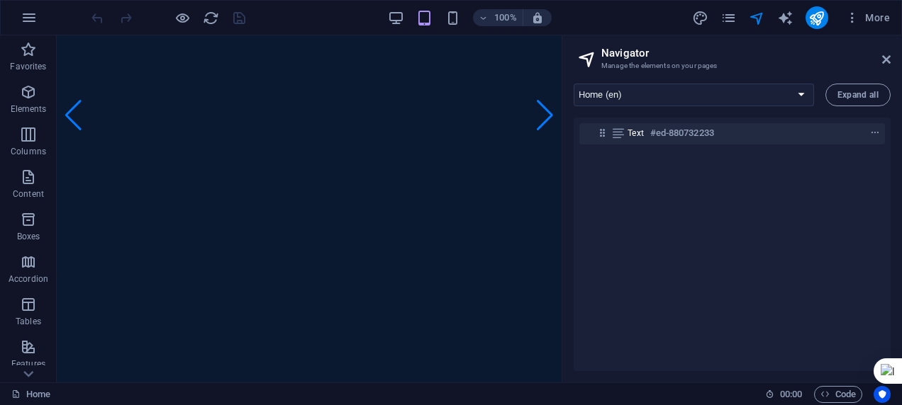
scroll to position [0, 0]
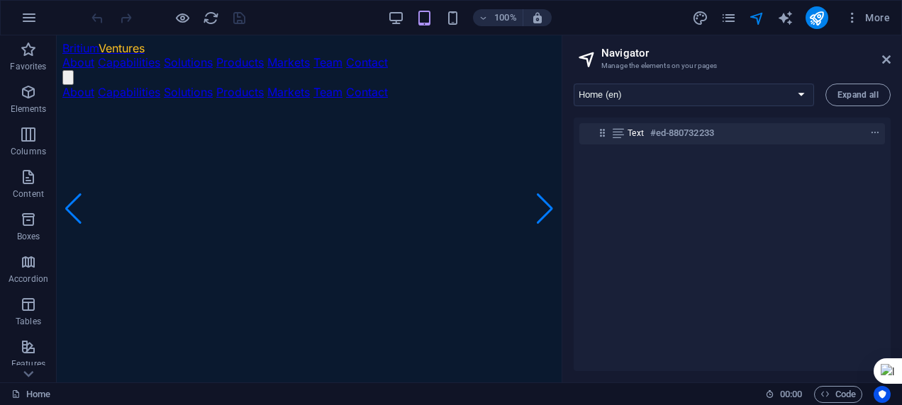
click at [70, 41] on link "Britium Ventures" at bounding box center [103, 48] width 82 height 14
click at [116, 47] on span "Ventures" at bounding box center [122, 48] width 46 height 14
click at [77, 43] on link "Britium Ventures" at bounding box center [103, 48] width 82 height 14
click at [74, 43] on link "Britium Ventures" at bounding box center [103, 48] width 82 height 14
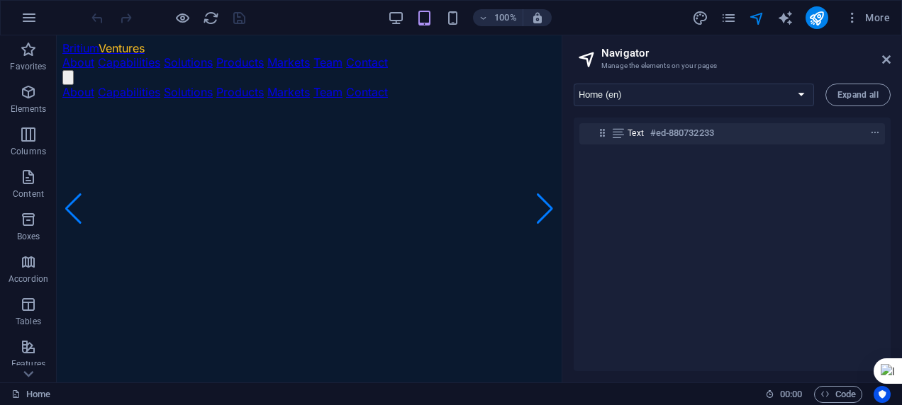
click at [74, 43] on link "Britium Ventures" at bounding box center [103, 48] width 82 height 14
drag, startPoint x: 267, startPoint y: 75, endPoint x: 310, endPoint y: 77, distance: 42.6
click at [269, 69] on div "Britium Ventures About Capabilities Solutions Products Markets Team Contact" at bounding box center [308, 63] width 493 height 44
click at [116, 43] on span "Ventures" at bounding box center [122, 48] width 46 height 14
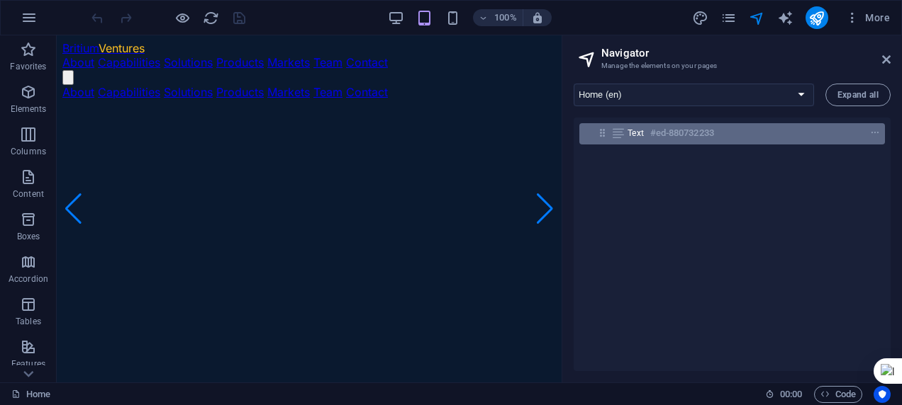
drag, startPoint x: 60, startPoint y: 7, endPoint x: 614, endPoint y: 130, distance: 567.8
click at [614, 130] on icon at bounding box center [618, 133] width 16 height 11
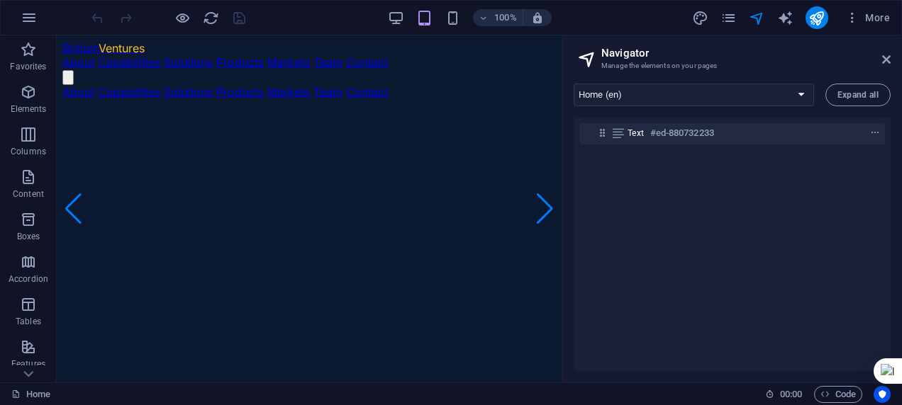
drag, startPoint x: 559, startPoint y: 276, endPoint x: 614, endPoint y: 61, distance: 222.5
click at [127, 41] on span "Ventures" at bounding box center [122, 48] width 46 height 14
click at [86, 41] on link "Britium Ventures" at bounding box center [103, 48] width 82 height 14
click at [632, 54] on h2 "Navigator" at bounding box center [745, 53] width 289 height 13
click at [805, 96] on select "Home (en) About Us (en) Capabilities (en) Our Solutions (en) Products (en) Flex…" at bounding box center [693, 95] width 240 height 23
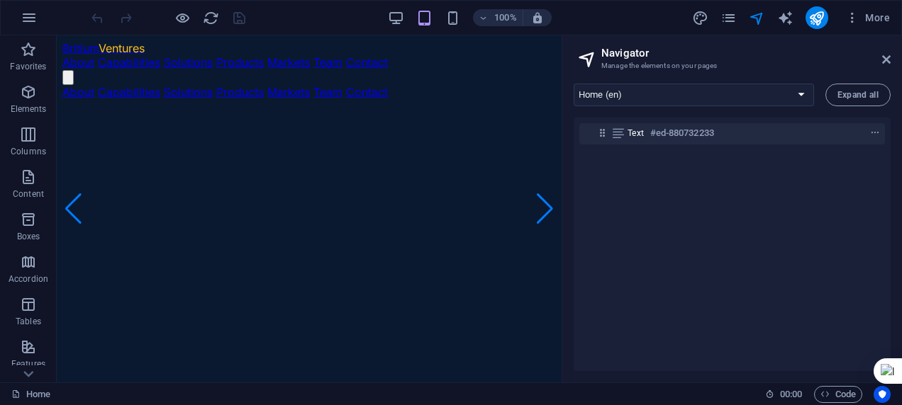
click at [573, 84] on select "Home (en) About Us (en) Capabilities (en) Our Solutions (en) Products (en) Flex…" at bounding box center [693, 95] width 240 height 23
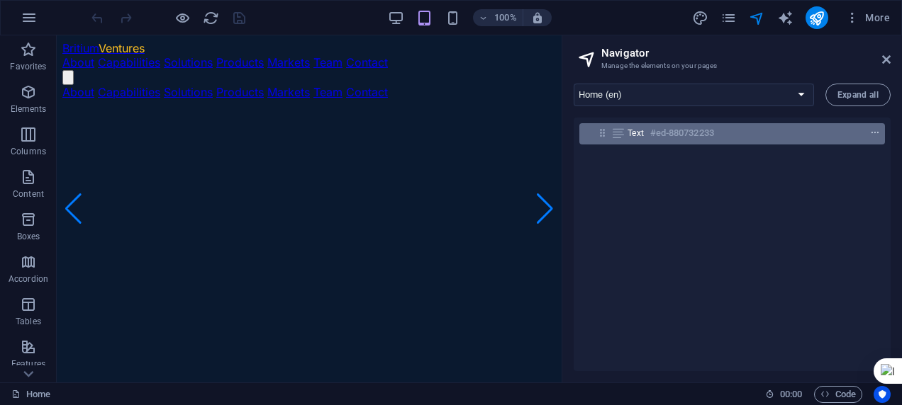
click at [872, 133] on icon "context-menu" at bounding box center [875, 133] width 10 height 10
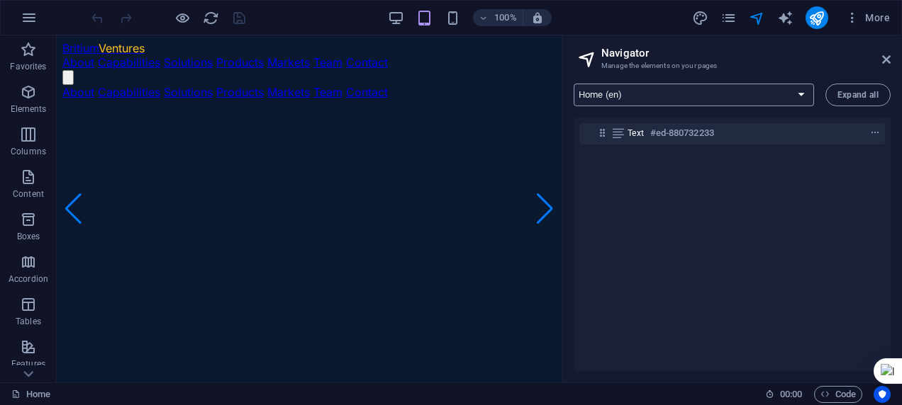
click at [807, 95] on select "Home (en) About Us (en) Capabilities (en) Our Solutions (en) Products (en) Flex…" at bounding box center [693, 95] width 240 height 23
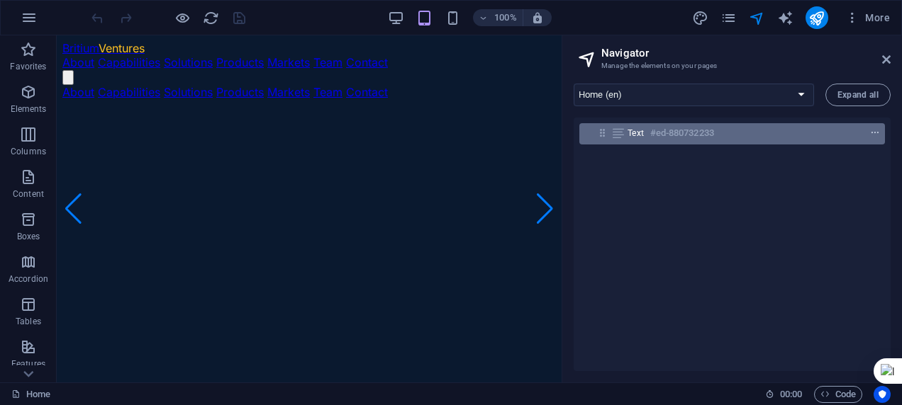
click at [869, 125] on button "context-menu" at bounding box center [875, 133] width 14 height 17
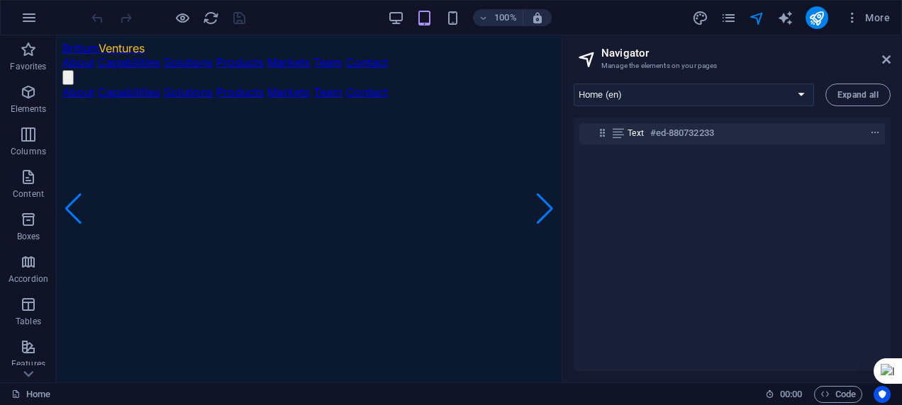
click at [89, 41] on link "Britium Ventures" at bounding box center [103, 48] width 82 height 14
click at [88, 41] on link "Britium Ventures" at bounding box center [103, 48] width 82 height 14
click at [23, 350] on icon "button" at bounding box center [28, 347] width 17 height 17
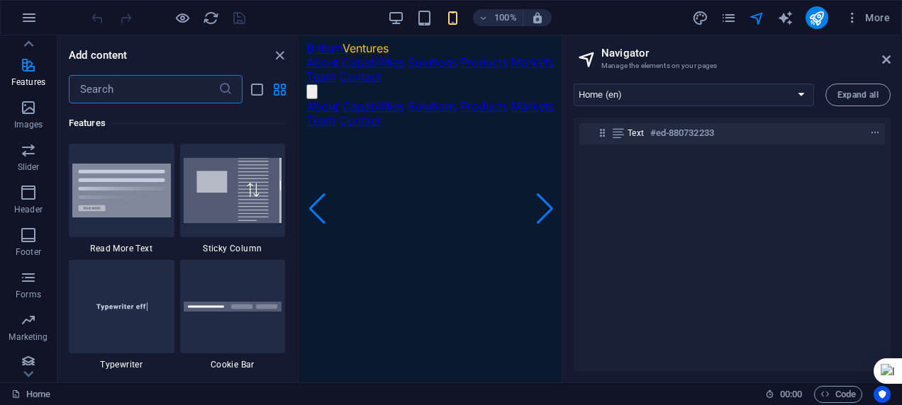
scroll to position [284, 0]
click at [21, 184] on icon "button" at bounding box center [28, 191] width 17 height 17
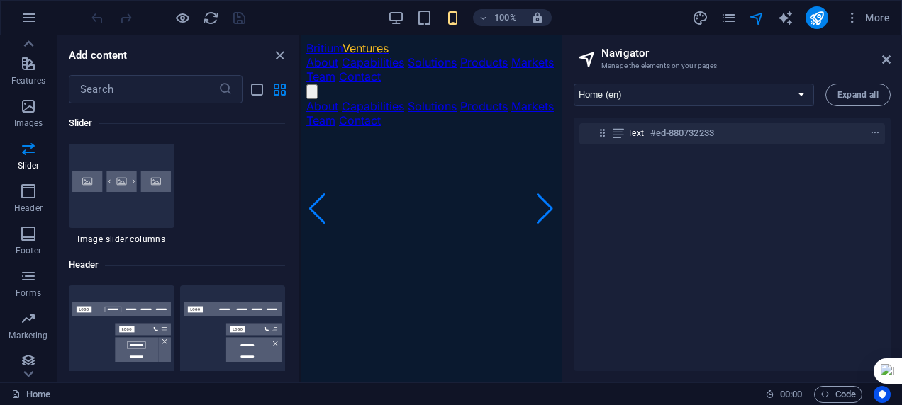
scroll to position [8535, 0]
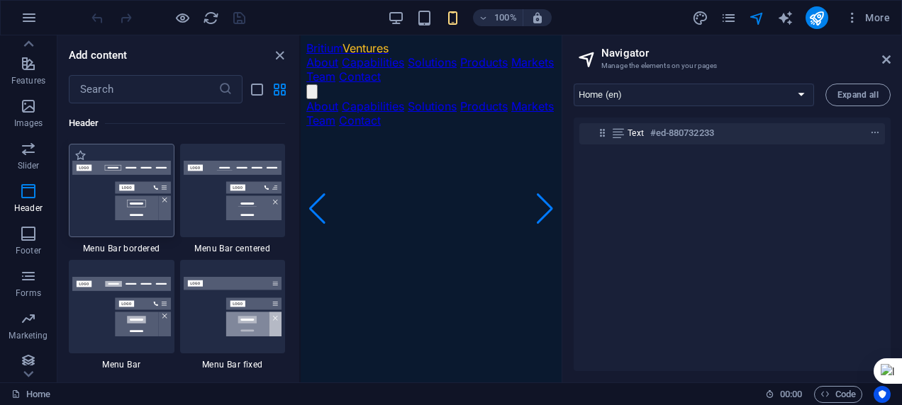
click at [92, 184] on img at bounding box center [121, 191] width 99 height 60
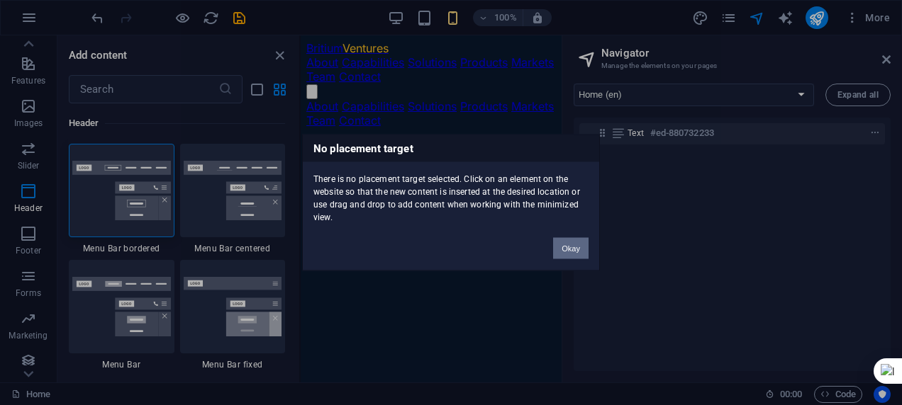
click at [576, 244] on button "Okay" at bounding box center [570, 248] width 35 height 21
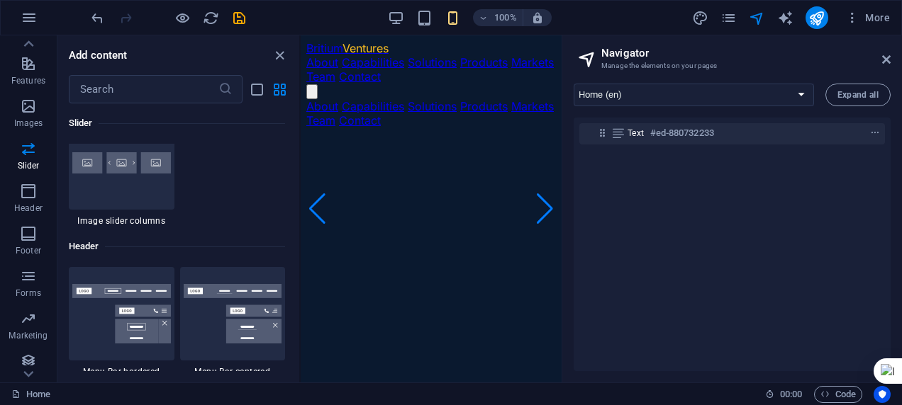
scroll to position [8252, 0]
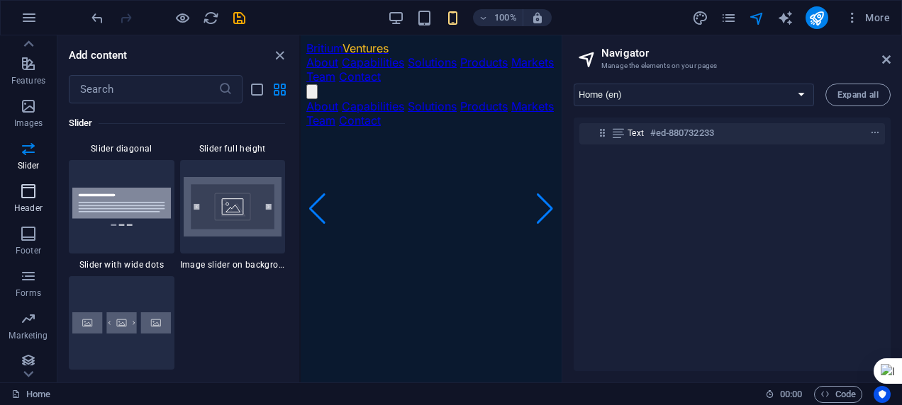
click at [31, 199] on icon "button" at bounding box center [28, 191] width 17 height 17
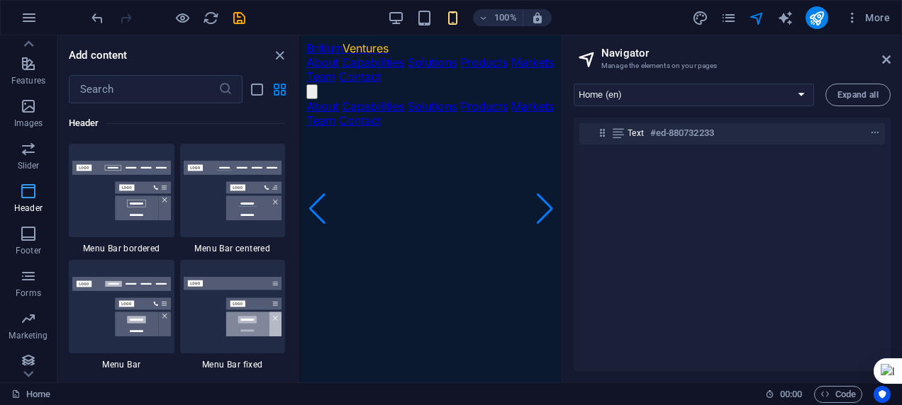
scroll to position [8535, 0]
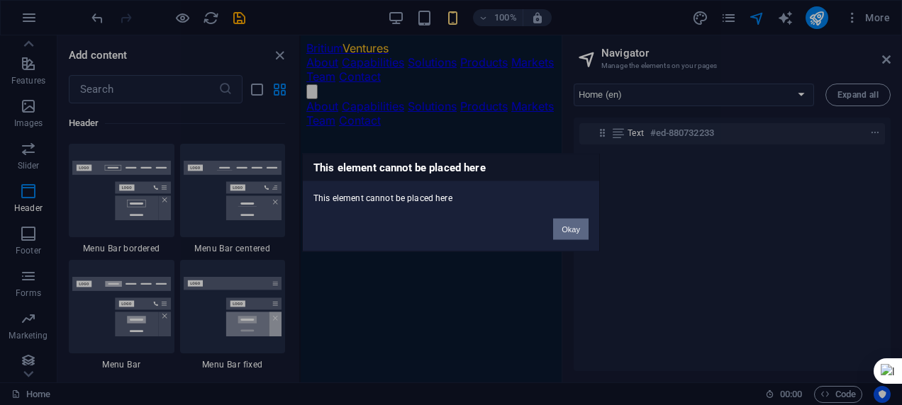
click at [568, 228] on button "Okay" at bounding box center [570, 229] width 35 height 21
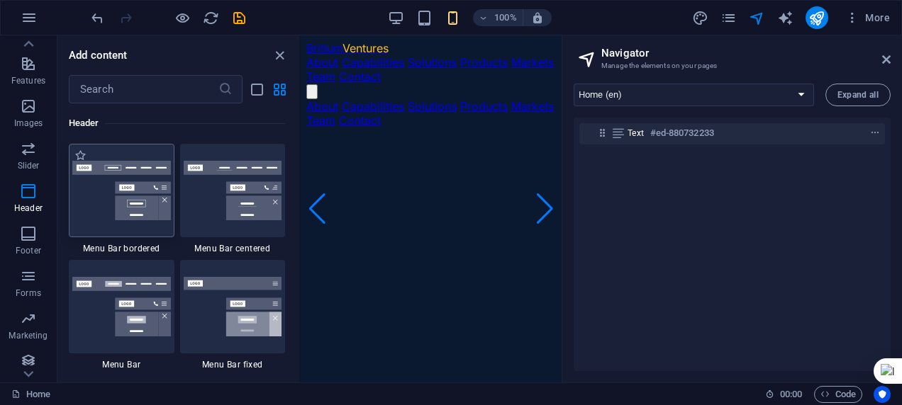
click at [129, 172] on img at bounding box center [121, 191] width 99 height 60
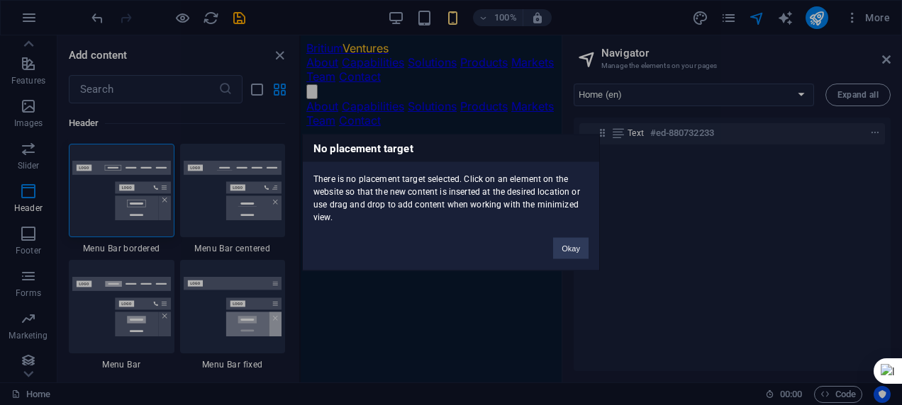
drag, startPoint x: 129, startPoint y: 172, endPoint x: 681, endPoint y: 298, distance: 566.4
click at [681, 298] on div "No placement target There is no placement target selected. Click on an element …" at bounding box center [451, 202] width 902 height 405
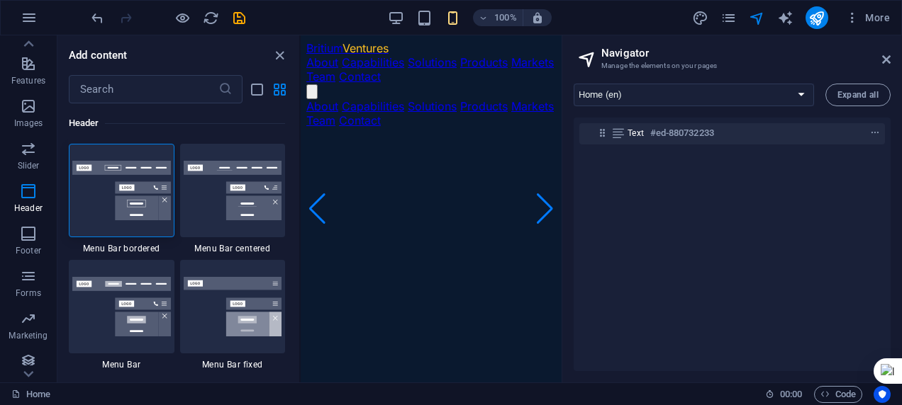
click at [628, 264] on div "Text #ed-880732233" at bounding box center [731, 245] width 317 height 254
click at [283, 50] on icon "close panel" at bounding box center [279, 55] width 16 height 16
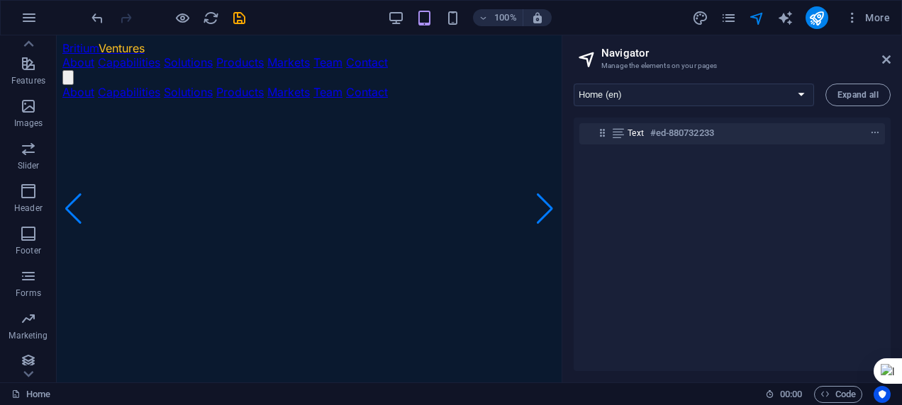
click at [68, 42] on link "Britium Ventures" at bounding box center [103, 48] width 82 height 14
drag, startPoint x: 11, startPoint y: 6, endPoint x: 29, endPoint y: 213, distance: 207.0
click at [29, 213] on p "Header" at bounding box center [28, 208] width 28 height 11
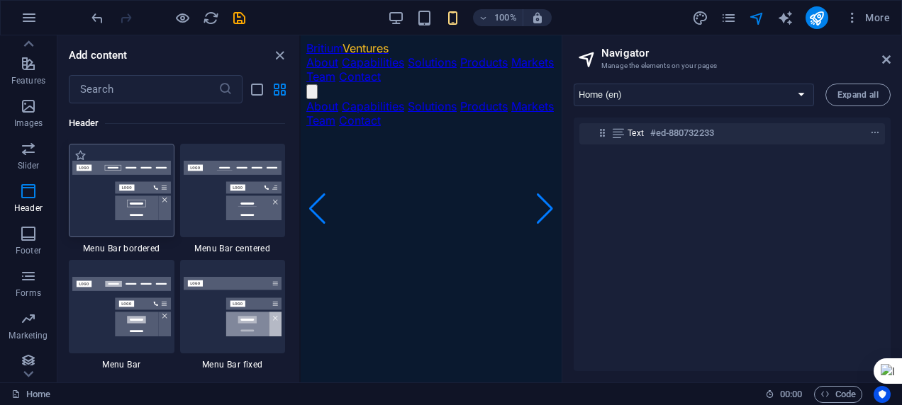
click at [134, 188] on img at bounding box center [121, 191] width 99 height 60
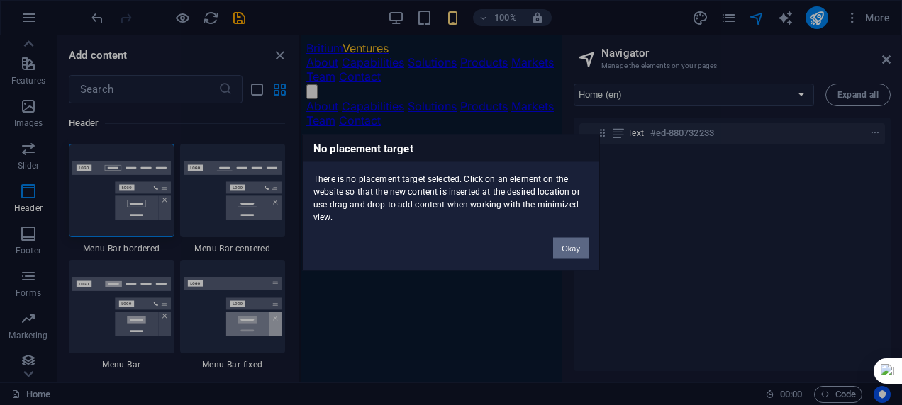
click at [574, 245] on button "Okay" at bounding box center [570, 248] width 35 height 21
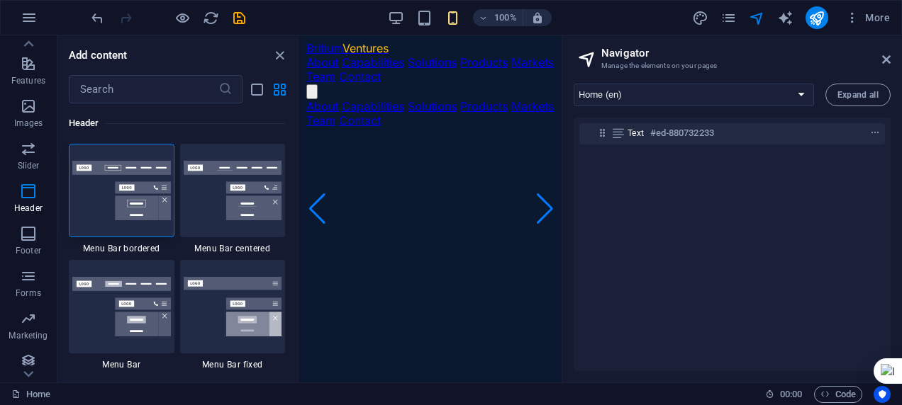
click at [419, 41] on div "Britium Ventures About Capabilities Solutions Products Markets Team Contact" at bounding box center [430, 70] width 249 height 58
click at [274, 49] on icon "close panel" at bounding box center [279, 55] width 16 height 16
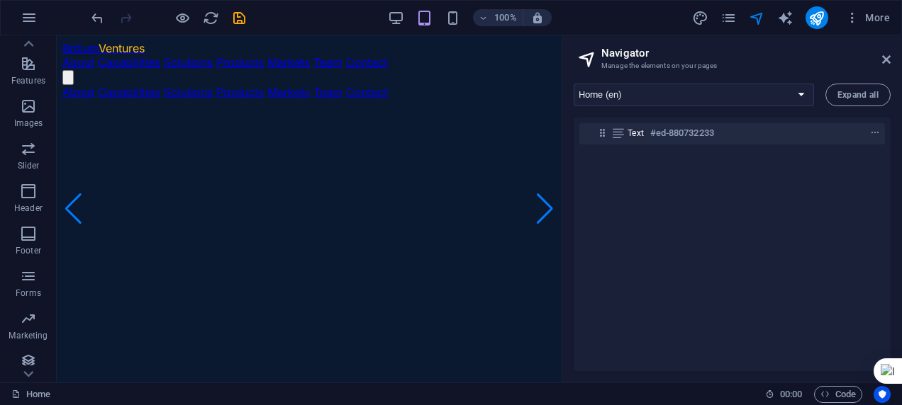
click at [84, 78] on div "Britium Ventures About Capabilities Solutions Products Markets Team Contact" at bounding box center [308, 63] width 493 height 44
click at [454, 63] on nav "About Capabilities Solutions Products Markets Team Contact" at bounding box center [308, 62] width 493 height 14
click at [244, 16] on icon "save" at bounding box center [239, 18] width 16 height 16
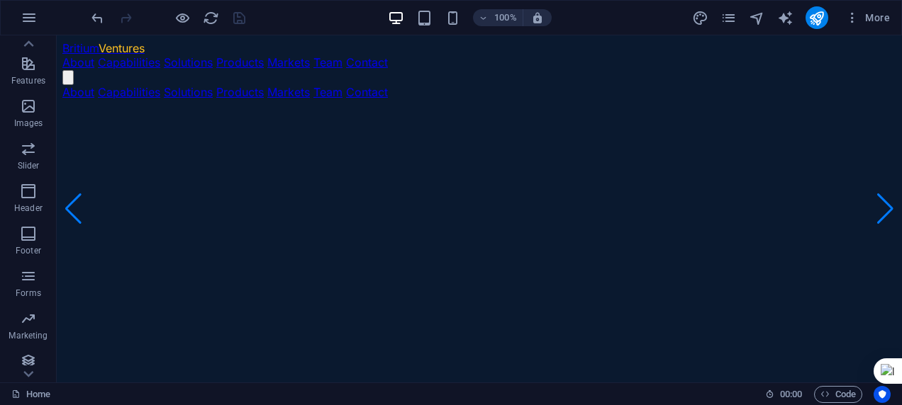
click at [407, 67] on nav "About Capabilities Solutions Products Markets Team Contact" at bounding box center [479, 62] width 834 height 14
drag, startPoint x: 407, startPoint y: 67, endPoint x: 391, endPoint y: 65, distance: 15.7
click at [391, 65] on nav "About Capabilities Solutions Products Markets Team Contact" at bounding box center [479, 62] width 834 height 14
click at [758, 15] on icon "navigator" at bounding box center [756, 18] width 16 height 16
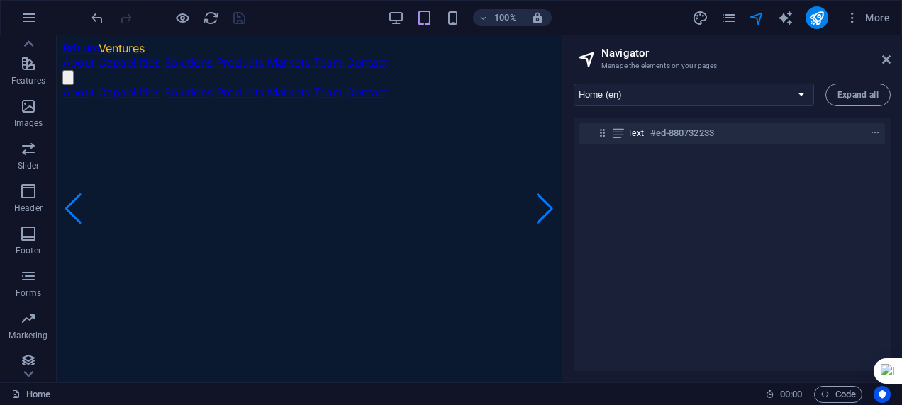
click at [390, 72] on div "Britium Ventures About Capabilities Solutions Products Markets Team Contact" at bounding box center [308, 63] width 493 height 44
click at [186, 72] on div "Britium Ventures About Capabilities Solutions Products Markets Team Contact" at bounding box center [308, 63] width 493 height 44
click at [38, 180] on button "Header" at bounding box center [28, 198] width 57 height 43
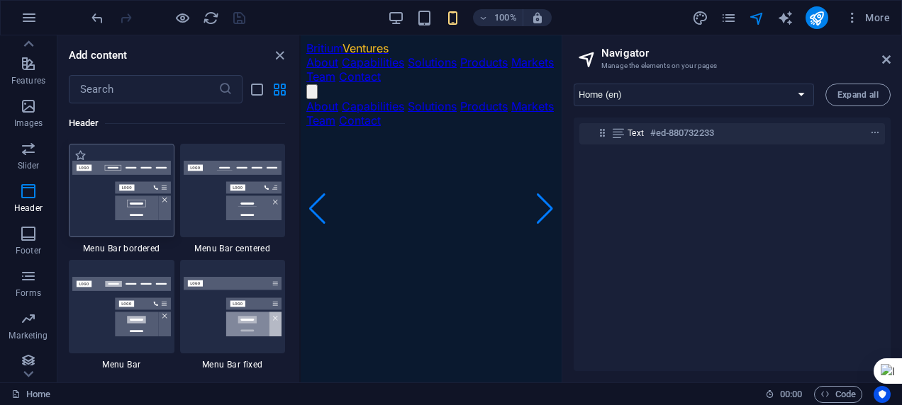
click at [114, 191] on img at bounding box center [121, 191] width 99 height 60
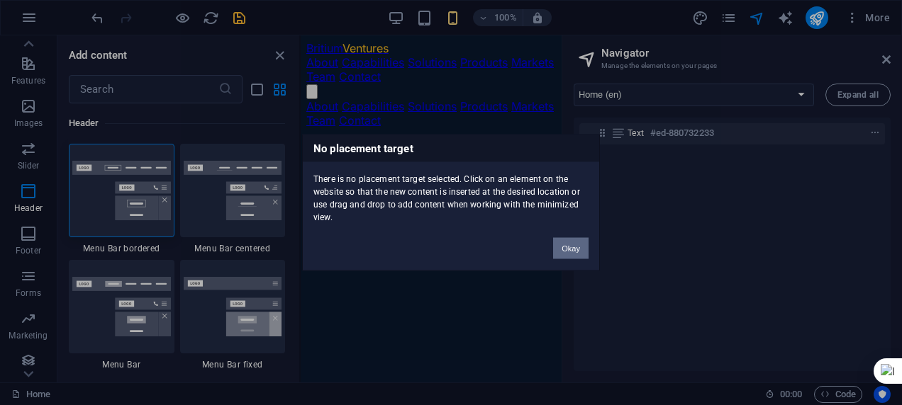
click at [577, 250] on button "Okay" at bounding box center [570, 248] width 35 height 21
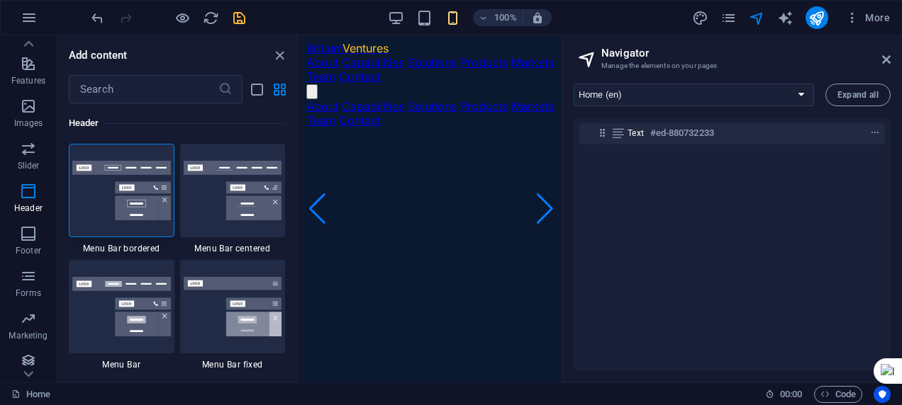
click at [253, 77] on div "​" at bounding box center [178, 89] width 242 height 28
drag, startPoint x: 554, startPoint y: 112, endPoint x: 326, endPoint y: 52, distance: 235.2
click at [337, 43] on link "Britium Ventures" at bounding box center [347, 48] width 82 height 14
drag, startPoint x: 232, startPoint y: 113, endPoint x: 140, endPoint y: 170, distance: 108.2
click at [193, 138] on div "Header" at bounding box center [177, 123] width 216 height 40
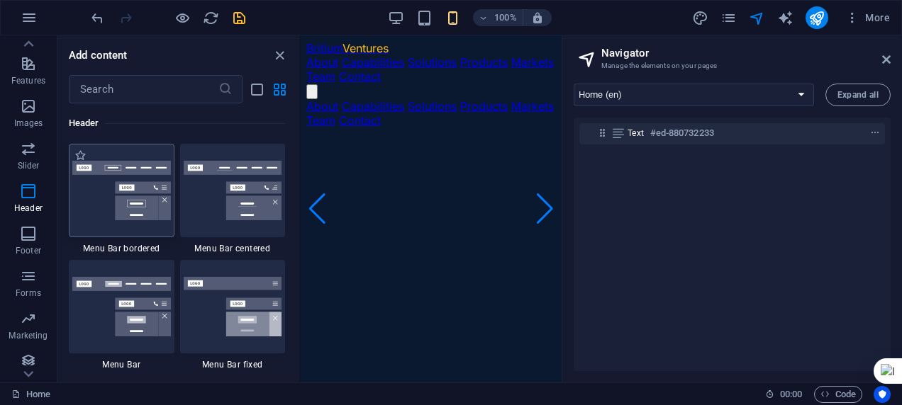
click at [116, 183] on img at bounding box center [121, 191] width 99 height 60
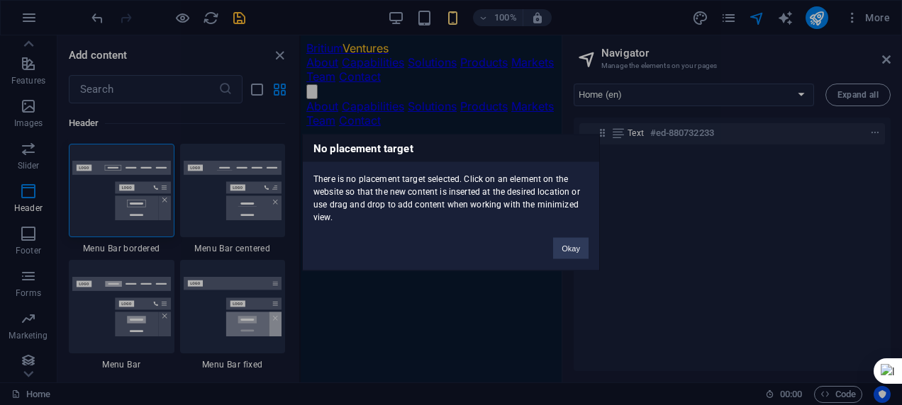
click at [506, 272] on div "No placement target There is no placement target selected. Click on an element …" at bounding box center [451, 202] width 902 height 405
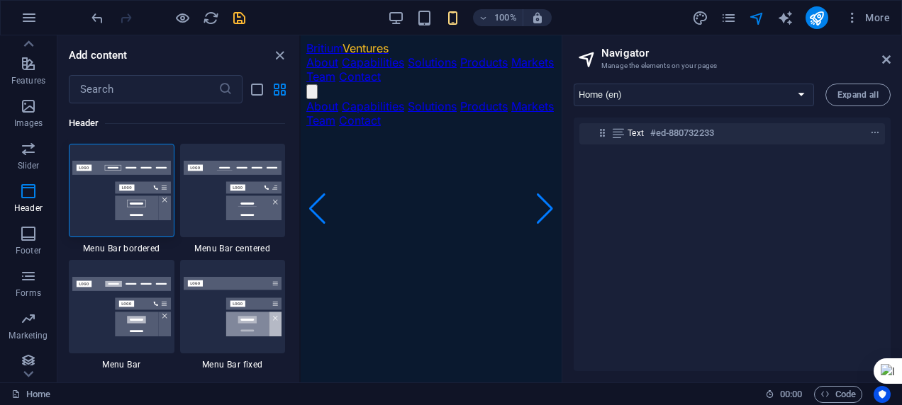
drag, startPoint x: 807, startPoint y: 308, endPoint x: 518, endPoint y: 267, distance: 291.4
click at [510, 234] on video at bounding box center [412, 181] width 213 height 106
click at [576, 240] on div "Text #ed-880732233" at bounding box center [731, 245] width 317 height 254
click at [576, 241] on div "Text #ed-880732233" at bounding box center [731, 245] width 317 height 254
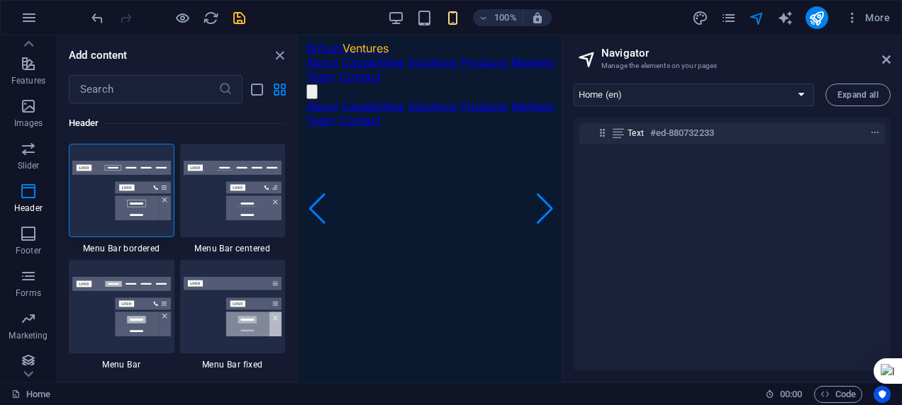
click at [576, 241] on div "Text #ed-880732233" at bounding box center [731, 245] width 317 height 254
click at [576, 237] on div "Text #ed-880732233" at bounding box center [731, 245] width 317 height 254
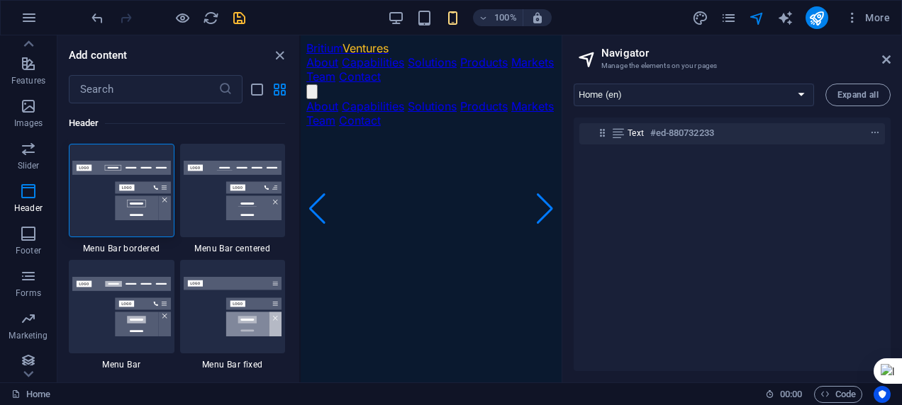
click at [576, 237] on div "Text #ed-880732233" at bounding box center [731, 245] width 317 height 254
click at [576, 228] on div "Text #ed-880732233" at bounding box center [731, 245] width 317 height 254
drag, startPoint x: 576, startPoint y: 227, endPoint x: 576, endPoint y: 218, distance: 8.5
click at [576, 225] on div "Text #ed-880732233" at bounding box center [731, 245] width 317 height 254
click at [576, 217] on div "Text #ed-880732233" at bounding box center [731, 245] width 317 height 254
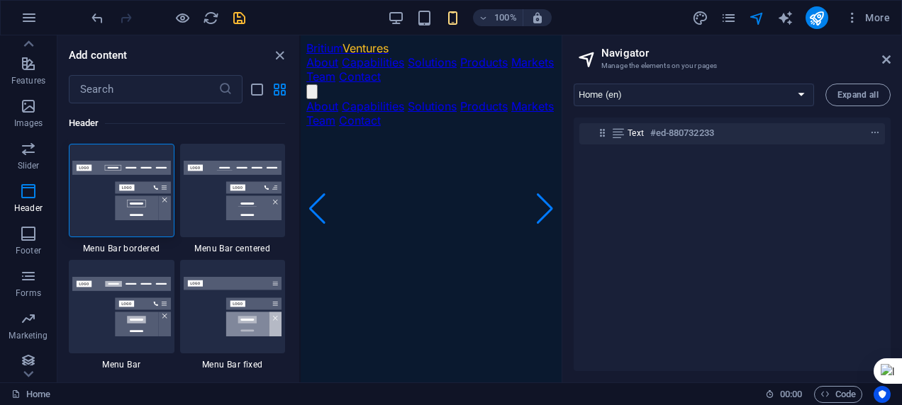
click at [576, 209] on div "Text #ed-880732233" at bounding box center [731, 245] width 317 height 254
drag, startPoint x: 576, startPoint y: 206, endPoint x: 573, endPoint y: 193, distance: 13.6
click at [576, 201] on div "Text #ed-880732233" at bounding box center [731, 245] width 317 height 254
click at [575, 196] on div "Text #ed-880732233" at bounding box center [731, 245] width 317 height 254
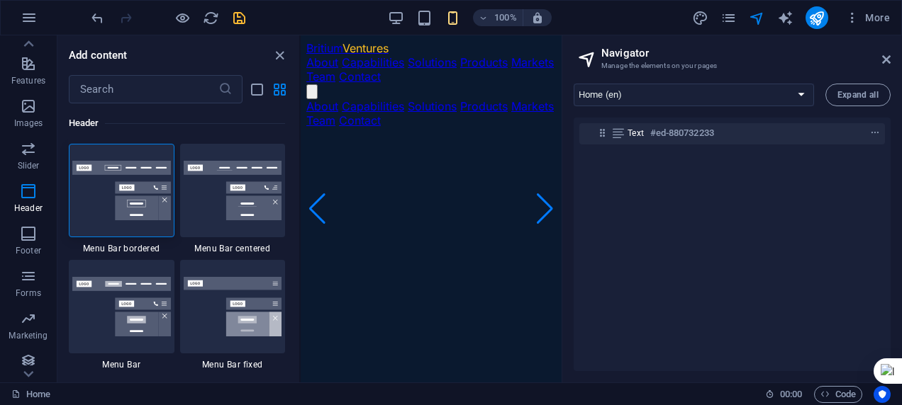
click at [571, 186] on div "Home (en) About Us (en) Capabilities (en) Our Solutions (en) Products (en) Flex…" at bounding box center [732, 227] width 340 height 310
click at [571, 182] on div "Home (en) About Us (en) Capabilities (en) Our Solutions (en) Products (en) Flex…" at bounding box center [732, 227] width 340 height 310
click at [570, 181] on div "Home (en) About Us (en) Capabilities (en) Our Solutions (en) Products (en) Flex…" at bounding box center [732, 227] width 340 height 310
click at [570, 177] on div "Home (en) About Us (en) Capabilities (en) Our Solutions (en) Products (en) Flex…" at bounding box center [732, 227] width 340 height 310
click at [567, 174] on div "Home (en) About Us (en) Capabilities (en) Our Solutions (en) Products (en) Flex…" at bounding box center [732, 227] width 340 height 310
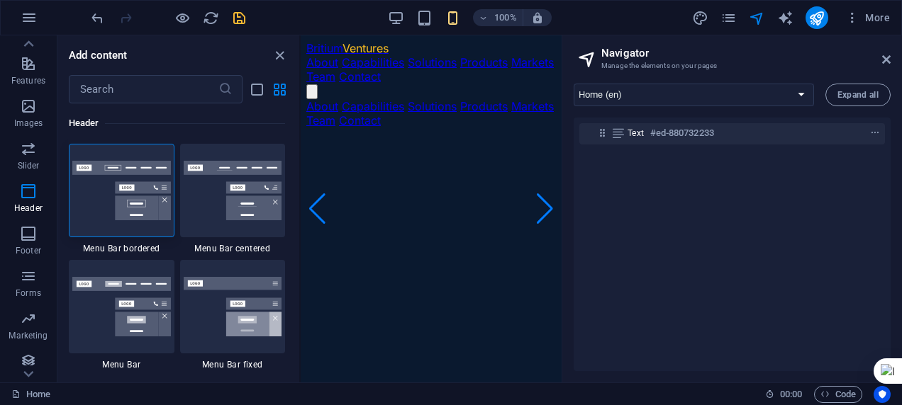
click at [567, 173] on div "Home (en) About Us (en) Capabilities (en) Our Solutions (en) Products (en) Flex…" at bounding box center [732, 227] width 340 height 310
click at [561, 165] on aside "Navigator Manage the elements on your pages Home (en) About Us (en) Capabilitie…" at bounding box center [731, 208] width 340 height 347
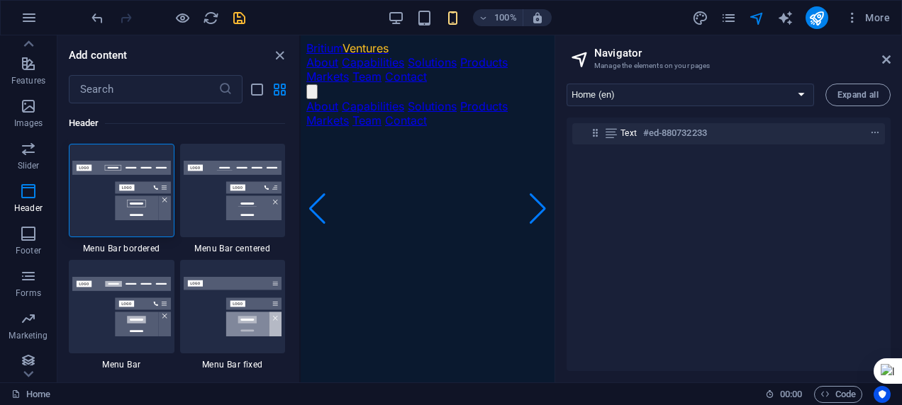
drag, startPoint x: 858, startPoint y: 194, endPoint x: 529, endPoint y: 139, distance: 333.5
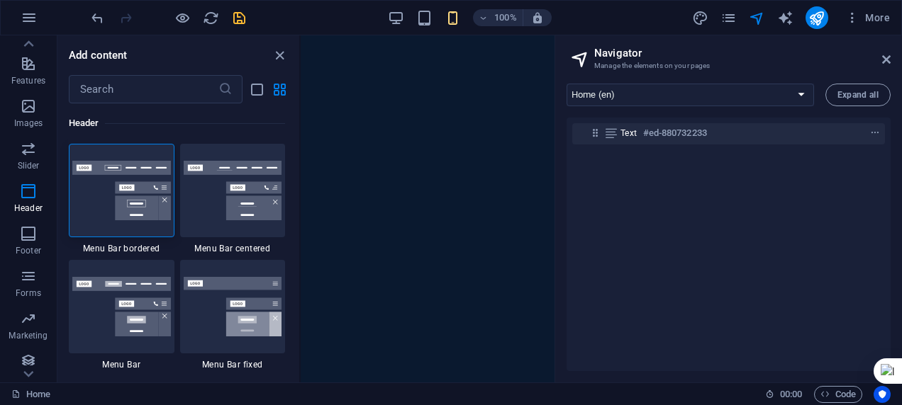
drag, startPoint x: 517, startPoint y: 131, endPoint x: 526, endPoint y: 140, distance: 12.5
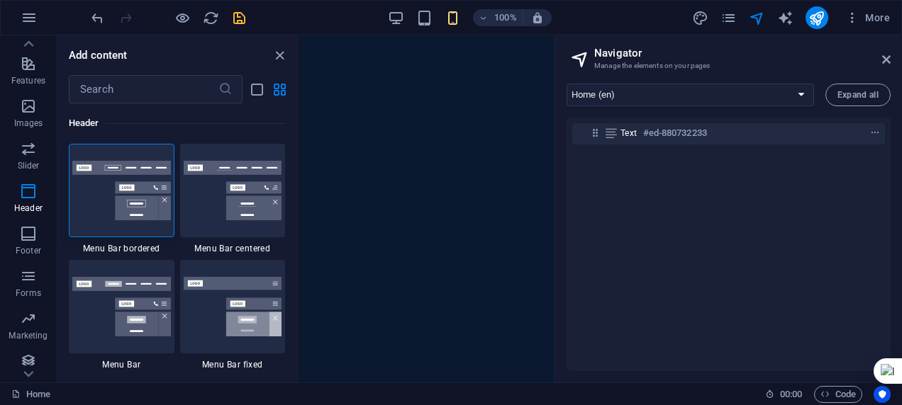
drag, startPoint x: 834, startPoint y: 101, endPoint x: 845, endPoint y: 89, distance: 16.0
click at [840, 95] on div "Home (en) About Us (en) Capabilities (en) Our Solutions (en) Products (en) Flex…" at bounding box center [728, 227] width 347 height 310
click at [845, 86] on button "Expand all" at bounding box center [857, 95] width 65 height 23
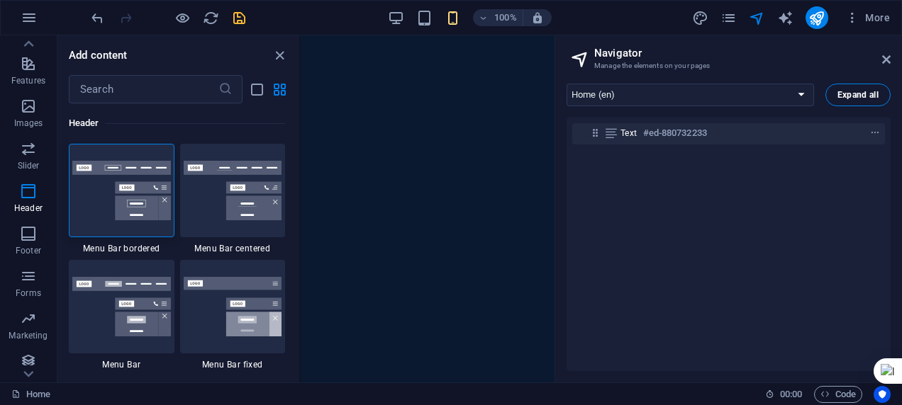
click at [856, 91] on span "Expand all" at bounding box center [857, 95] width 41 height 9
click at [804, 92] on select "Home (en) About Us (en) Capabilities (en) Our Solutions (en) Products (en) Flex…" at bounding box center [689, 95] width 247 height 23
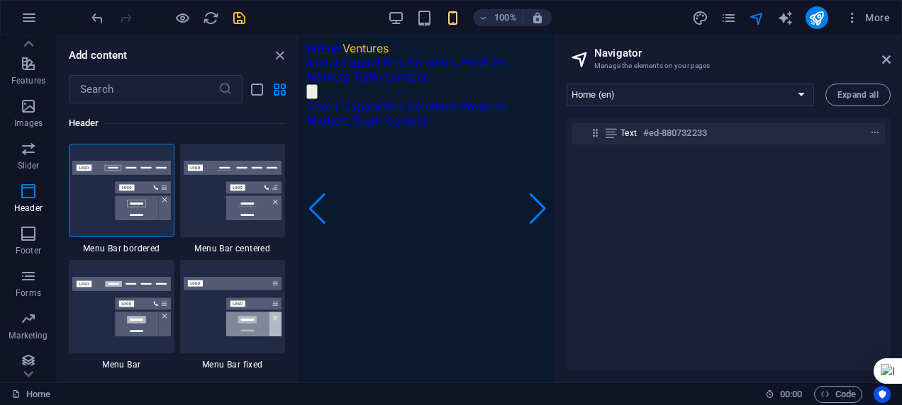
drag, startPoint x: 544, startPoint y: 120, endPoint x: 852, endPoint y: 69, distance: 311.8
drag, startPoint x: 506, startPoint y: 77, endPoint x: 489, endPoint y: 79, distance: 17.1
click at [489, 79] on nav "About Capabilities Solutions Products Markets Team Contact" at bounding box center [427, 69] width 242 height 28
click at [16, 393] on icon at bounding box center [15, 394] width 9 height 9
click at [21, 393] on link "Home" at bounding box center [30, 394] width 39 height 17
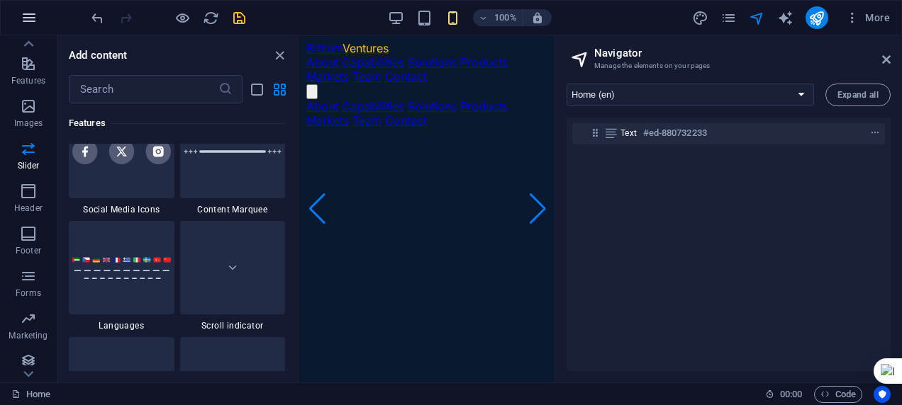
scroll to position [5317, 0]
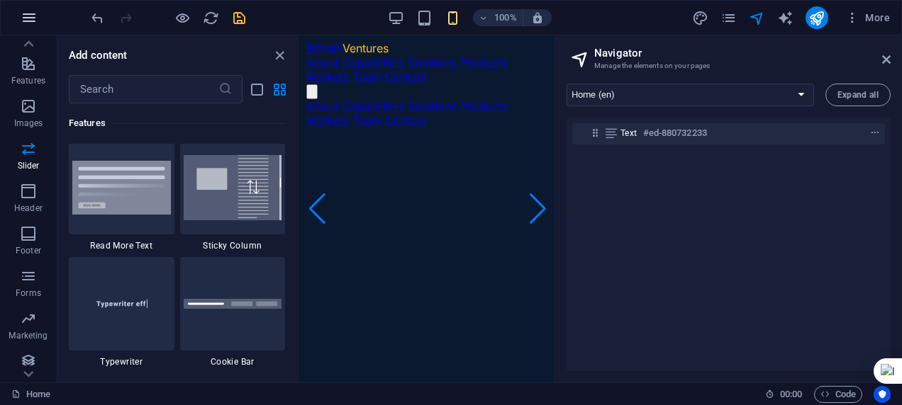
drag, startPoint x: 57, startPoint y: 151, endPoint x: 28, endPoint y: 13, distance: 141.2
click at [28, 35] on section "Favorites Elements Columns Content Boxes Accordion Tables Features Images Slide…" at bounding box center [277, 208] width 554 height 347
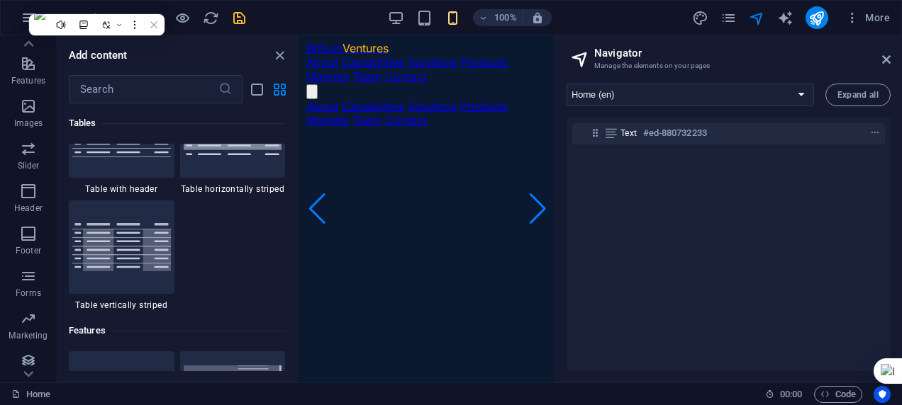
drag, startPoint x: 571, startPoint y: 353, endPoint x: 598, endPoint y: 338, distance: 30.2
click at [88, 196] on div "1 Star Plans 1 Star Price lists 1 Star Pricing table 1 Star Table grid 1 Star T…" at bounding box center [177, 24] width 216 height 576
click at [30, 22] on icon "button" at bounding box center [29, 17] width 17 height 17
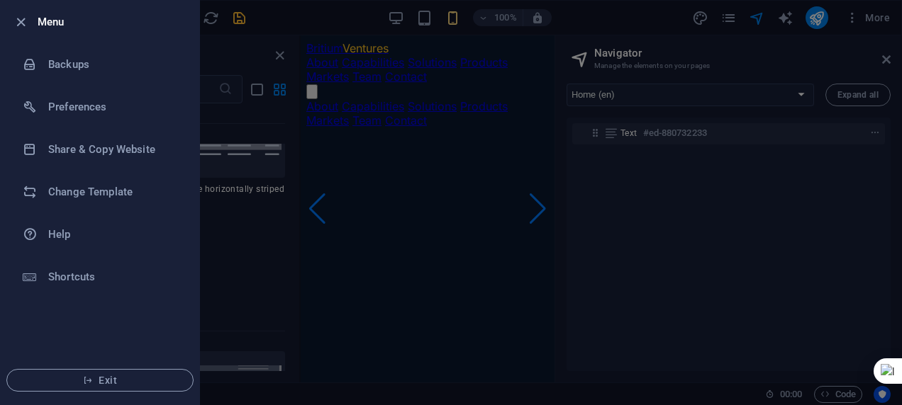
click at [581, 220] on div at bounding box center [451, 202] width 902 height 405
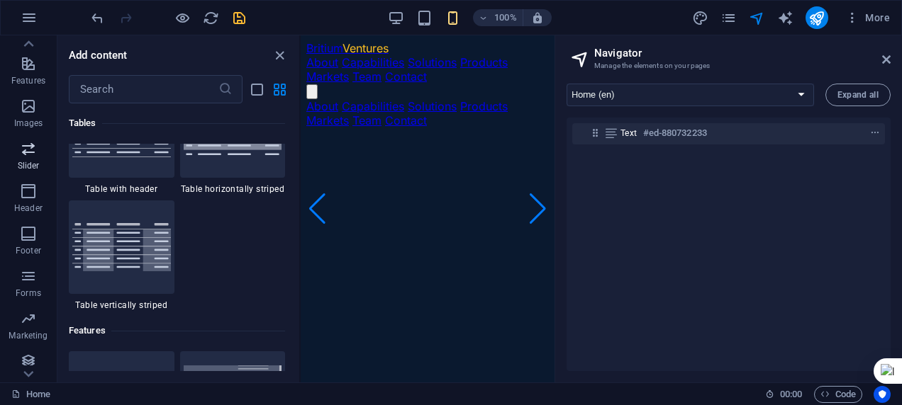
click at [9, 132] on button "Images" at bounding box center [28, 113] width 57 height 43
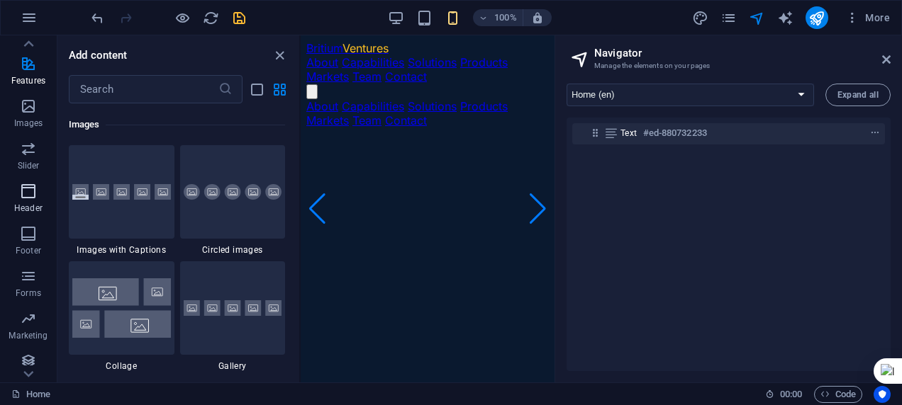
scroll to position [7187, 0]
click at [28, 14] on icon "button" at bounding box center [29, 17] width 17 height 17
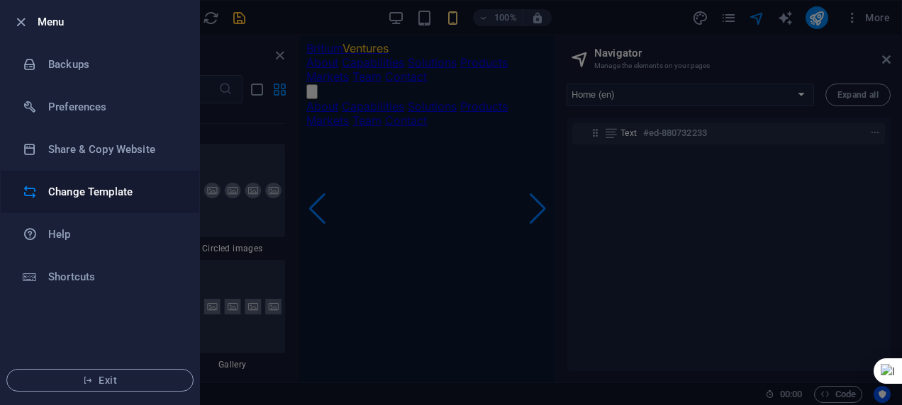
click at [86, 186] on h6 "Change Template" at bounding box center [113, 192] width 131 height 17
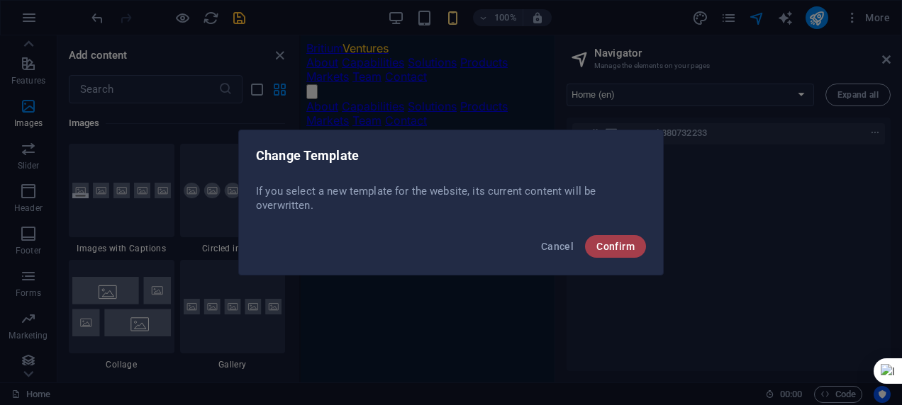
click at [624, 242] on span "Confirm" at bounding box center [615, 246] width 38 height 11
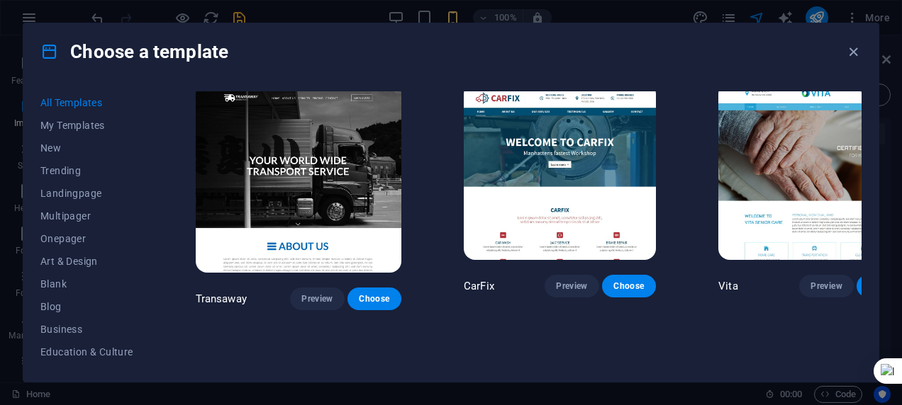
scroll to position [11199, 0]
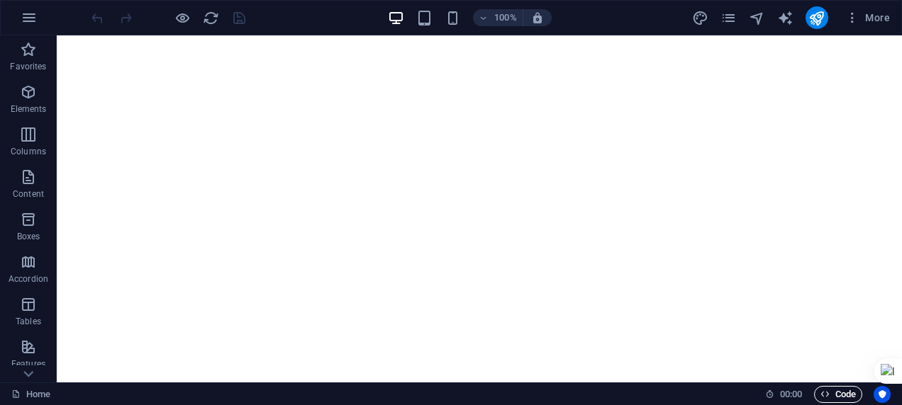
click at [826, 400] on span "Code" at bounding box center [837, 394] width 35 height 17
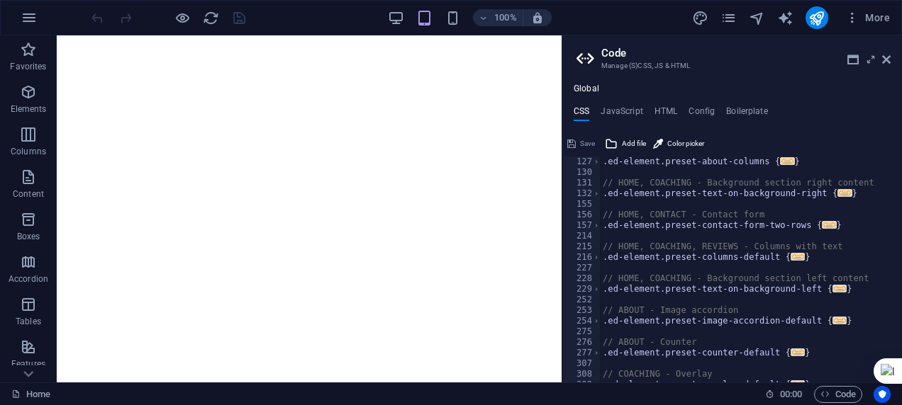
scroll to position [550, 0]
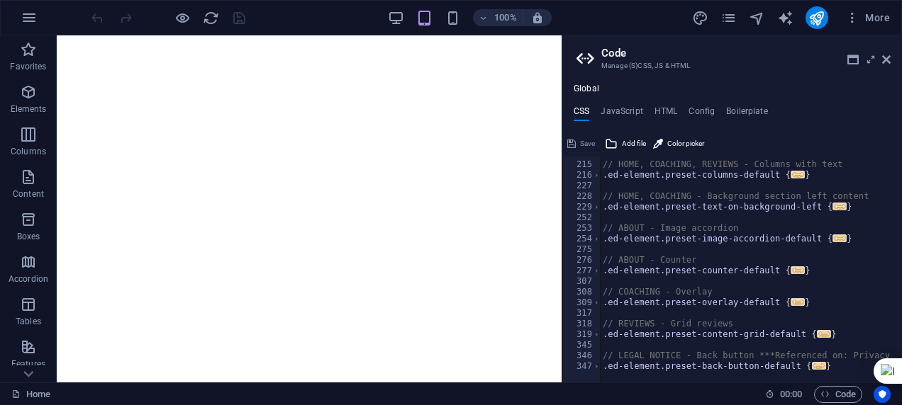
click at [692, 224] on div "// HOME, COACHING, REVIEWS - Columns with text .ed-element.preset-columns-defau…" at bounding box center [813, 267] width 426 height 237
type textarea "} }"
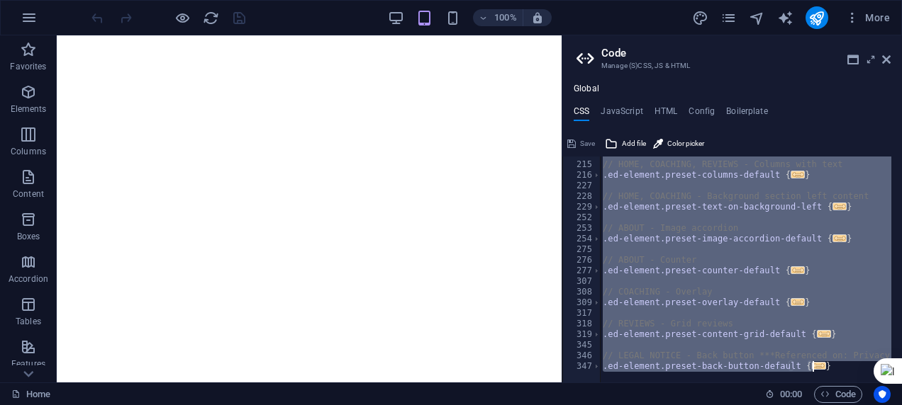
paste textarea
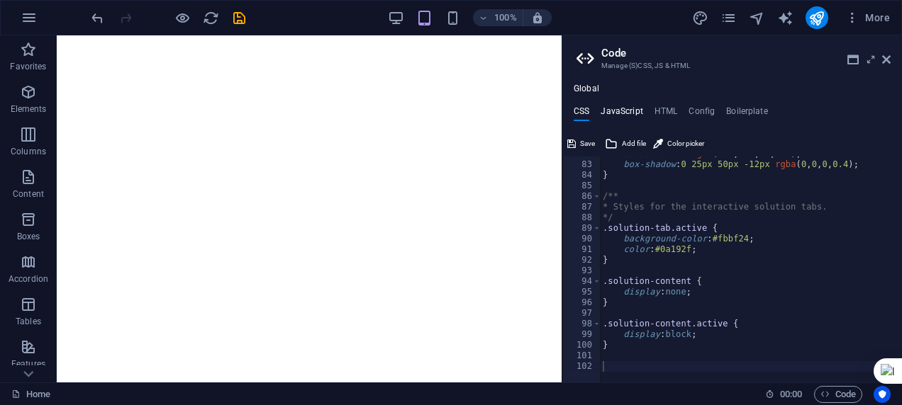
click at [619, 106] on h4 "JavaScript" at bounding box center [621, 114] width 42 height 16
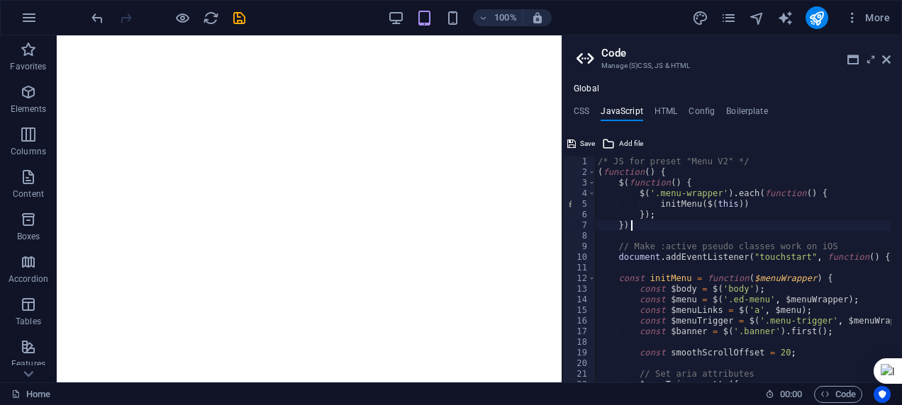
click at [735, 227] on div "/* JS for preset "Menu V2" */ ( function ( ) { $ ( function ( ) { $ ( '.menu-wr…" at bounding box center [920, 275] width 651 height 237
type textarea "/* End JS for preset "Counter" */"
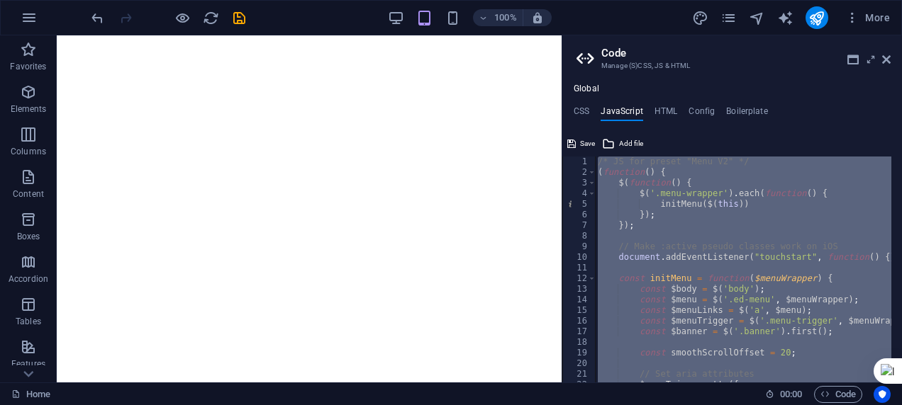
paste textarea
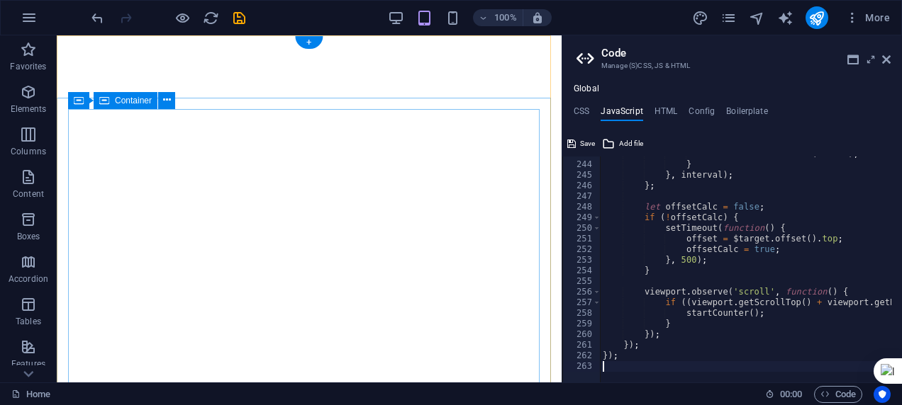
scroll to position [2581, 0]
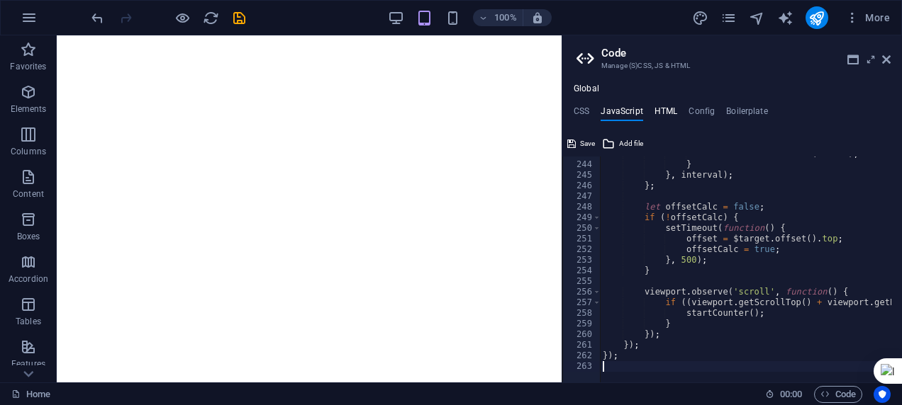
click at [658, 106] on h4 "HTML" at bounding box center [665, 114] width 23 height 16
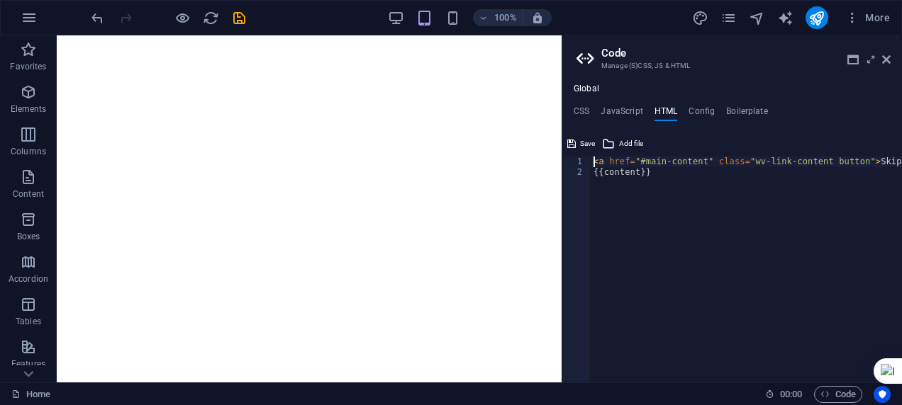
scroll to position [0, 0]
drag, startPoint x: 666, startPoint y: 167, endPoint x: 646, endPoint y: 198, distance: 36.4
drag, startPoint x: 646, startPoint y: 198, endPoint x: 873, endPoint y: 313, distance: 254.2
click at [873, 313] on div "< a href = "#main-content" class = "wv-link-content button" > Skip to main cont…" at bounding box center [781, 275] width 383 height 237
click at [692, 159] on div "< a href = "#main-content" class = "wv-link-content button" > Skip to main cont…" at bounding box center [781, 275] width 383 height 237
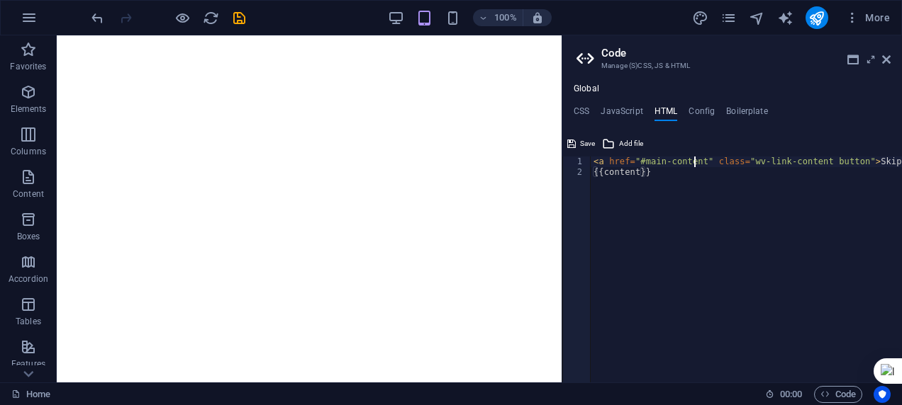
type textarea "<a href="#main-content" class="wv-link-content button">Skip to main content</a>"
click at [739, 111] on h4 "Boilerplate" at bounding box center [747, 114] width 42 height 16
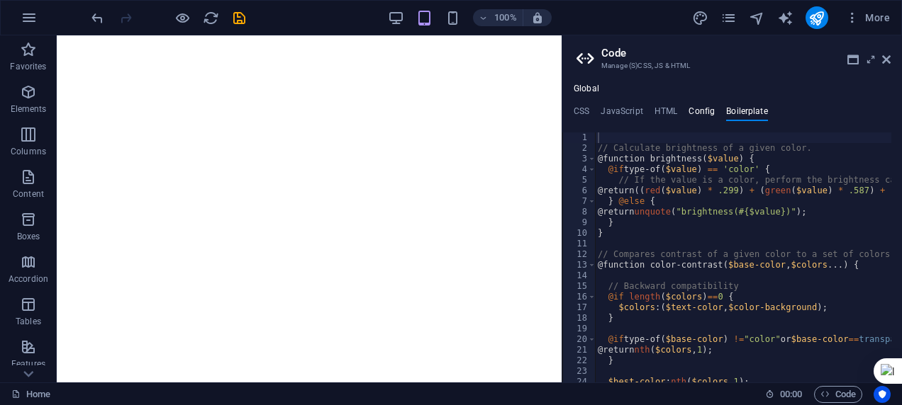
click at [705, 112] on h4 "Config" at bounding box center [701, 114] width 26 height 16
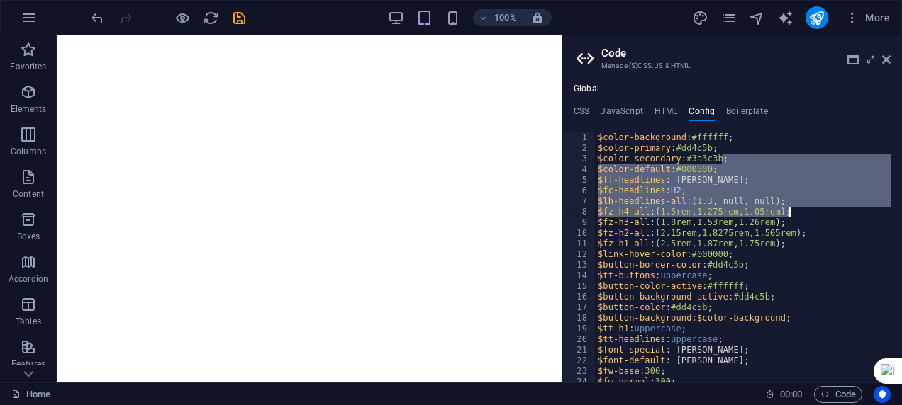
drag, startPoint x: 897, startPoint y: 163, endPoint x: 901, endPoint y: 221, distance: 58.2
click at [901, 221] on html "britiumventures.com Home Favorites Elements Columns Content Boxes Accordion Tab…" at bounding box center [451, 202] width 902 height 405
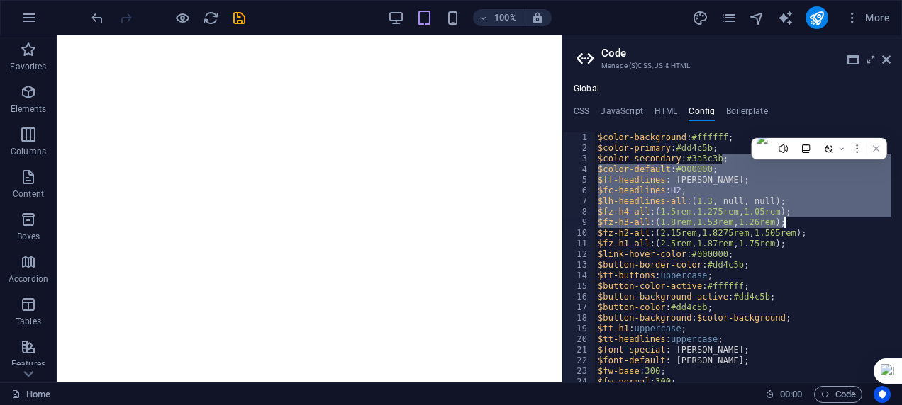
type textarea "} }"
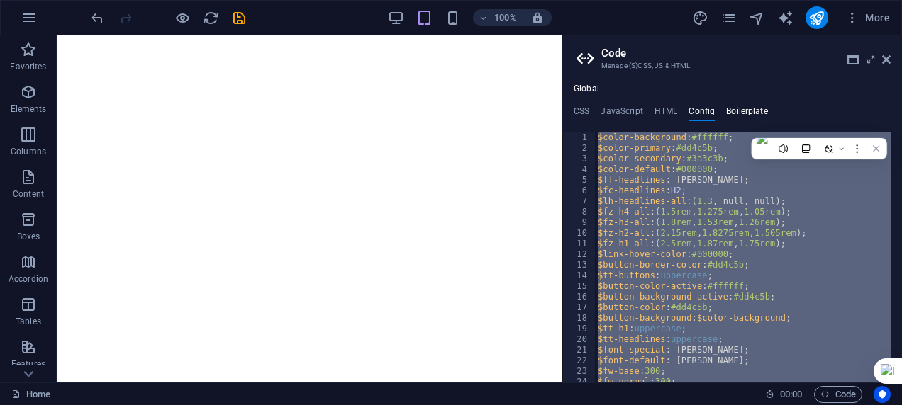
click at [749, 111] on h4 "Boilerplate" at bounding box center [747, 114] width 42 height 16
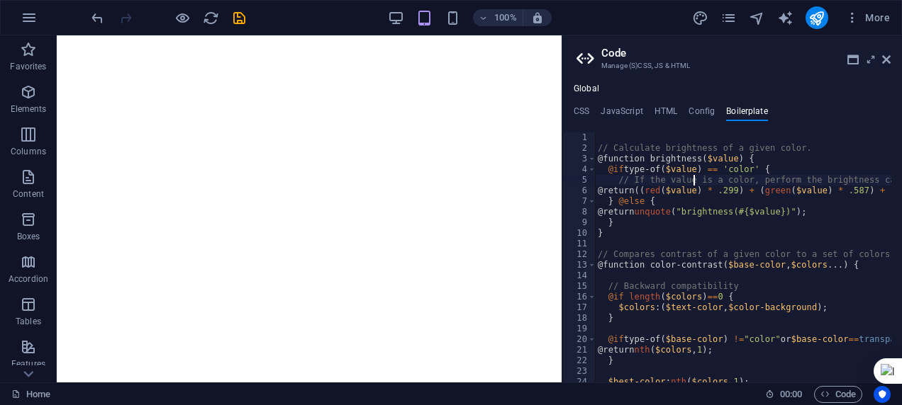
type textarea "}"
